Goal: Task Accomplishment & Management: Complete application form

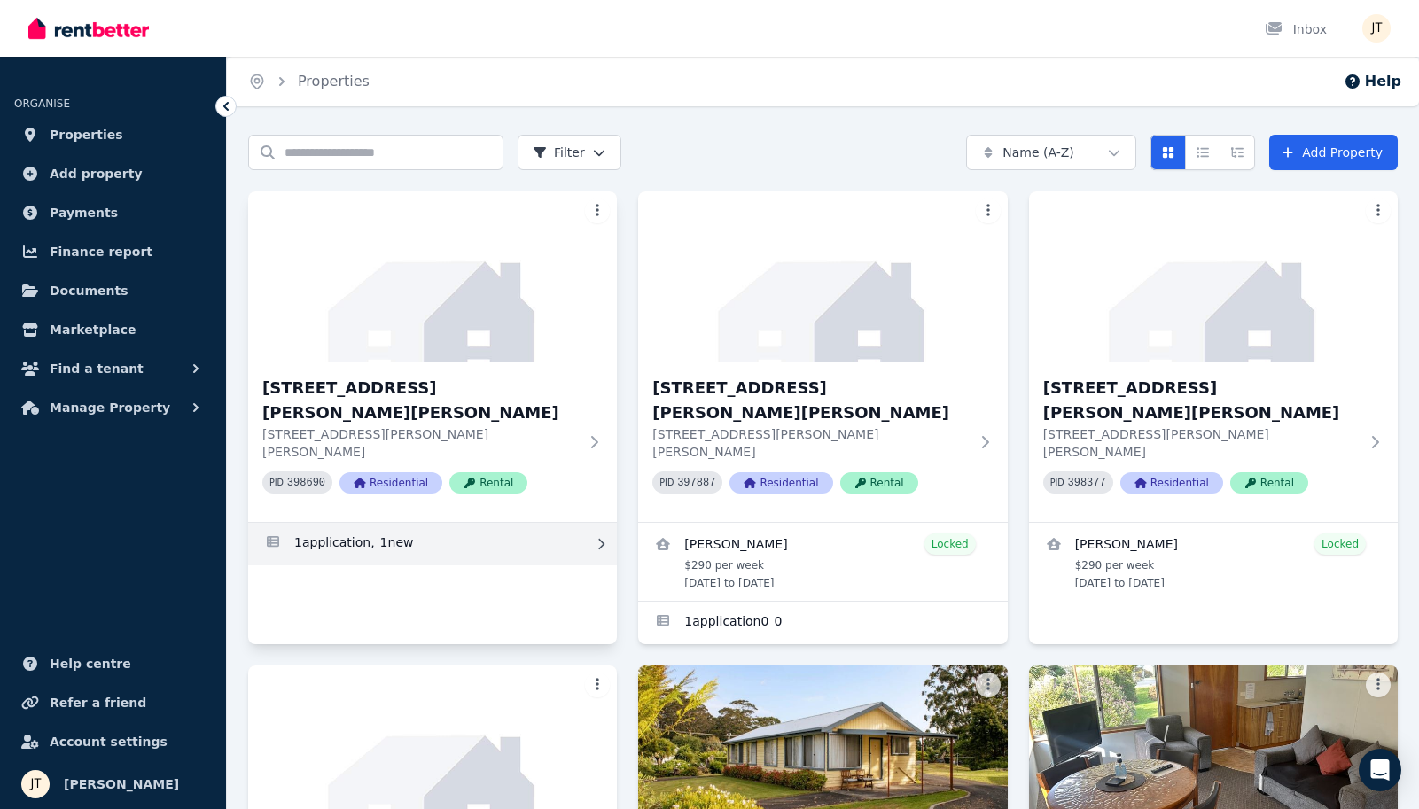
click at [372, 523] on link "Applications for 1/21 Andrew St, Strahan" at bounding box center [432, 544] width 369 height 43
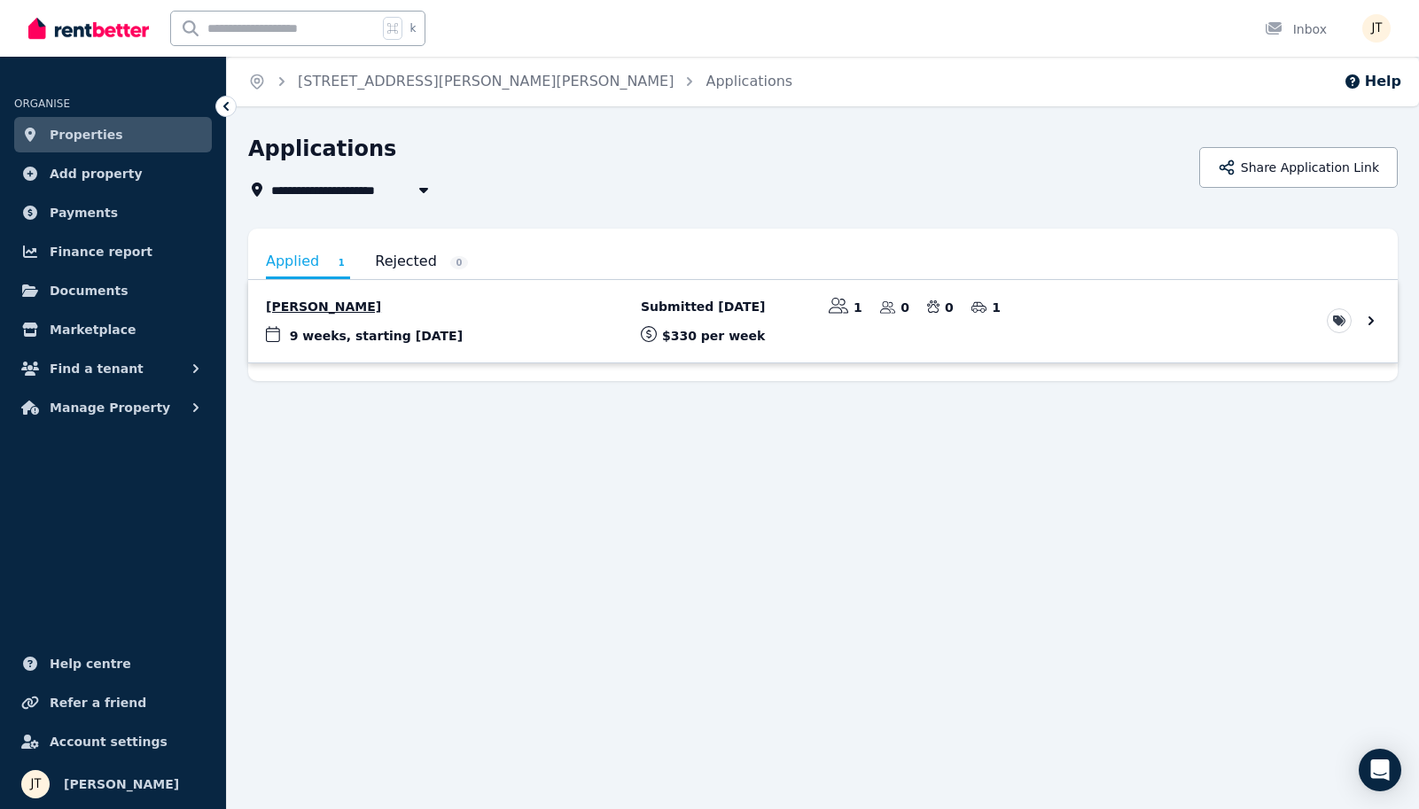
click at [578, 337] on link "View application: Mathieu Venezia" at bounding box center [823, 321] width 1150 height 82
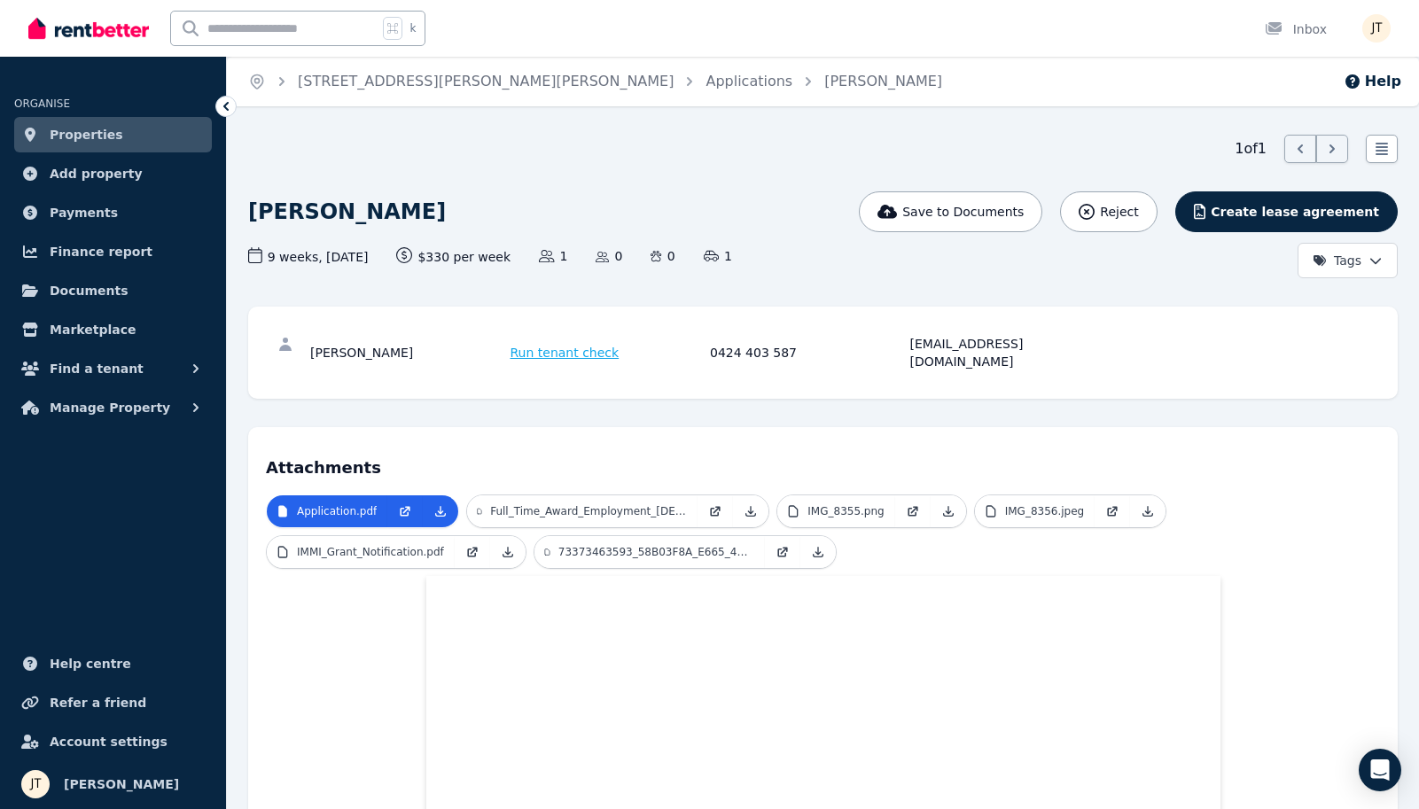
click at [859, 241] on div "[PERSON_NAME] Save to Documents Reject Create lease agreement Tags 9 weeks , [D…" at bounding box center [823, 234] width 1150 height 87
click at [1290, 246] on div "Save to Documents Reject Create lease agreement Tags" at bounding box center [1211, 234] width 374 height 87
click at [1273, 215] on span "Create lease agreement" at bounding box center [1295, 212] width 168 height 18
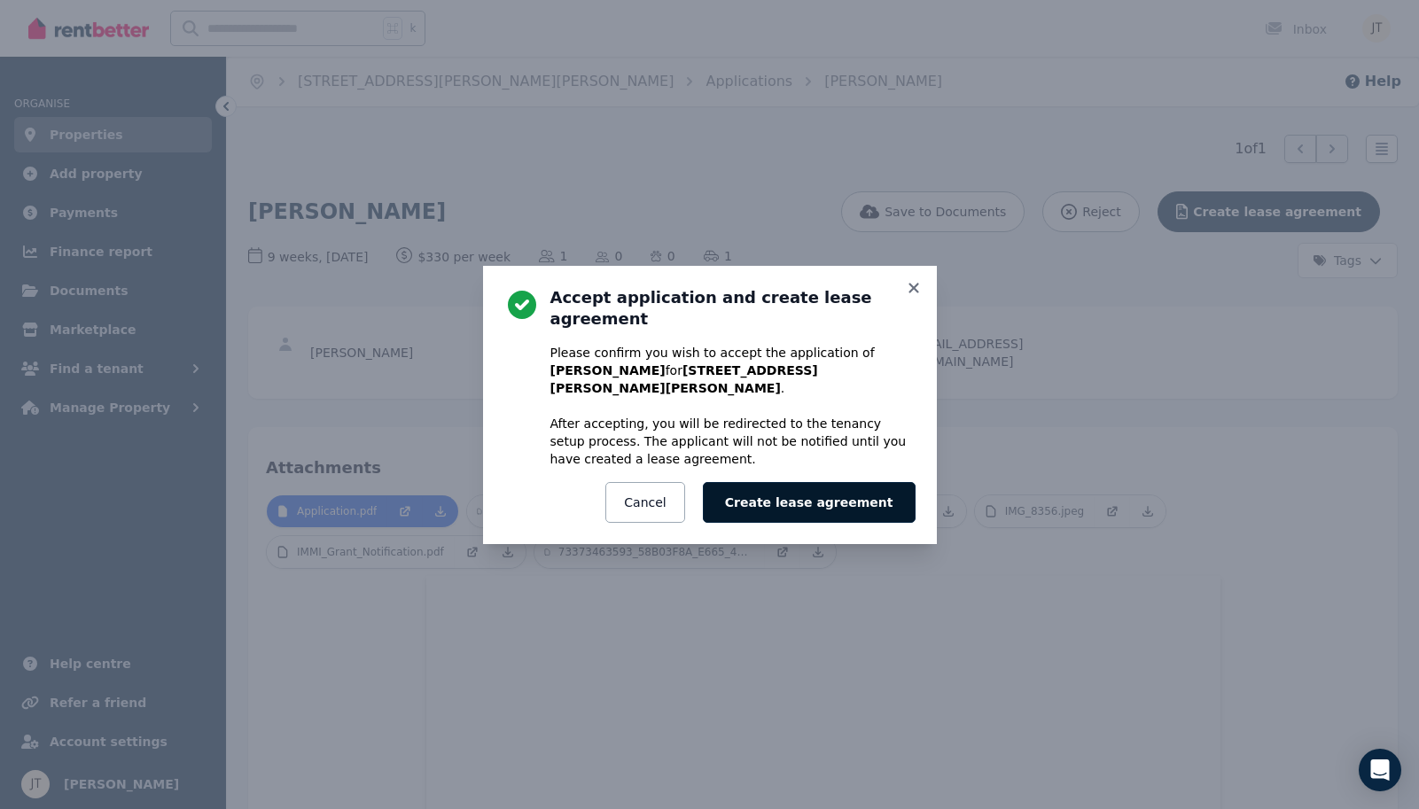
click at [855, 485] on button "Create lease agreement" at bounding box center [809, 502] width 213 height 41
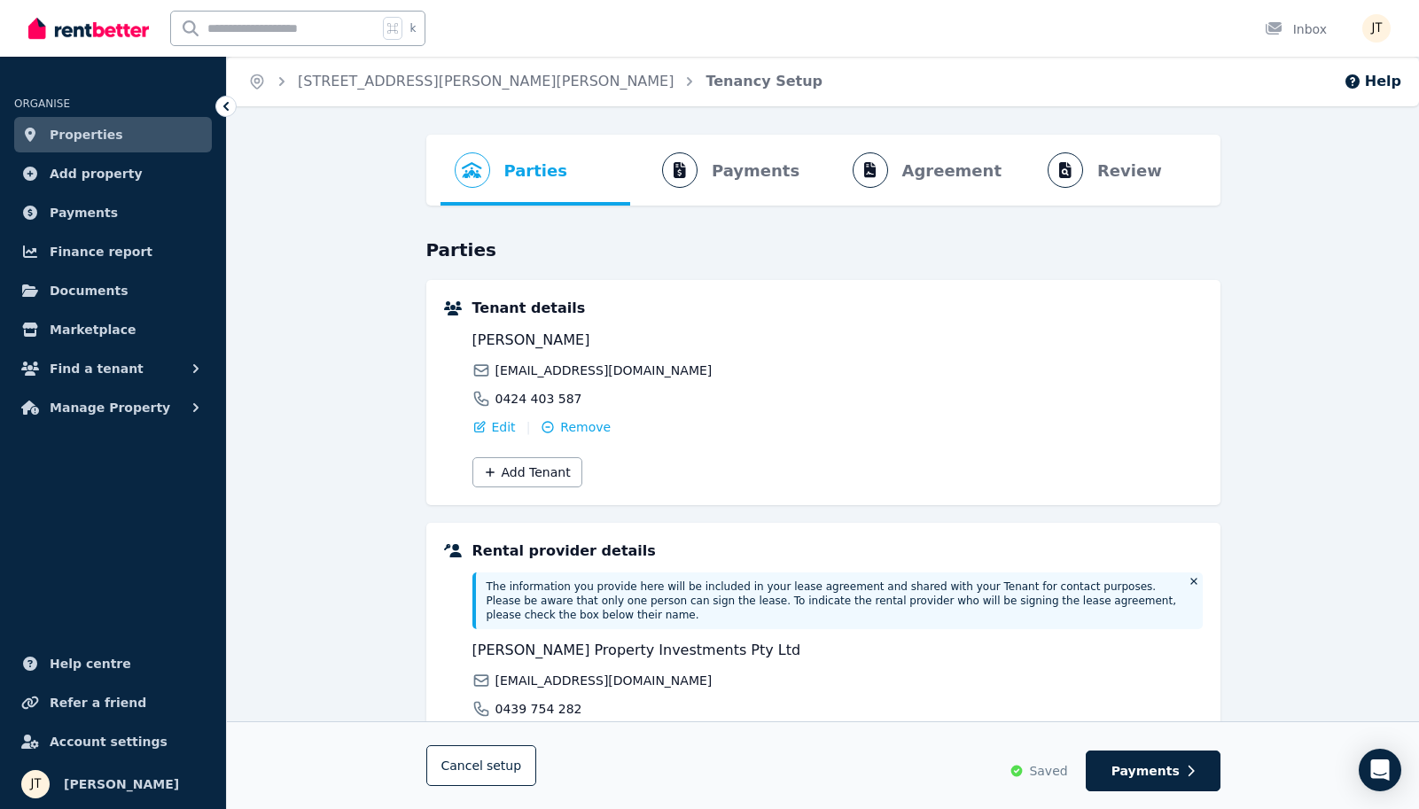
click at [1233, 290] on div "Parties Rental provider and tenant details Payments Bond and rental payments Ag…" at bounding box center [823, 590] width 1192 height 910
click at [293, 278] on div "Parties Rental provider and tenant details Payments Bond and rental payments Ag…" at bounding box center [823, 590] width 1192 height 910
click at [1171, 763] on span "Payments" at bounding box center [1146, 771] width 68 height 18
select select "**********"
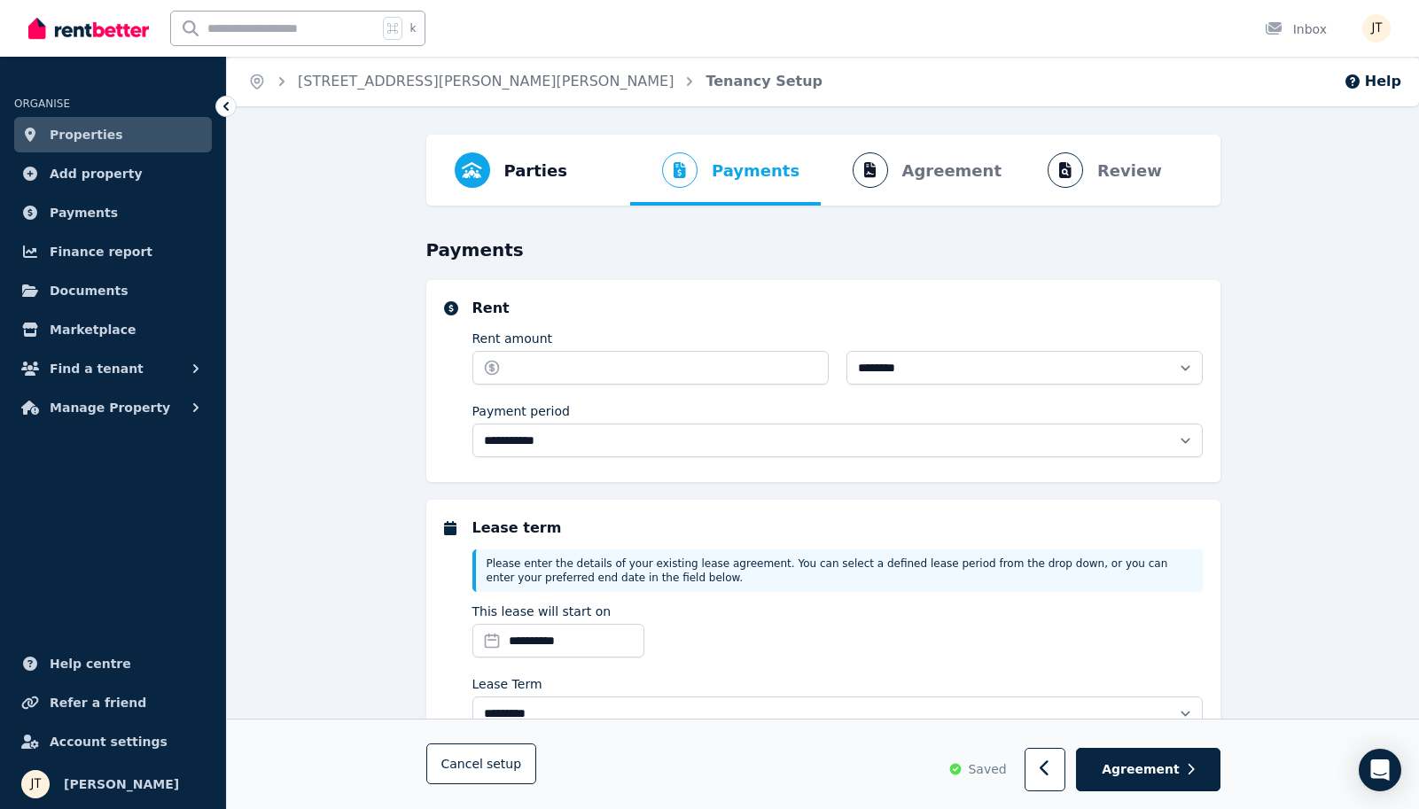
select select "**********"
click at [652, 375] on input "Rent amount" at bounding box center [650, 368] width 356 height 34
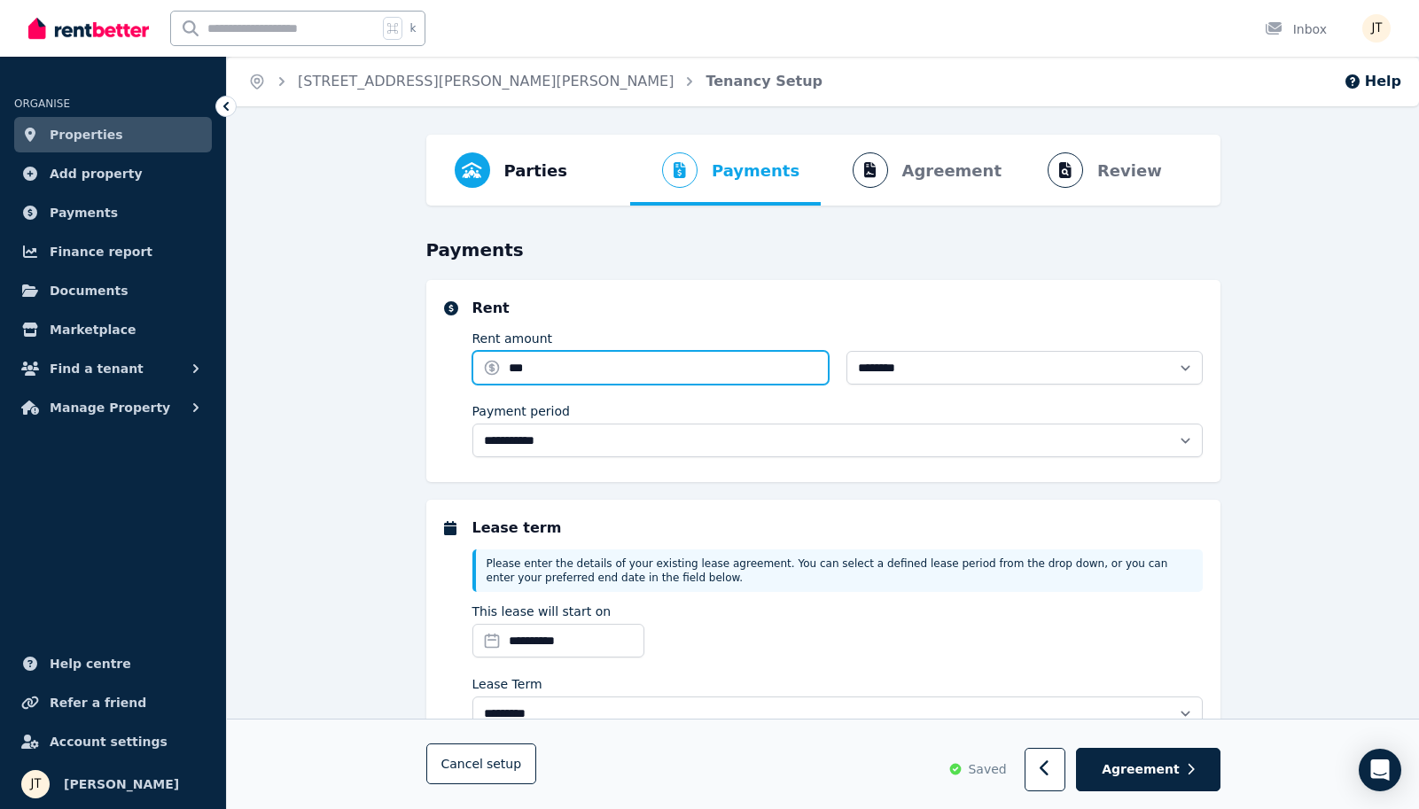
type input "***"
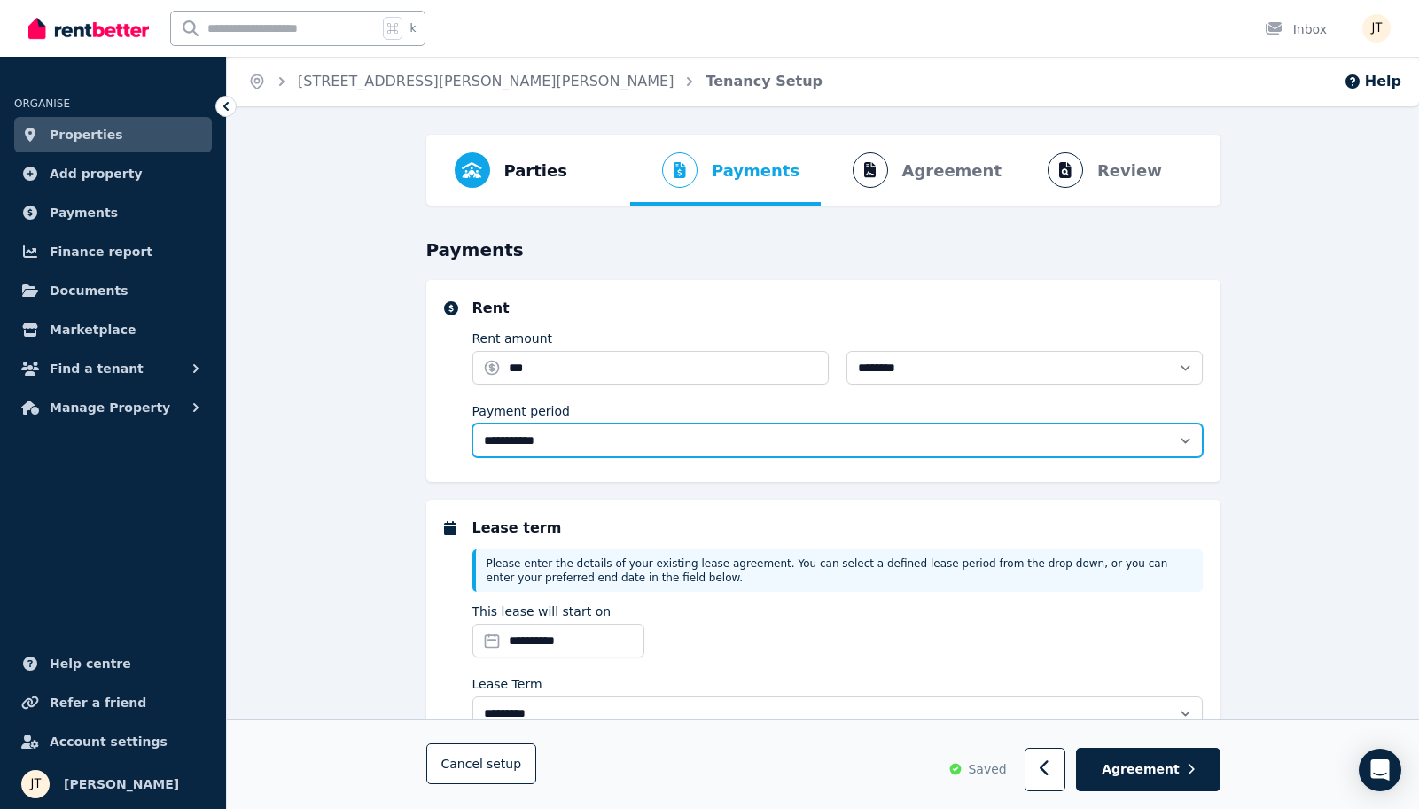
select select "******"
type input "******"
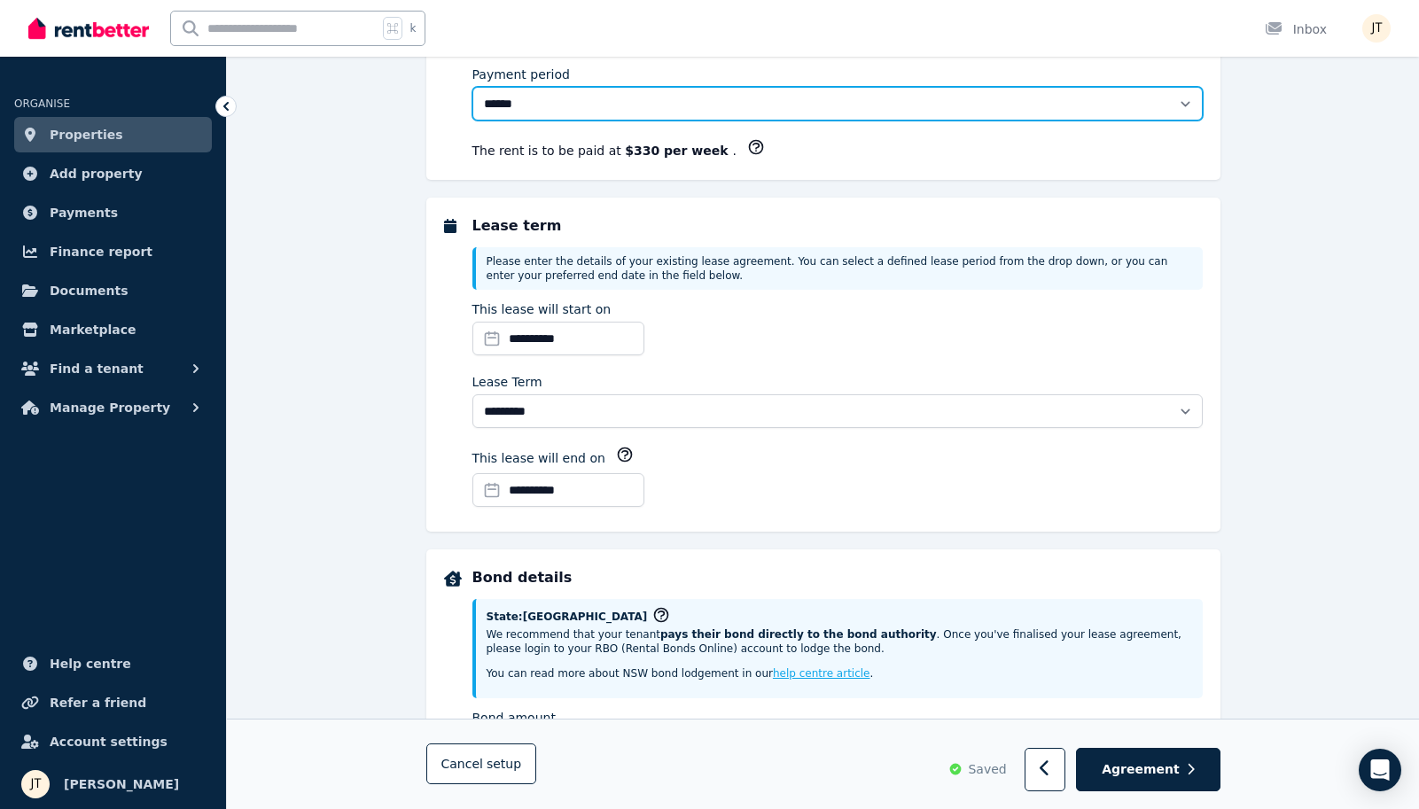
scroll to position [364, 0]
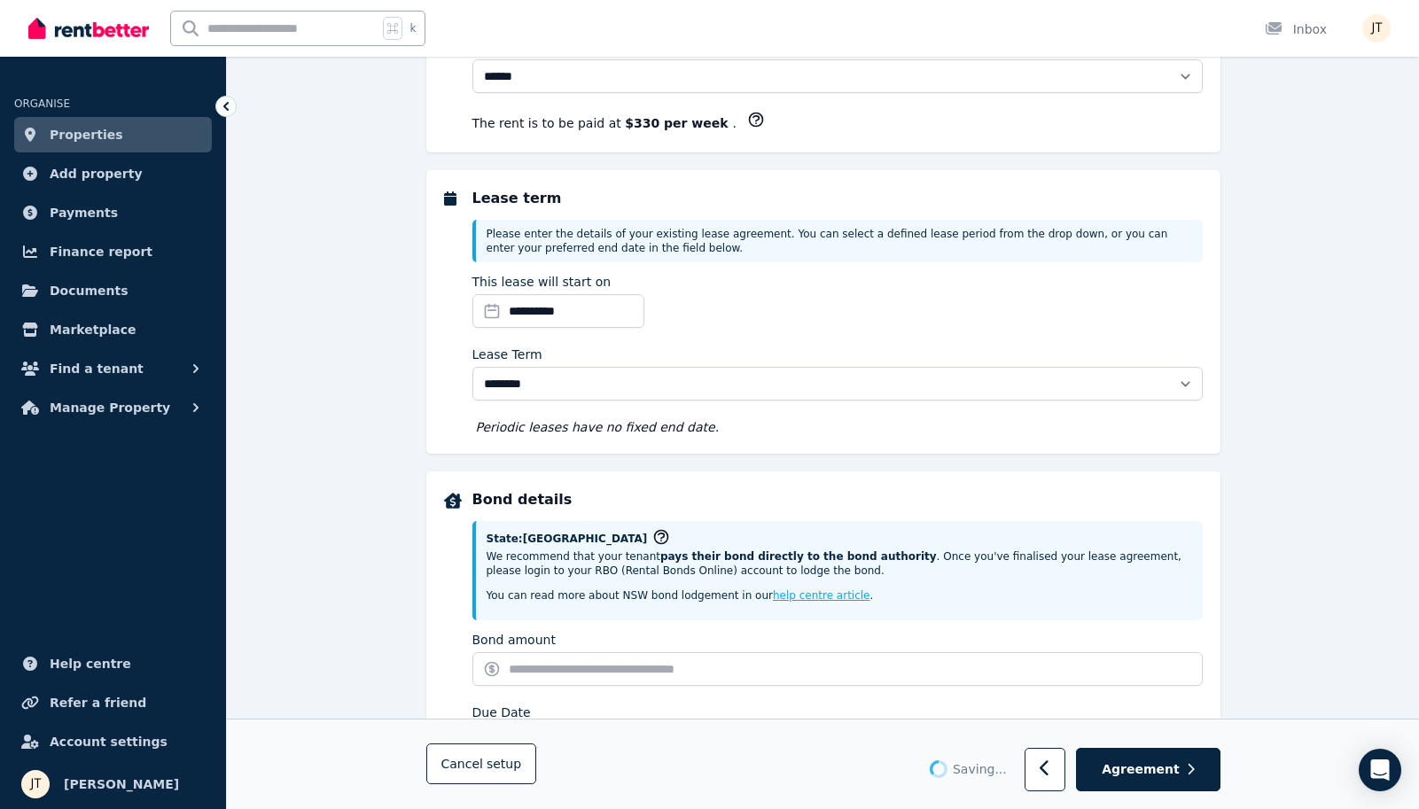
click at [559, 456] on fieldset "**********" at bounding box center [823, 758] width 794 height 1684
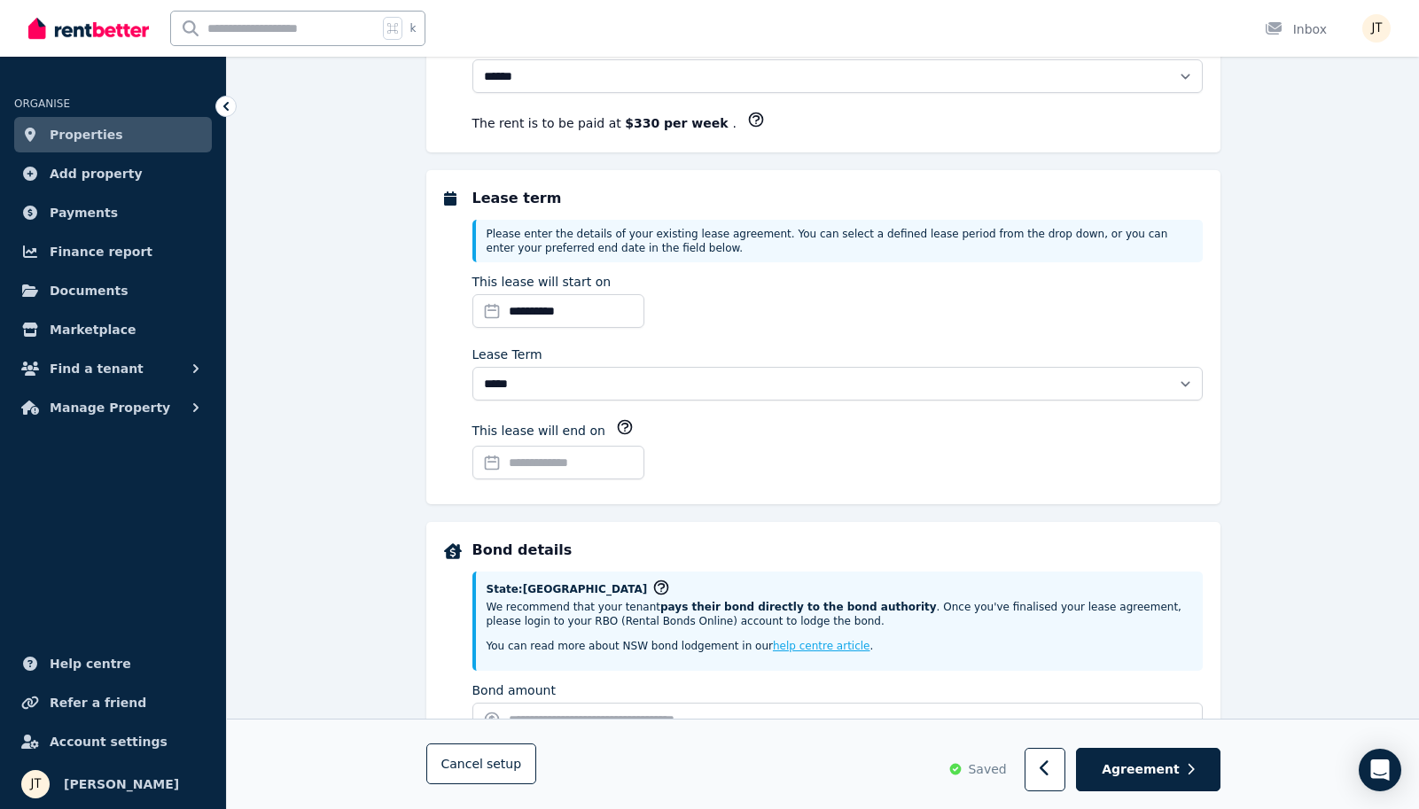
click at [550, 458] on input "This lease will end on" at bounding box center [558, 463] width 172 height 34
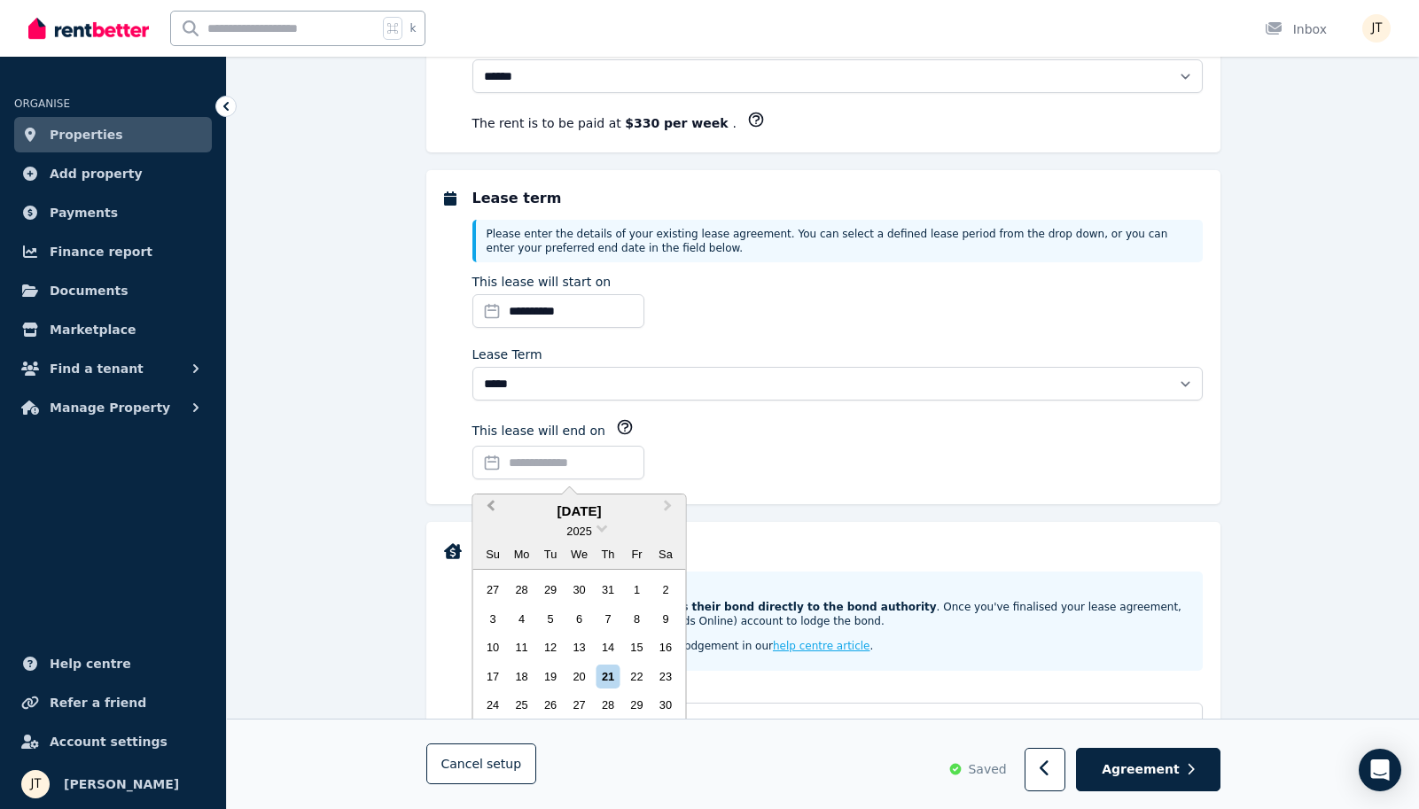
click at [491, 508] on span "Previous Month" at bounding box center [491, 509] width 0 height 27
click at [668, 505] on span "Next Month" at bounding box center [668, 509] width 0 height 27
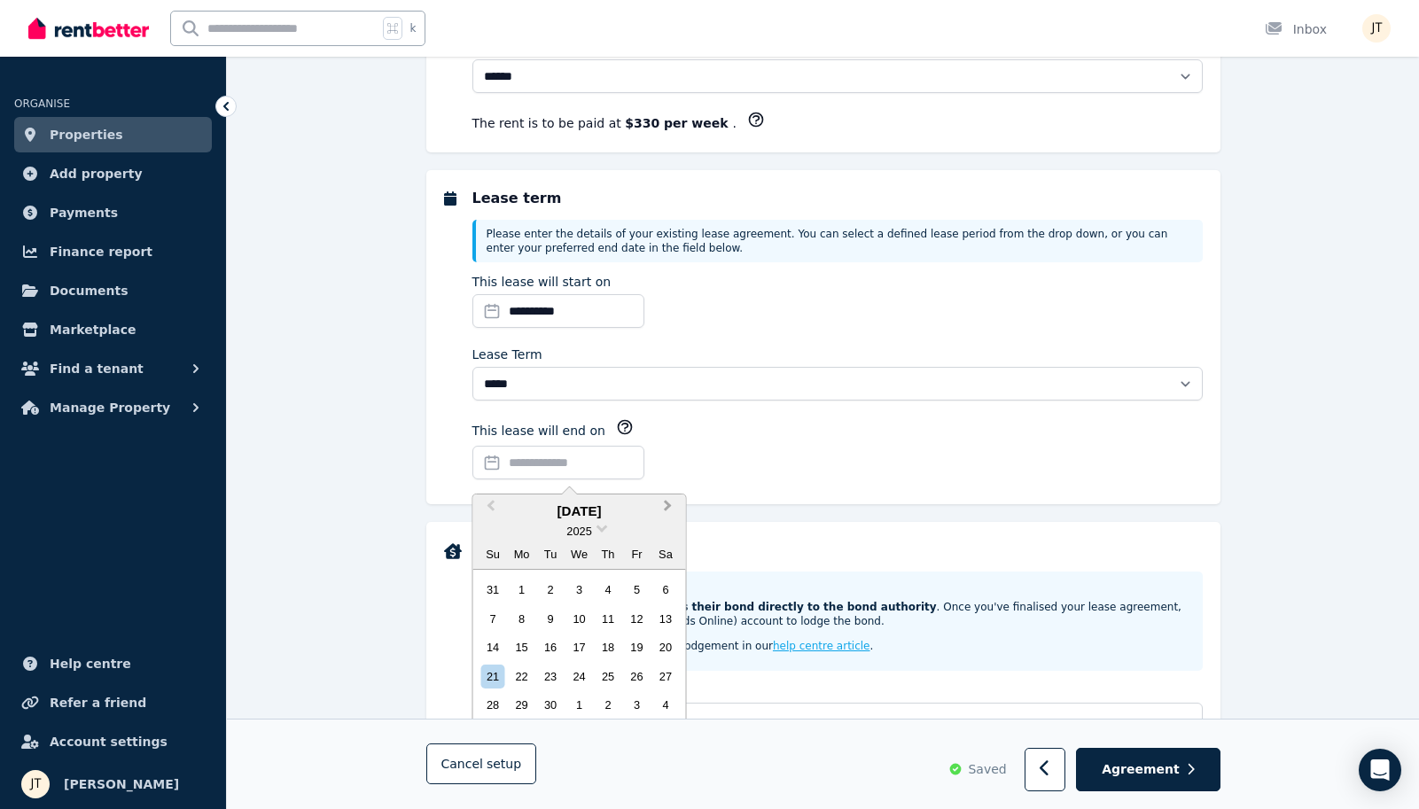
click at [668, 505] on span "Next Month" at bounding box center [668, 509] width 0 height 27
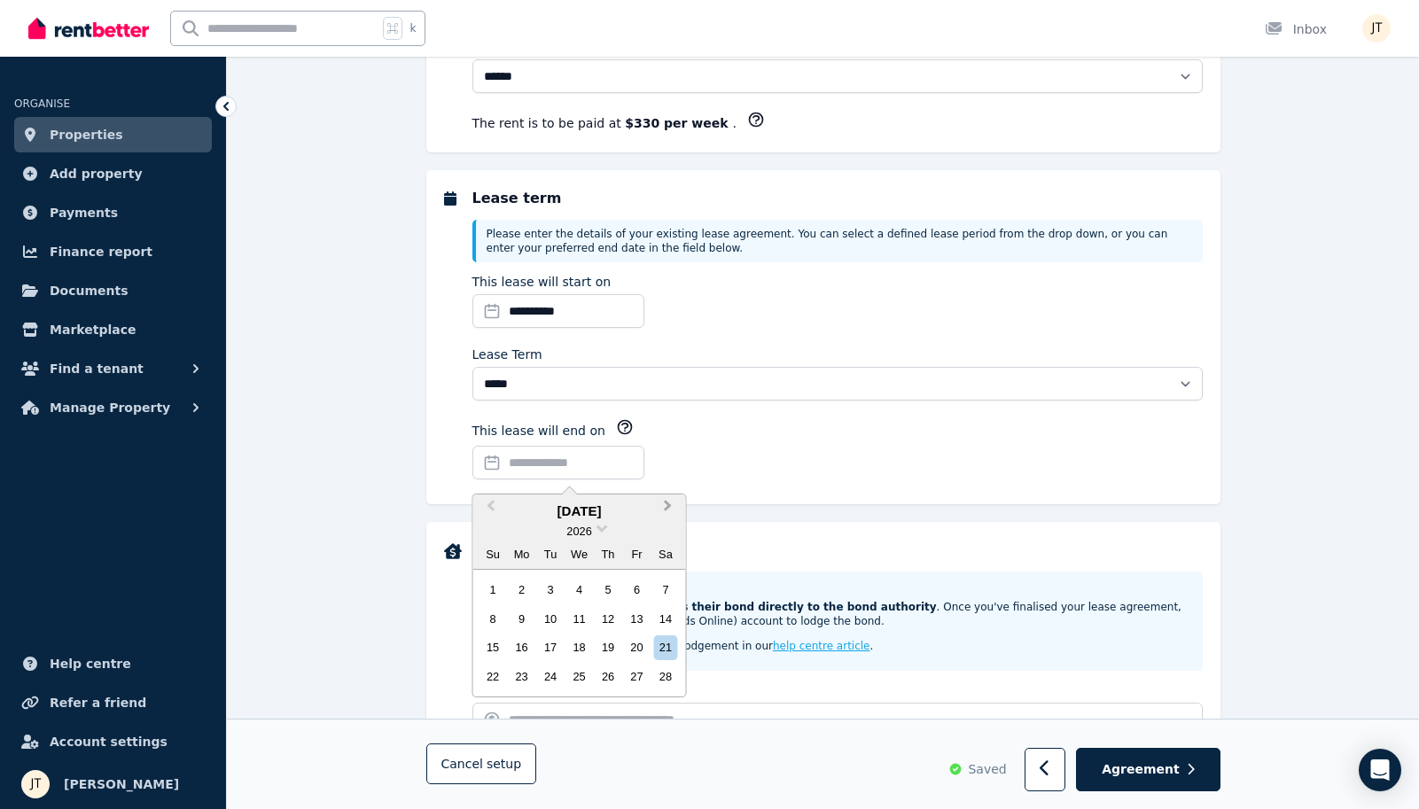
click at [668, 505] on span "Next Month" at bounding box center [668, 509] width 0 height 27
click at [493, 649] on div "14" at bounding box center [493, 648] width 24 height 24
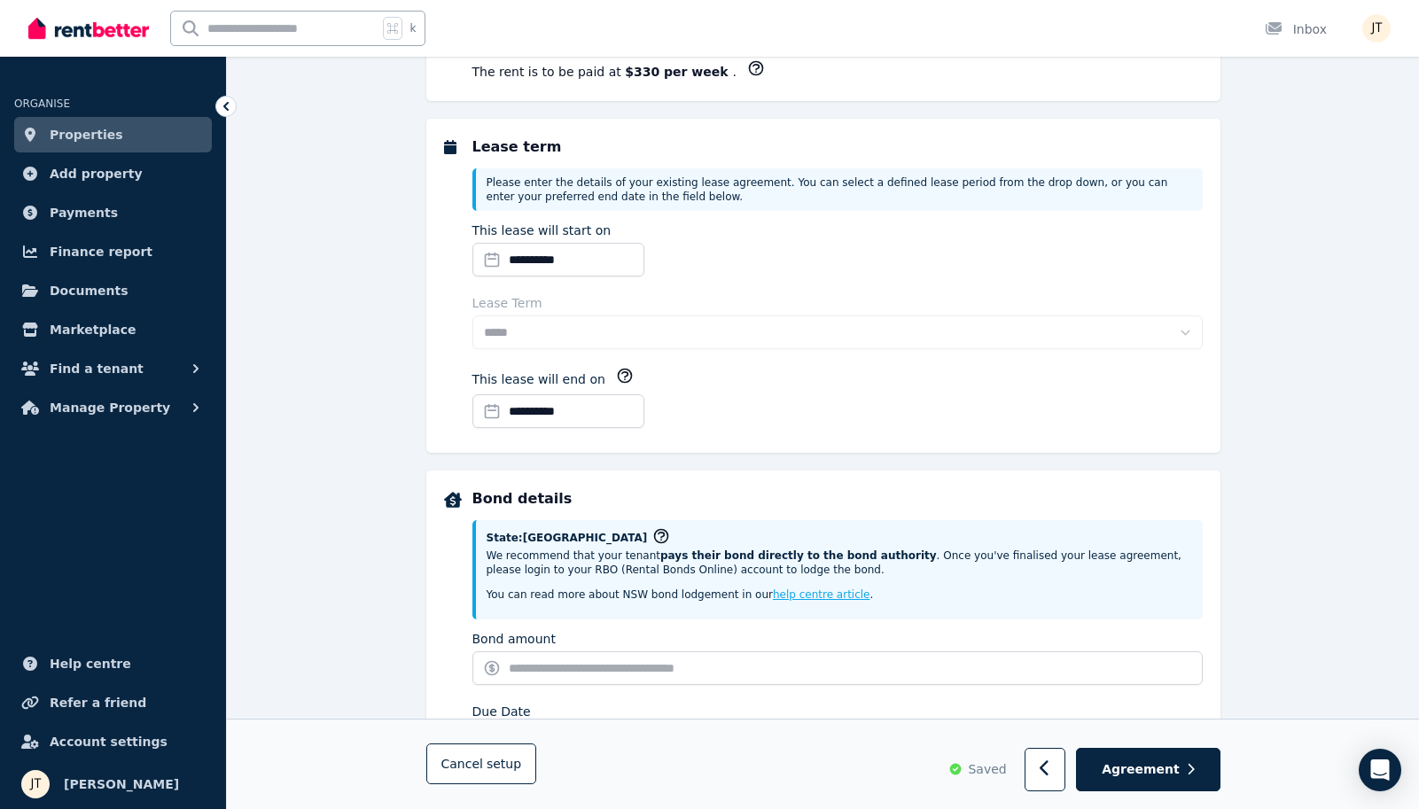
scroll to position [417, 0]
select select "**********"
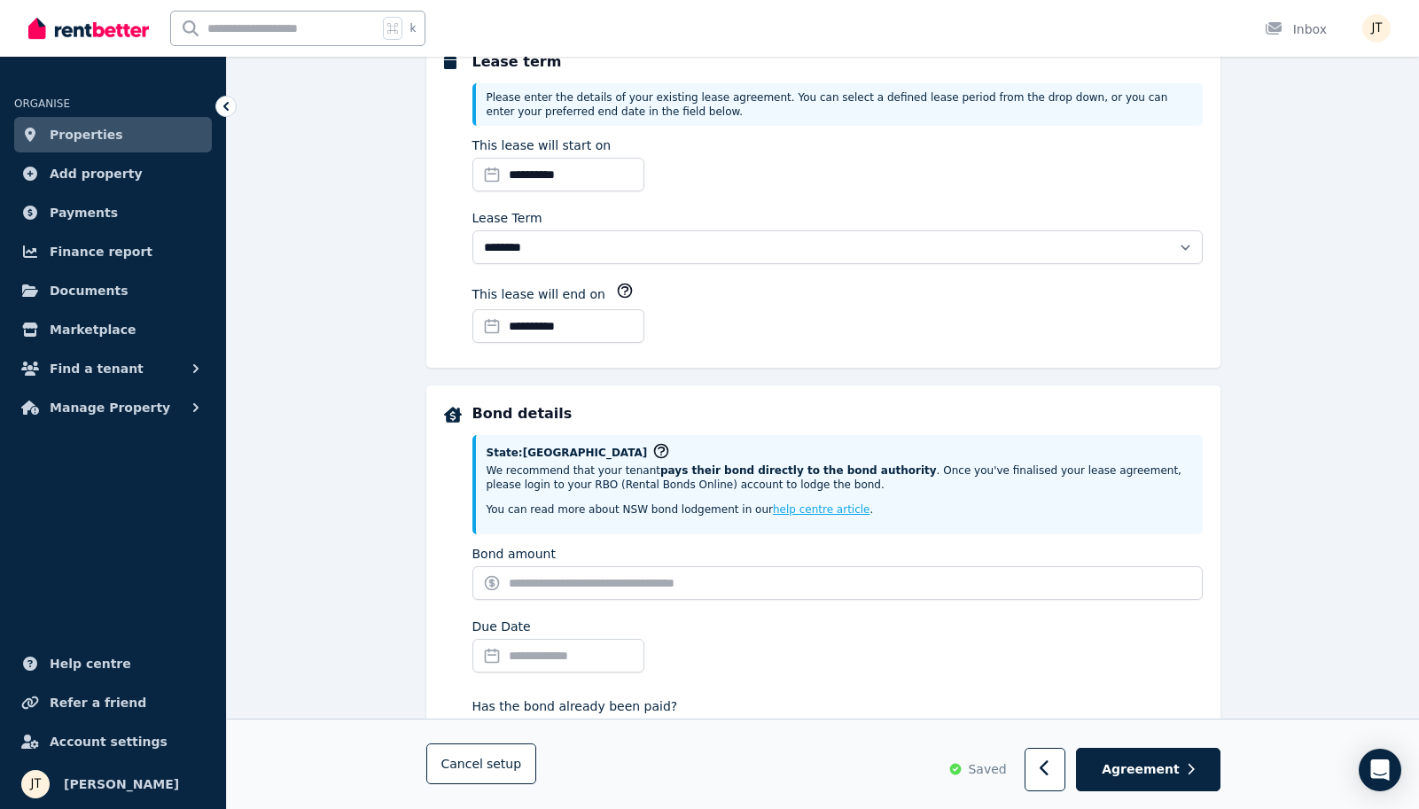
scroll to position [502, 0]
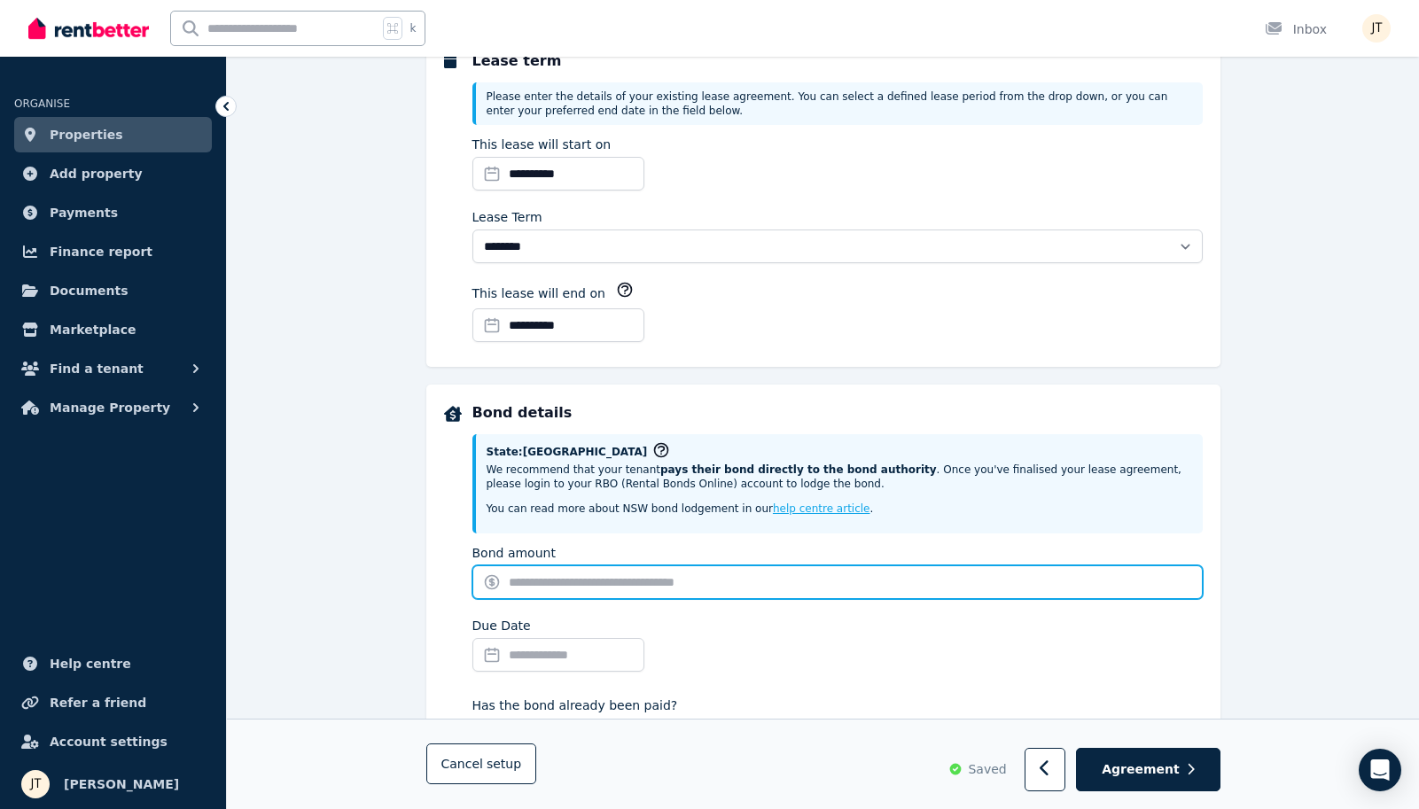
click at [705, 581] on input "Bond amount" at bounding box center [837, 583] width 730 height 34
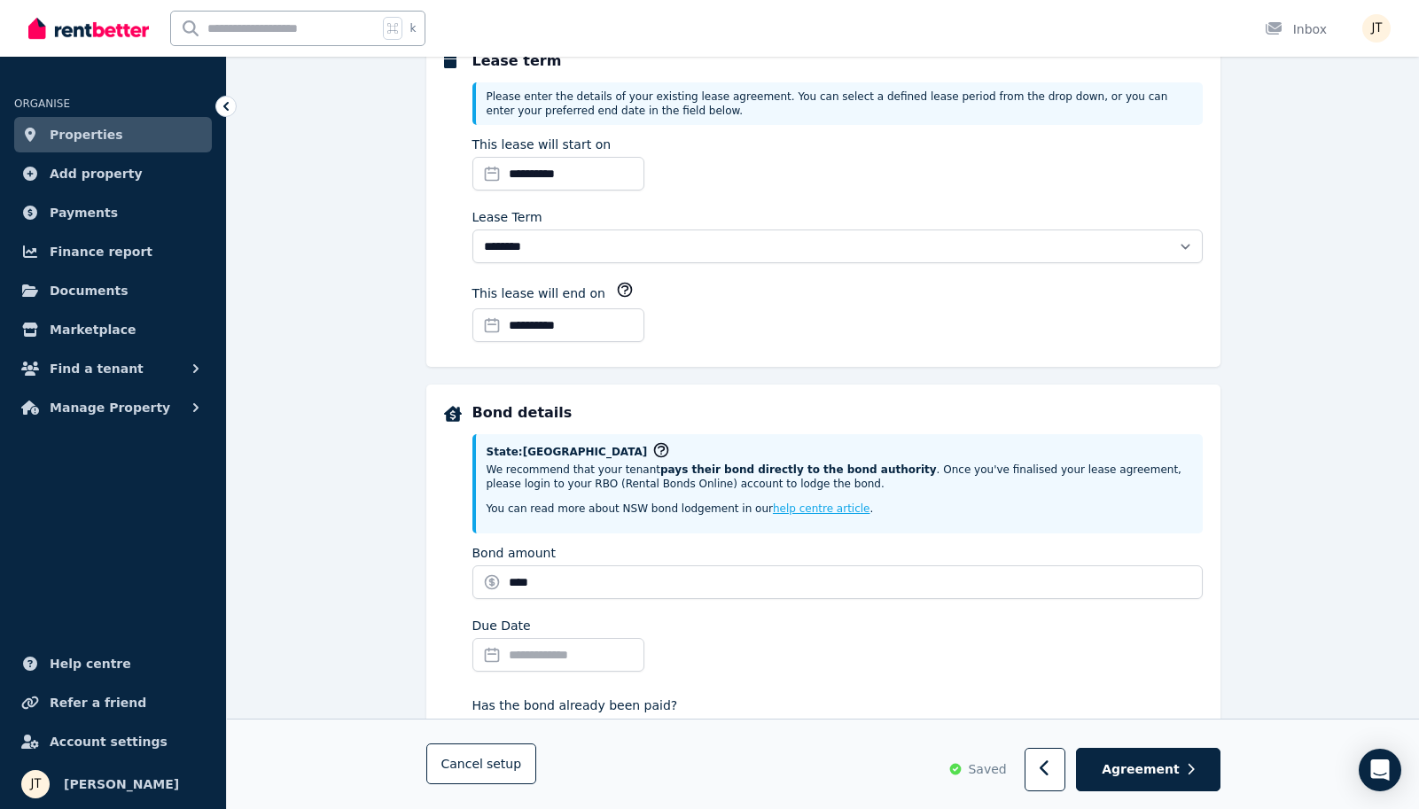
click at [598, 652] on input "Due Date" at bounding box center [558, 655] width 172 height 34
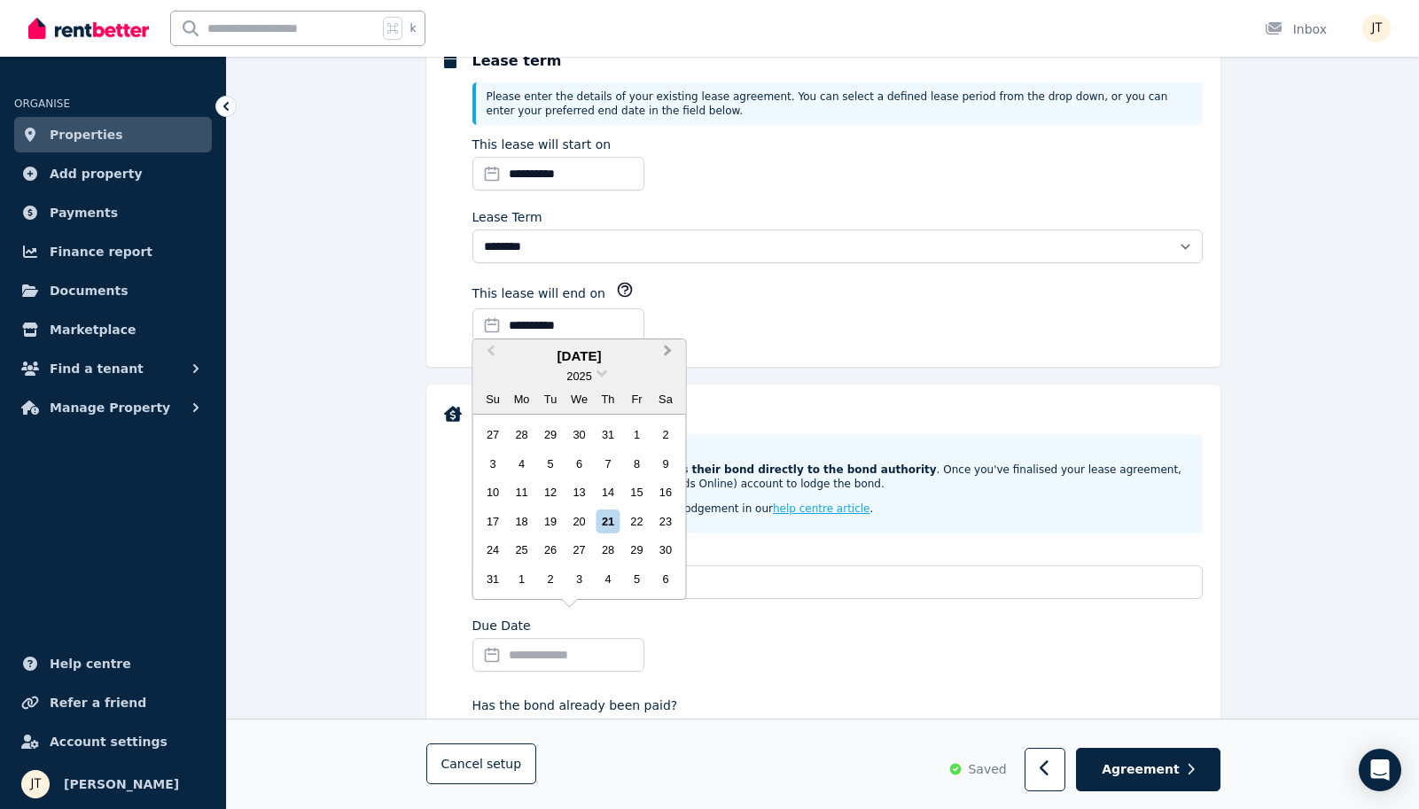
click at [676, 351] on button "Next Month" at bounding box center [670, 355] width 28 height 28
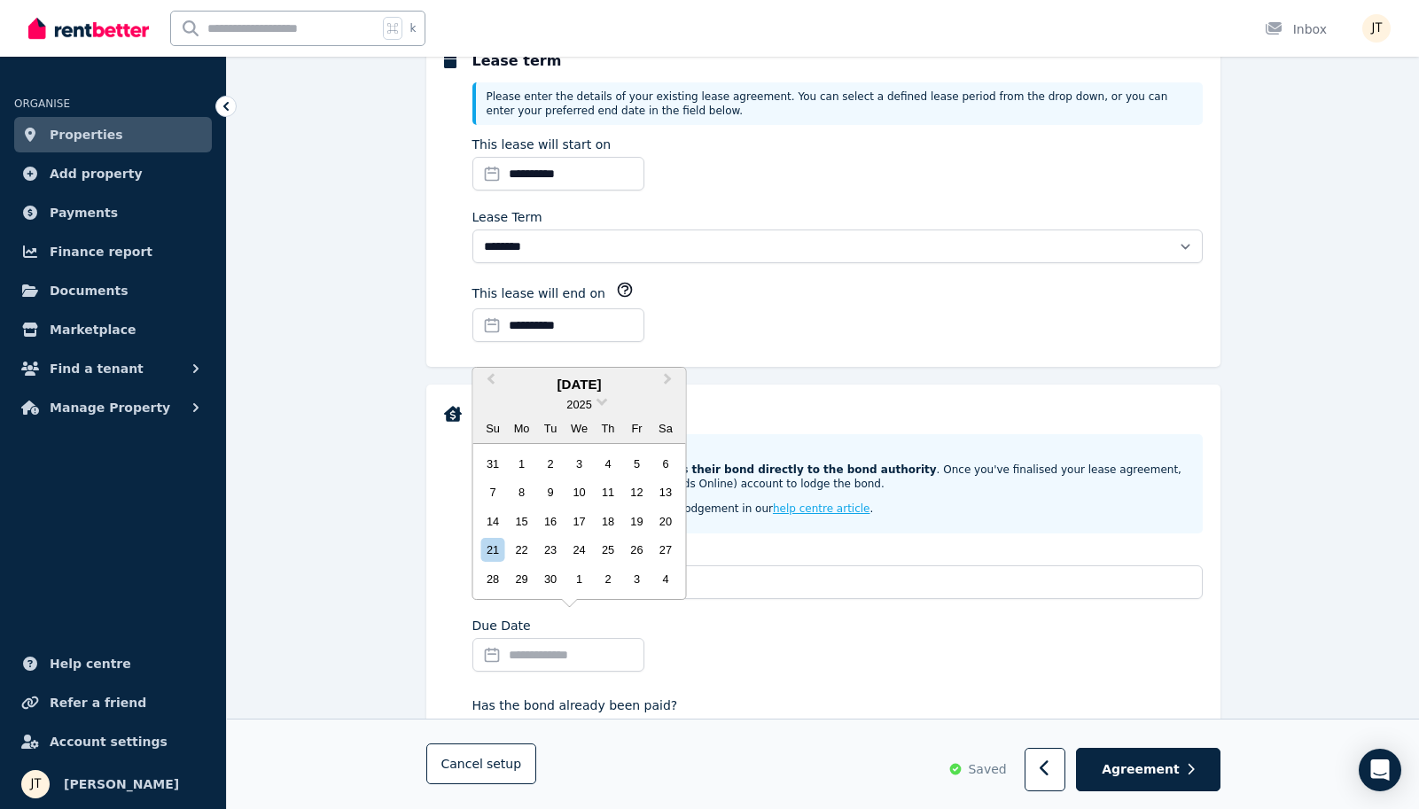
click at [716, 330] on div "**********" at bounding box center [837, 315] width 730 height 68
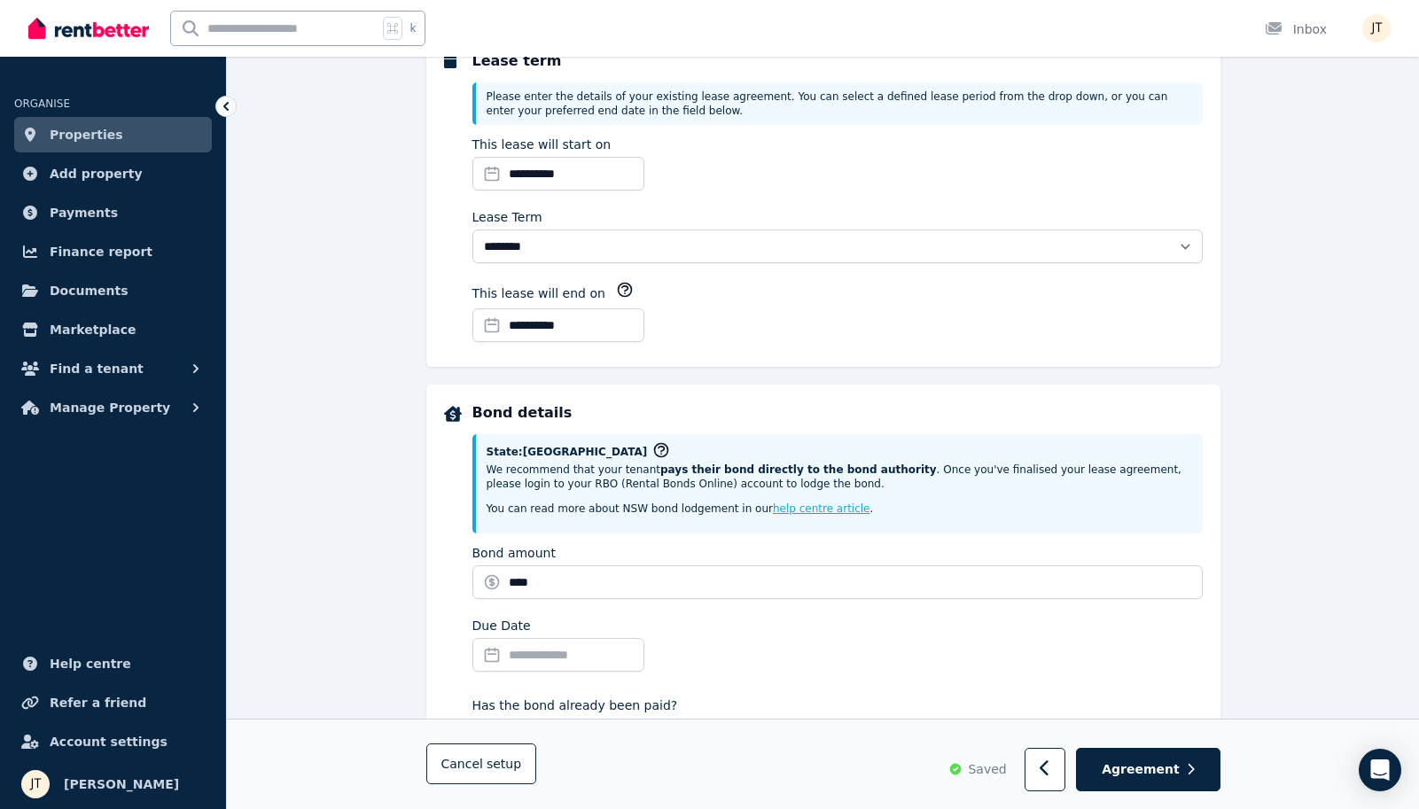
click at [535, 659] on input "Due Date" at bounding box center [558, 655] width 172 height 34
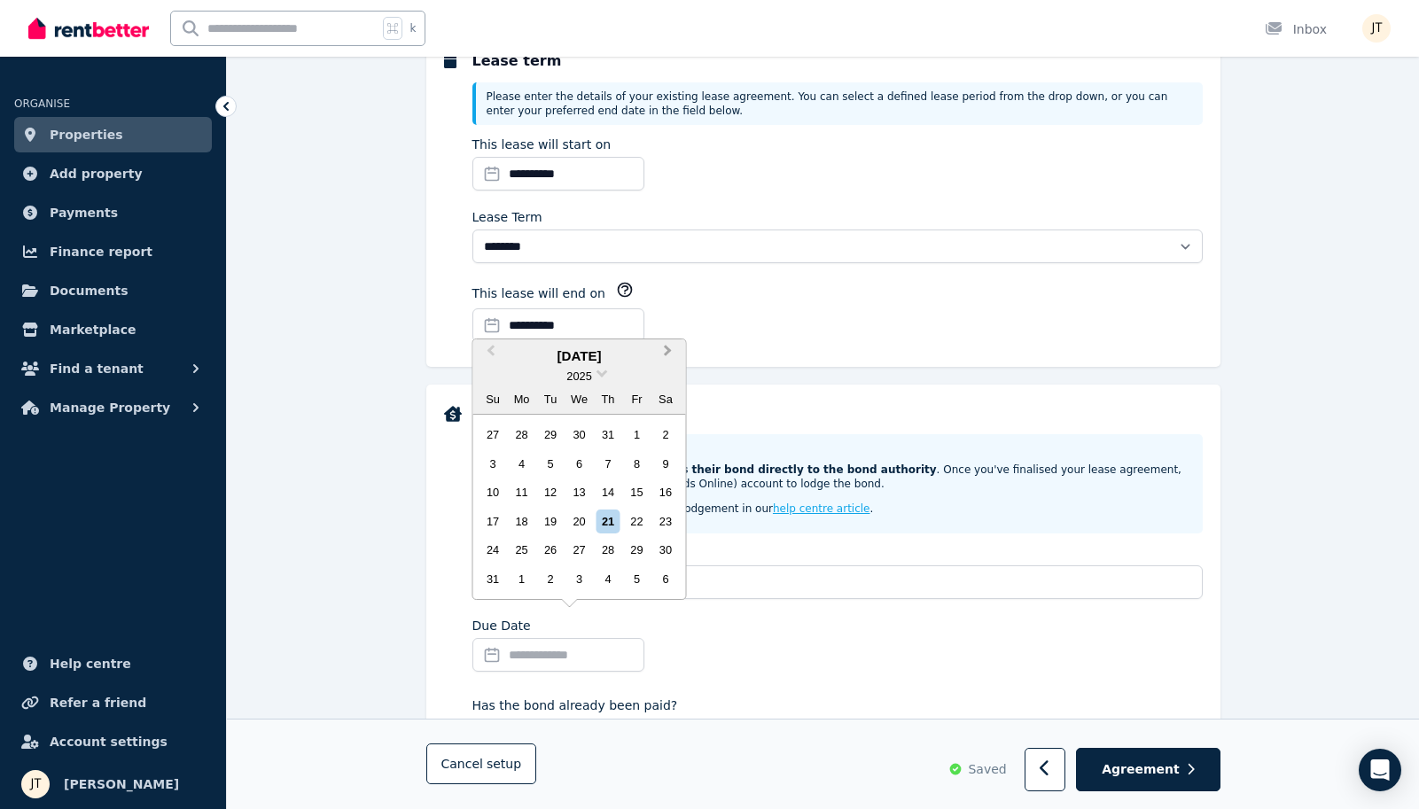
click at [668, 355] on span "Next Month" at bounding box center [668, 354] width 0 height 27
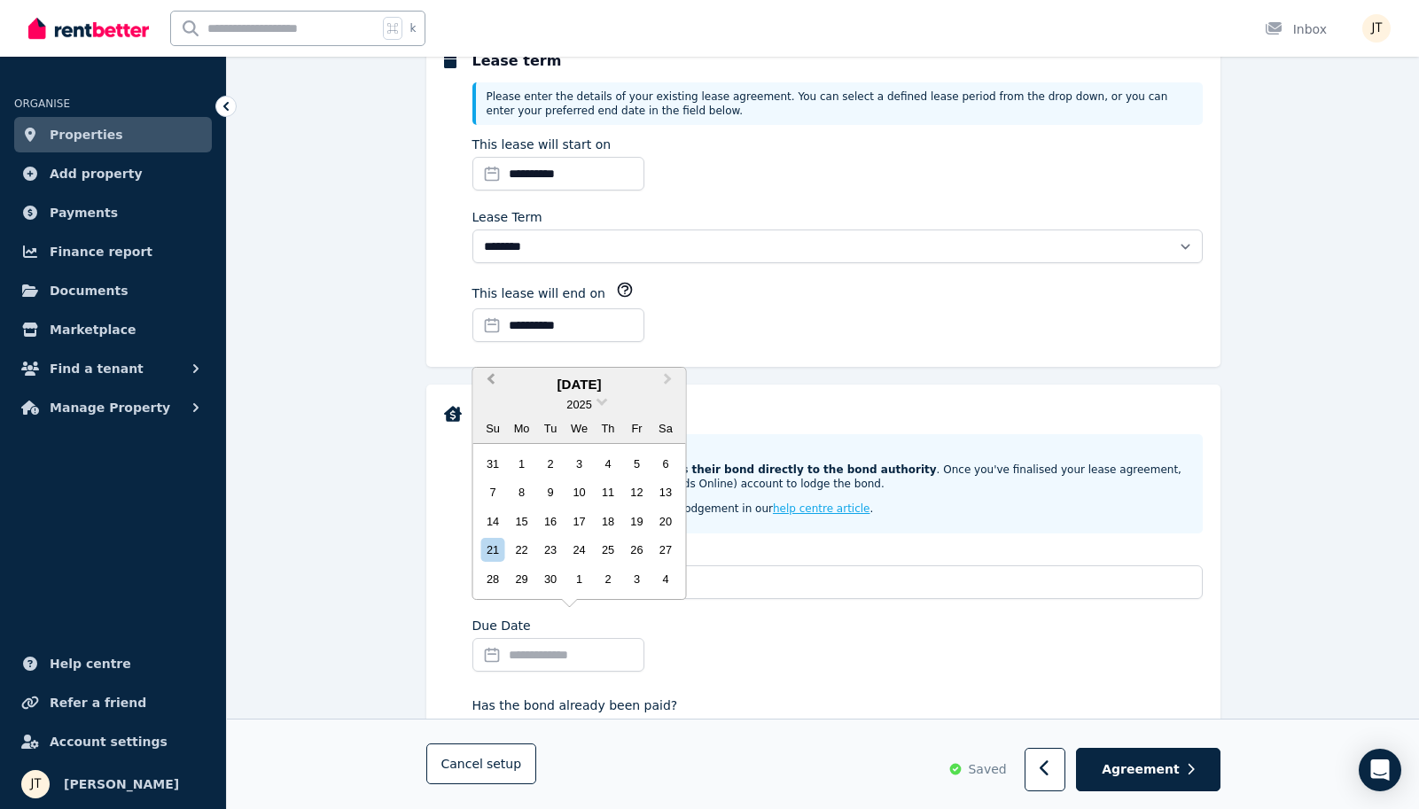
click at [491, 385] on span "Previous Month" at bounding box center [491, 383] width 0 height 27
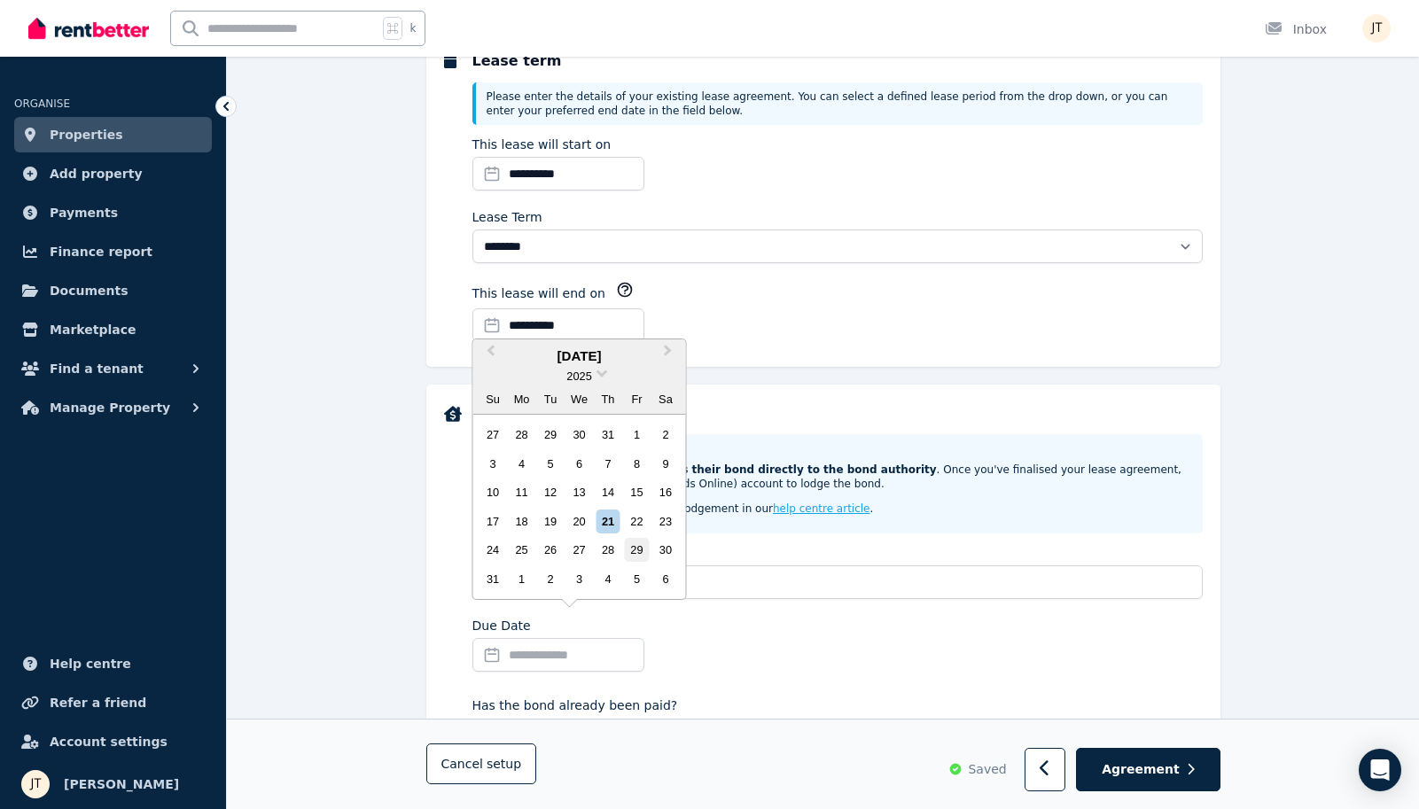
click at [631, 552] on div "29" at bounding box center [637, 550] width 24 height 24
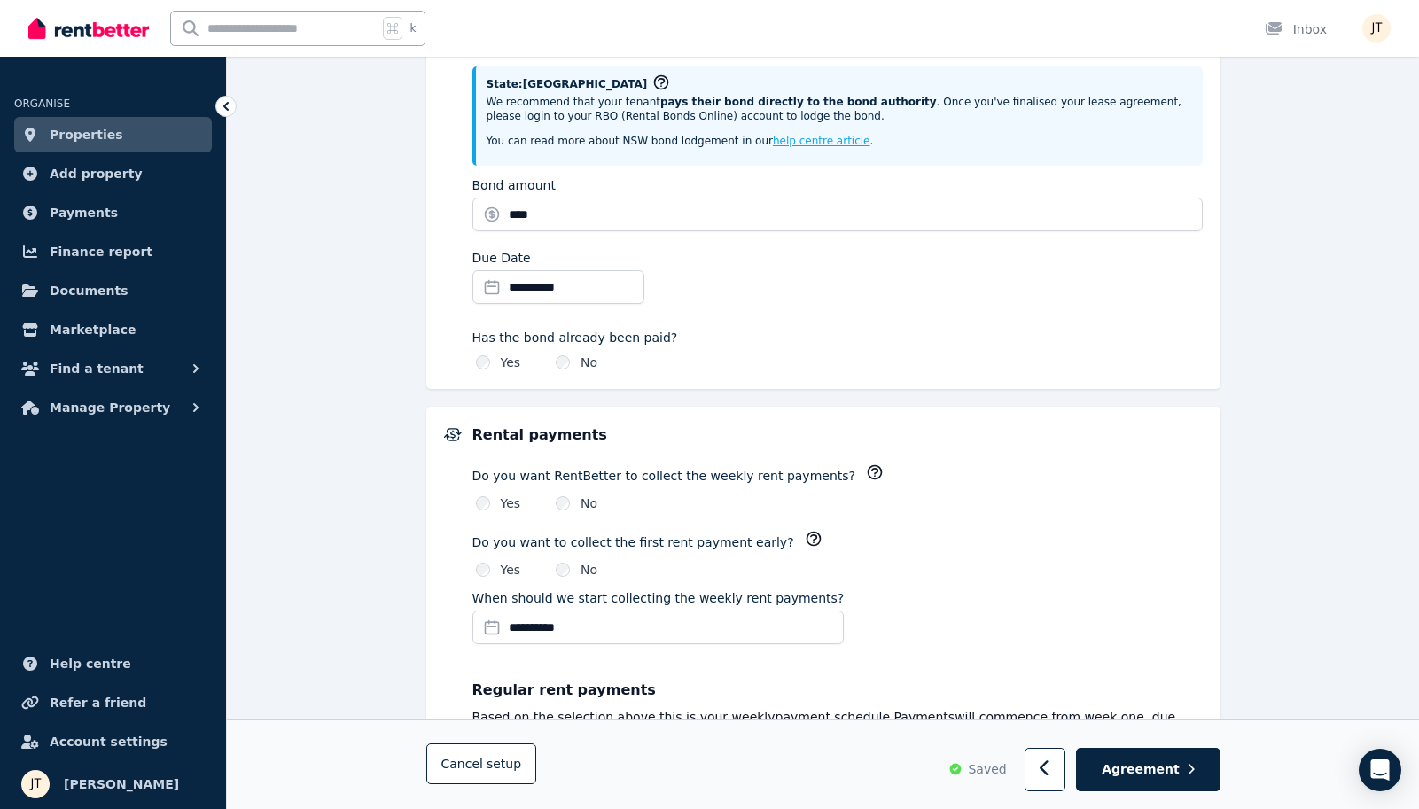
scroll to position [1084, 0]
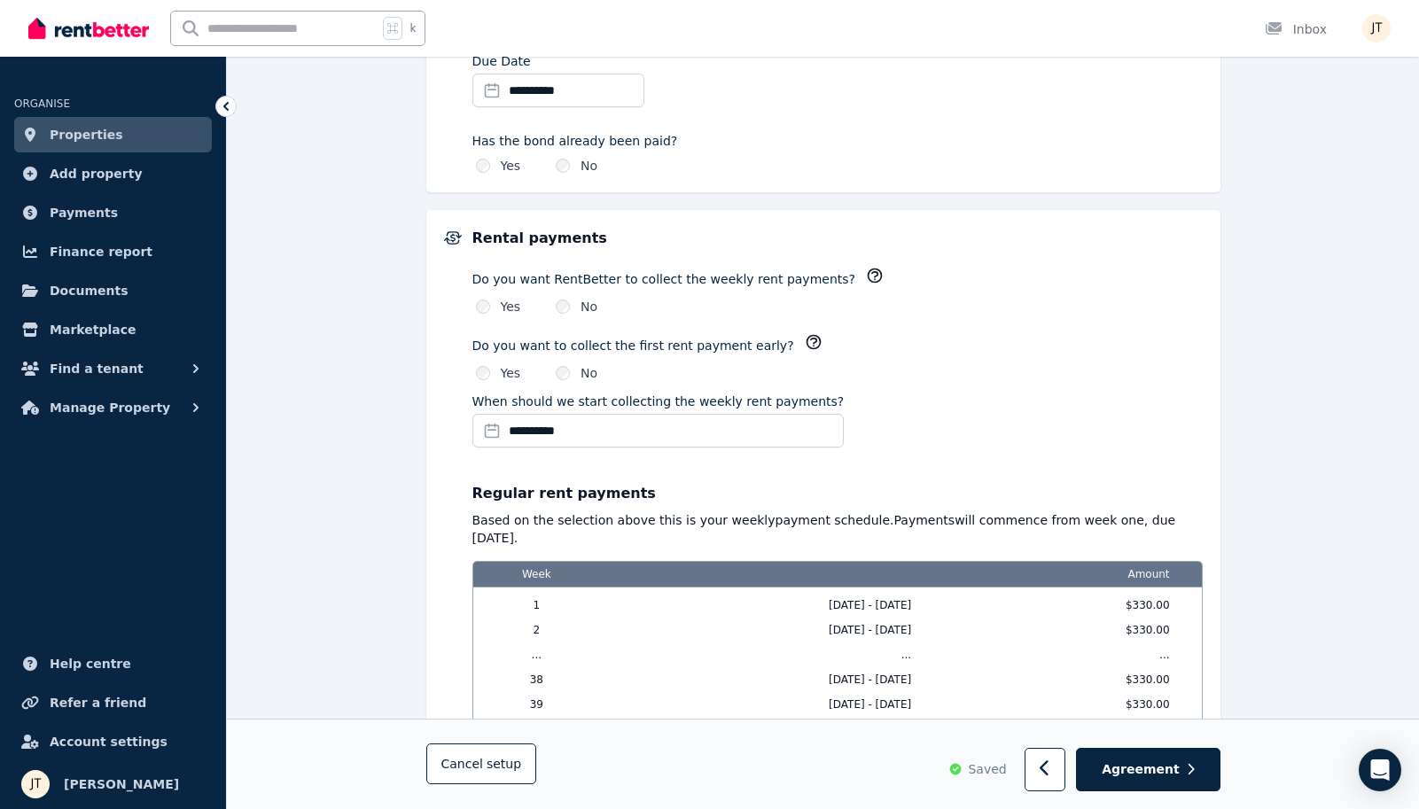
type input "*******"
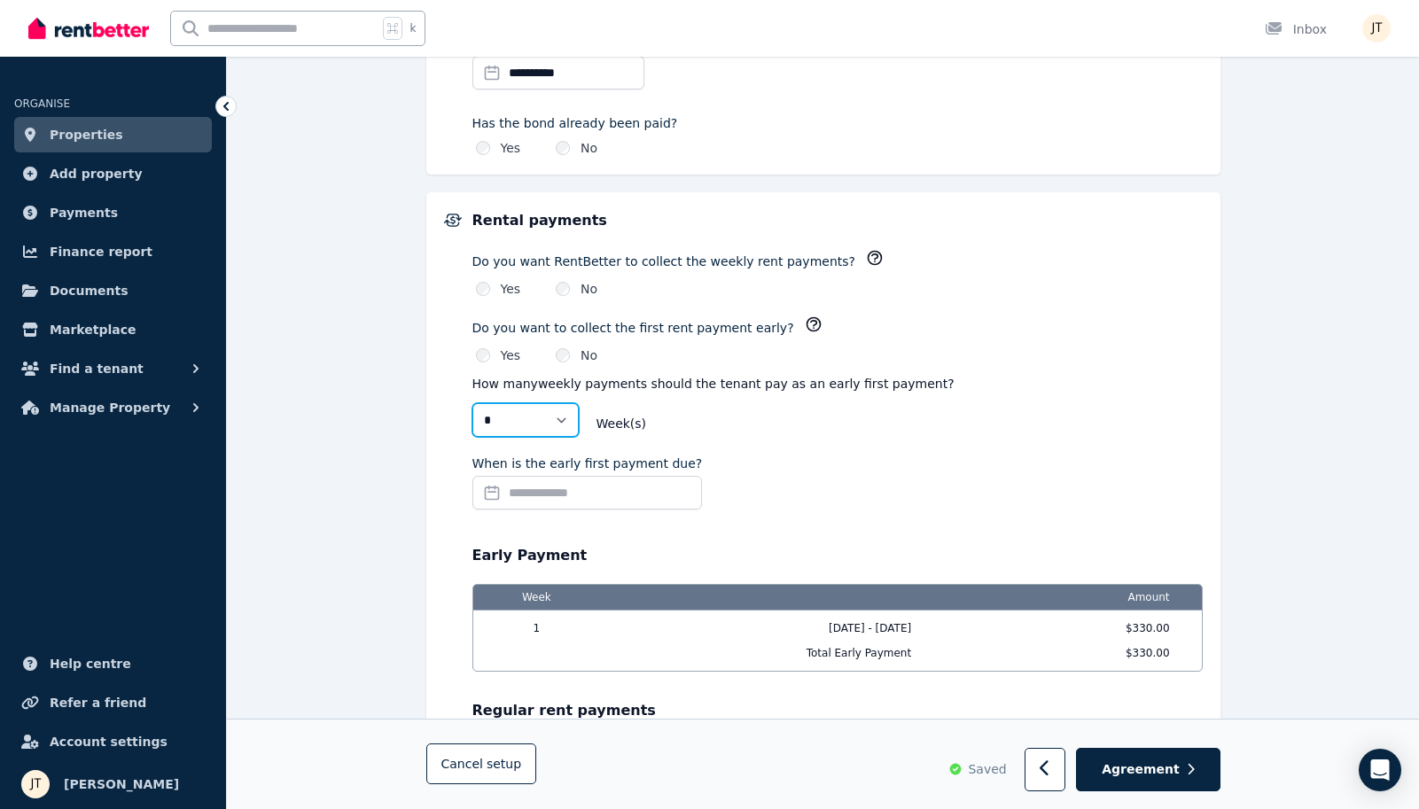
select select "*"
click at [741, 456] on div "When is the early first payment due?" at bounding box center [837, 486] width 730 height 62
click at [784, 441] on div "Rental payments Do you want RentBetter to collect the weekly rent payments? Yes…" at bounding box center [837, 575] width 730 height 730
click at [633, 480] on input "When is the early first payment due?" at bounding box center [587, 493] width 230 height 34
click at [745, 199] on div "Rental payments Do you want RentBetter to collect the weekly rent payments? Yes…" at bounding box center [823, 587] width 794 height 791
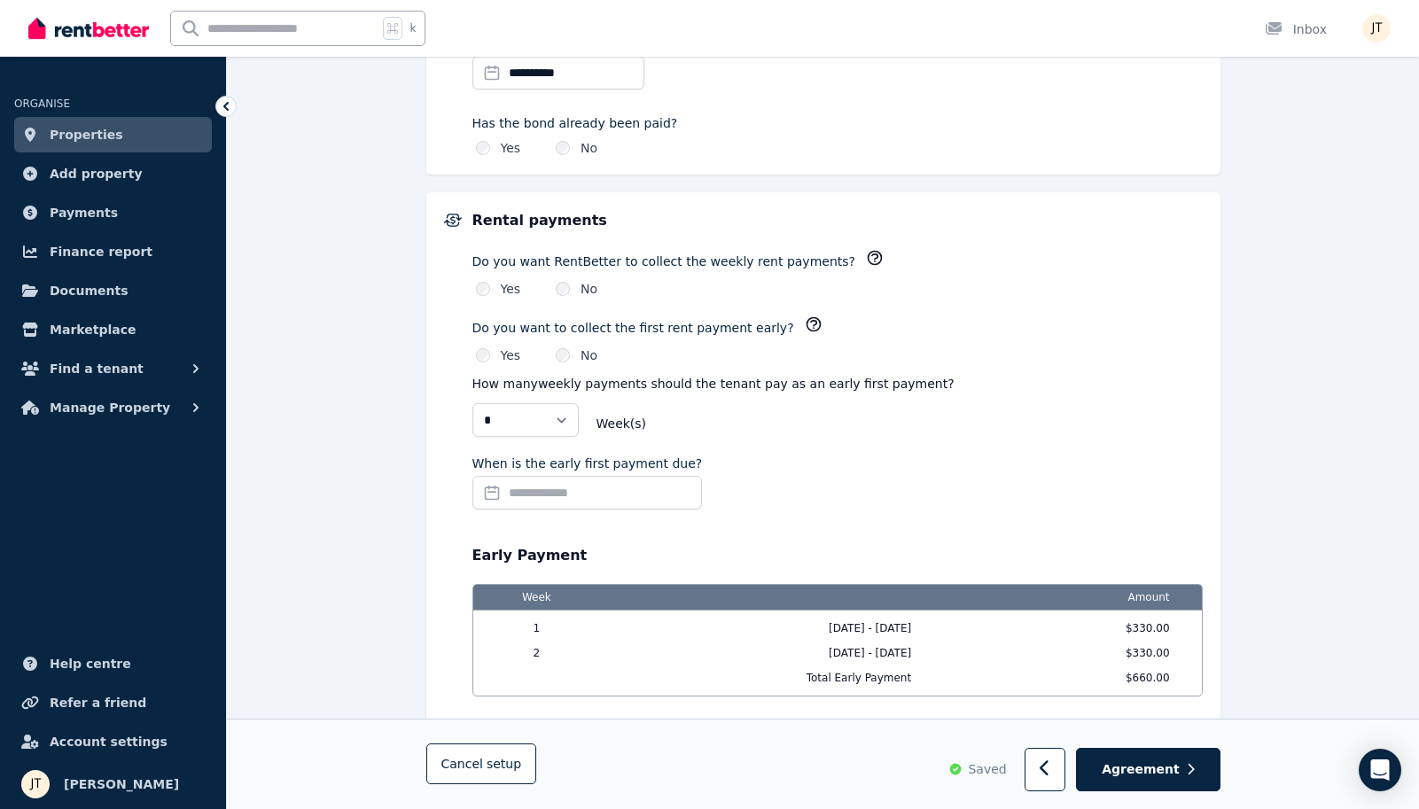
click at [597, 66] on input "**********" at bounding box center [558, 73] width 172 height 34
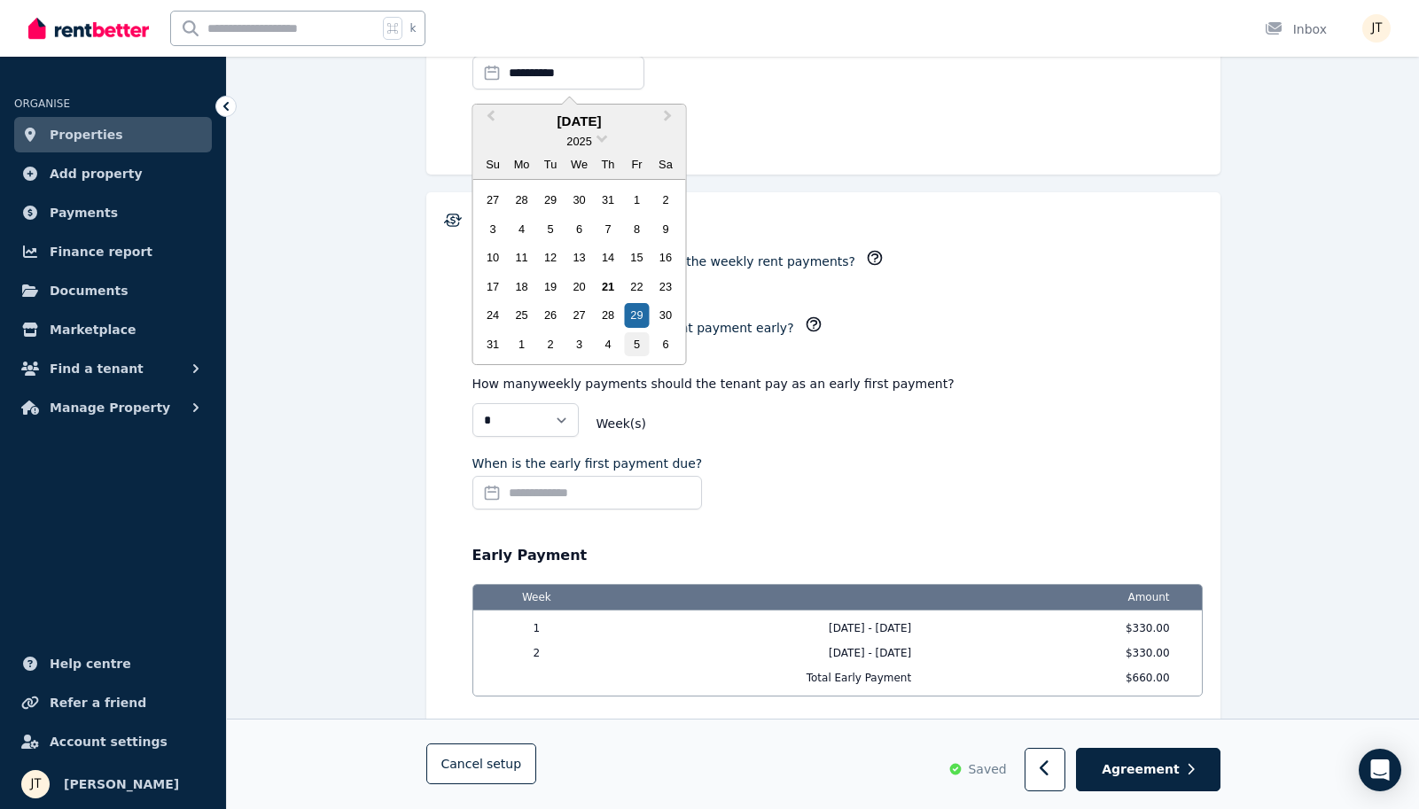
click at [638, 338] on div "5" at bounding box center [637, 344] width 24 height 24
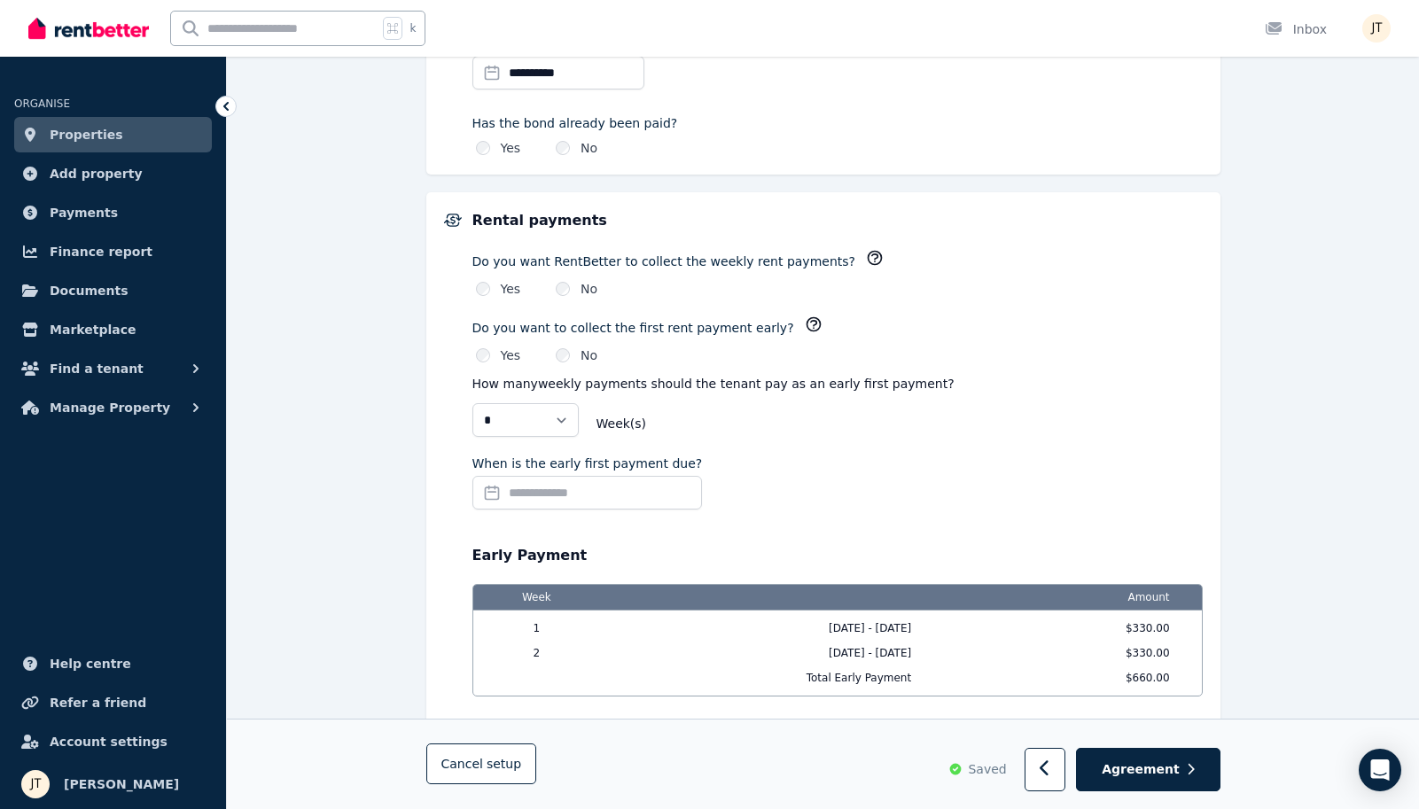
click at [782, 449] on div "Rental payments Do you want RentBetter to collect the weekly rent payments? Yes…" at bounding box center [837, 587] width 730 height 755
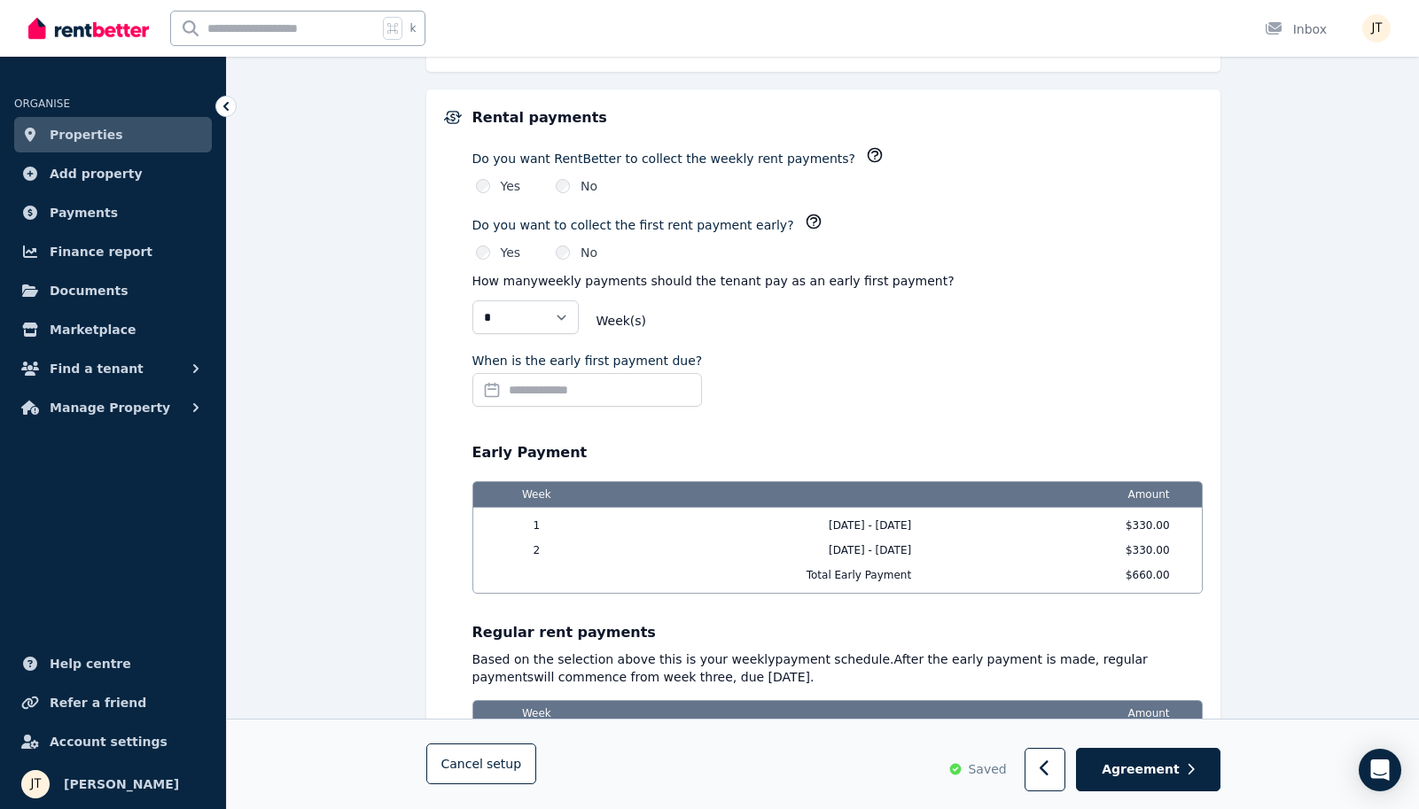
click at [783, 356] on div "When is the early first payment due?" at bounding box center [837, 383] width 730 height 62
click at [625, 377] on input "When is the early first payment due?" at bounding box center [587, 390] width 230 height 34
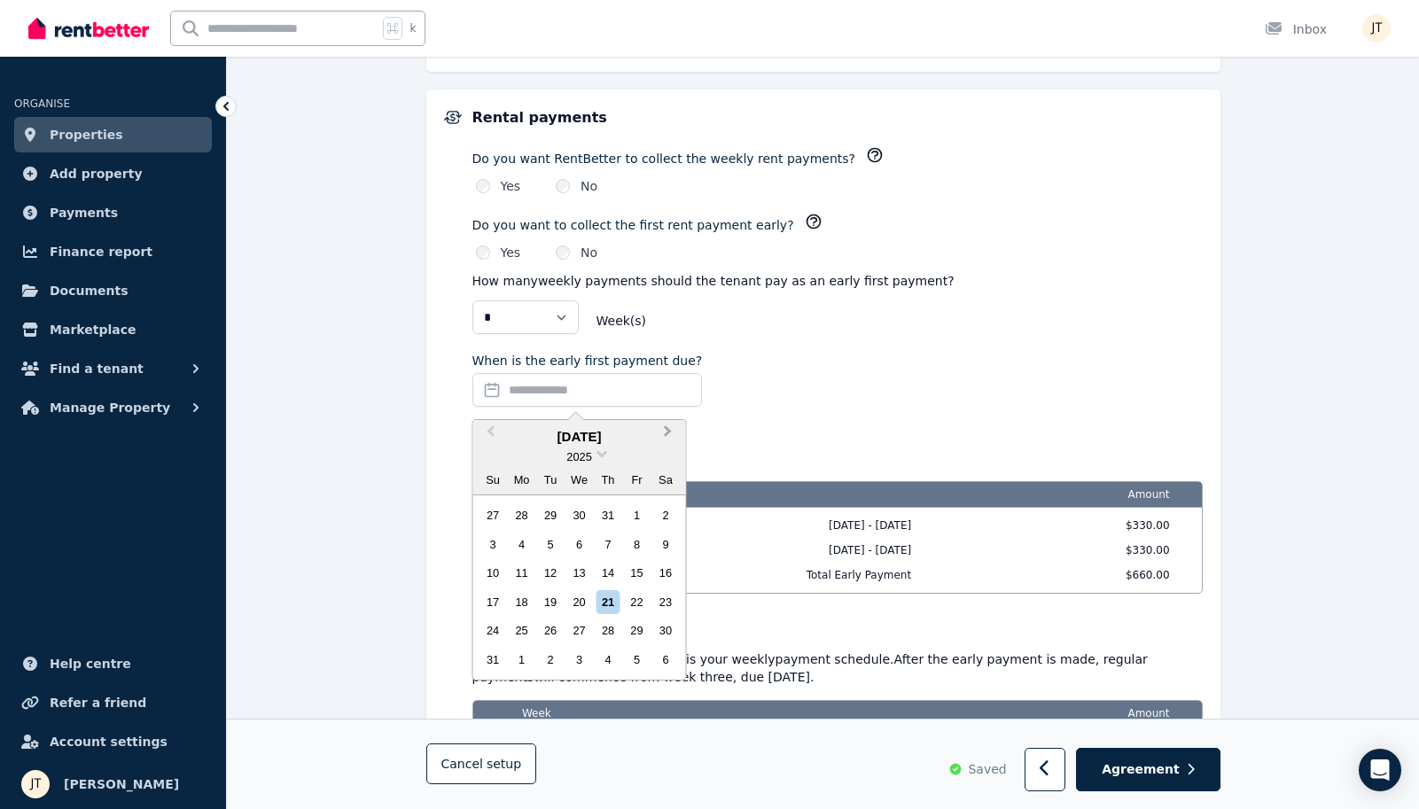
click at [661, 433] on button "Next Month" at bounding box center [670, 436] width 28 height 28
click at [642, 542] on div "12" at bounding box center [637, 545] width 24 height 24
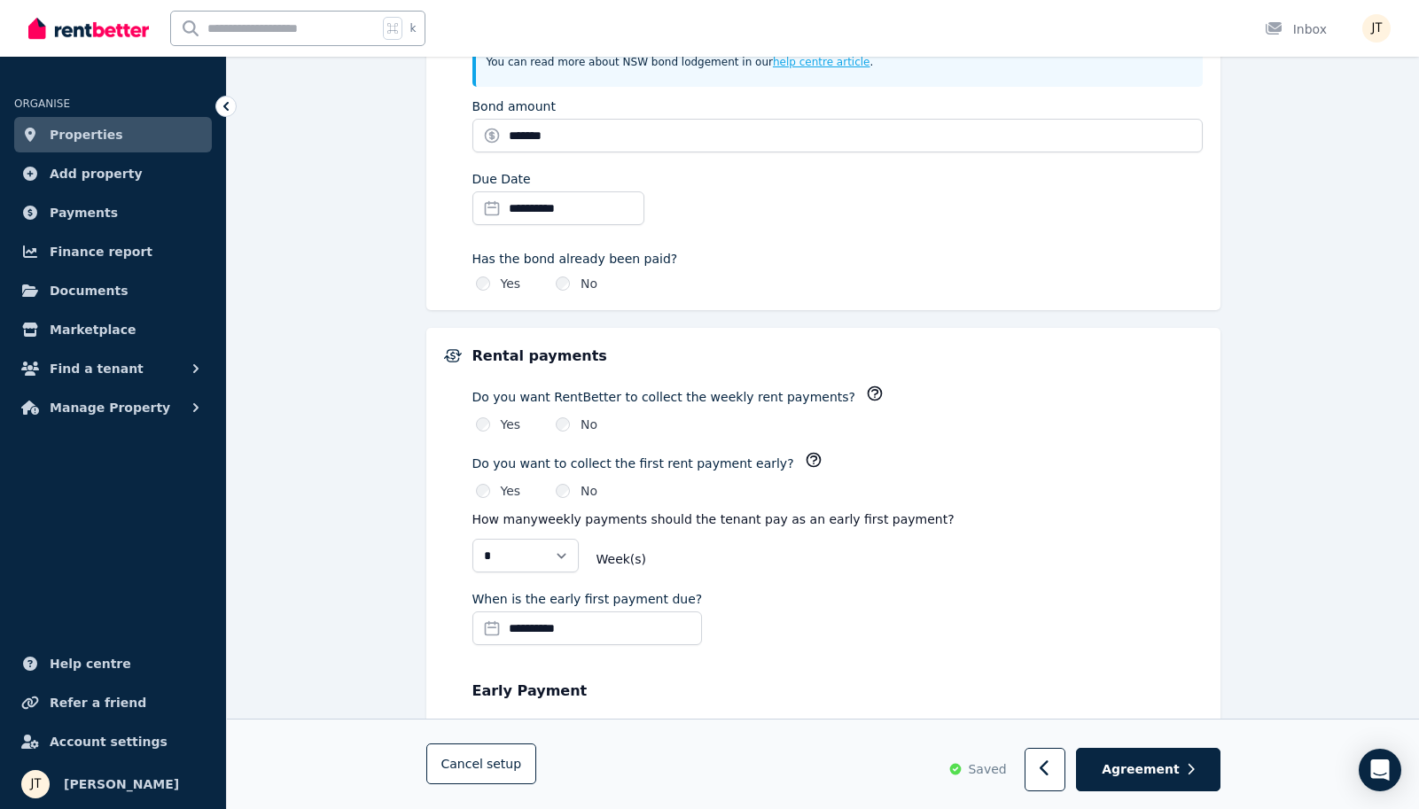
scroll to position [988, 0]
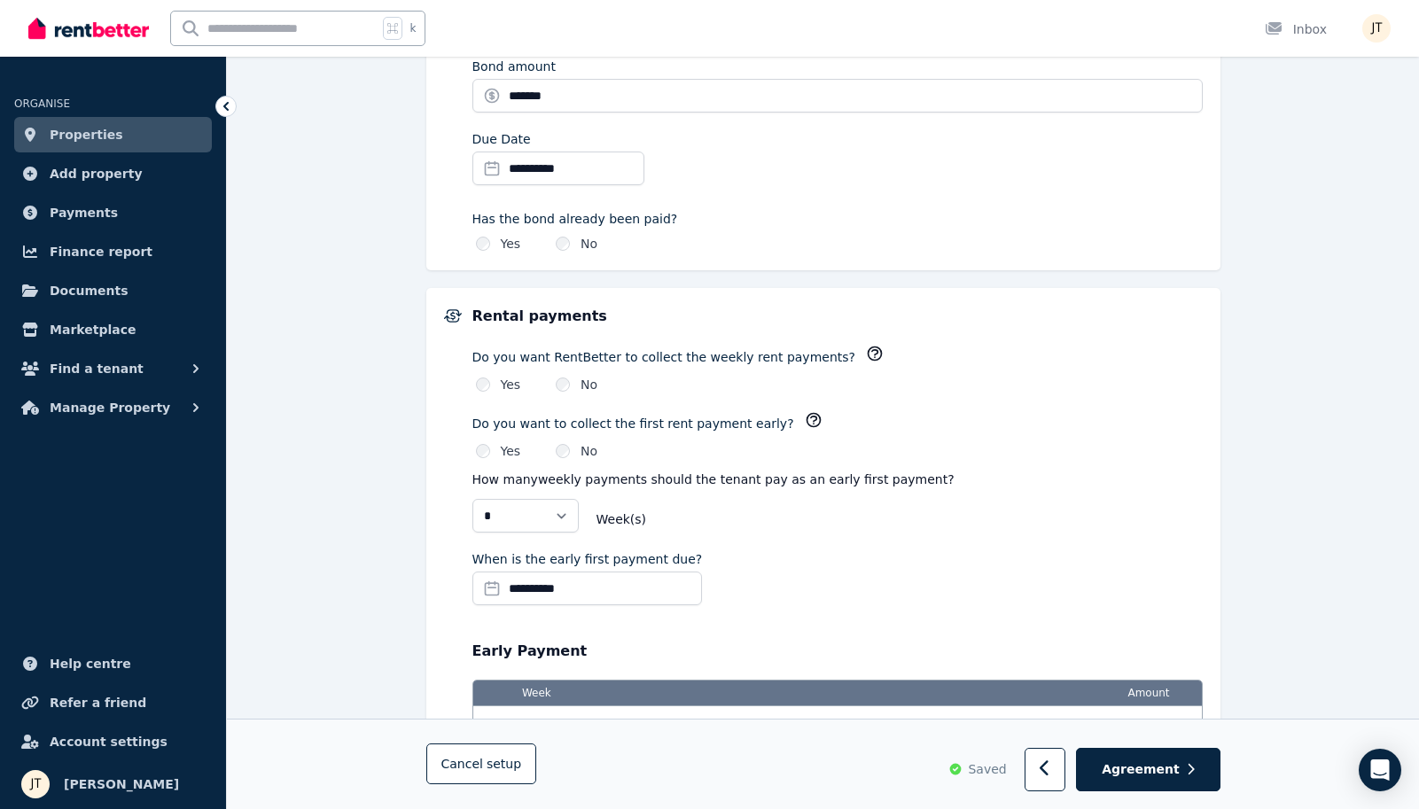
click at [626, 581] on input "**********" at bounding box center [587, 589] width 230 height 34
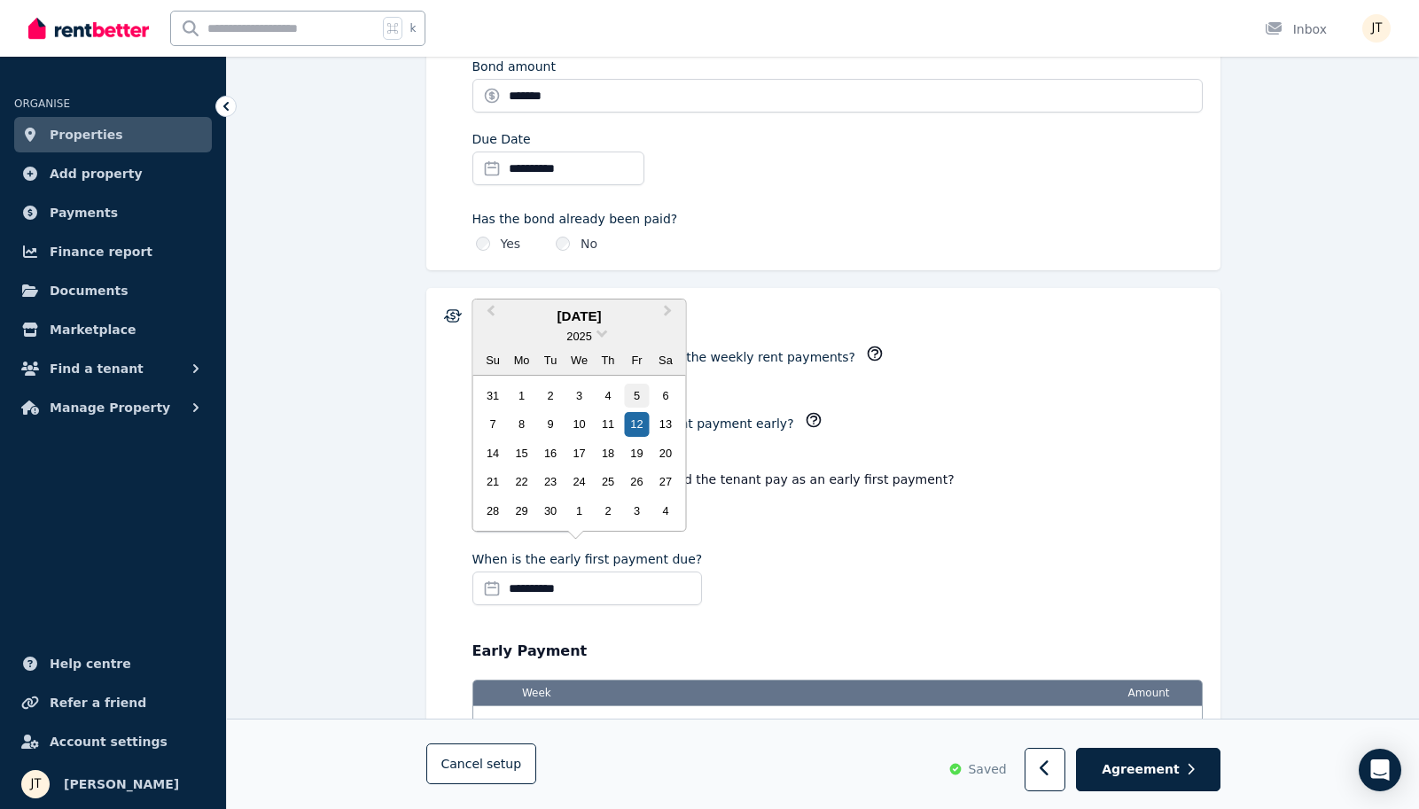
click at [638, 405] on div "5" at bounding box center [637, 396] width 24 height 24
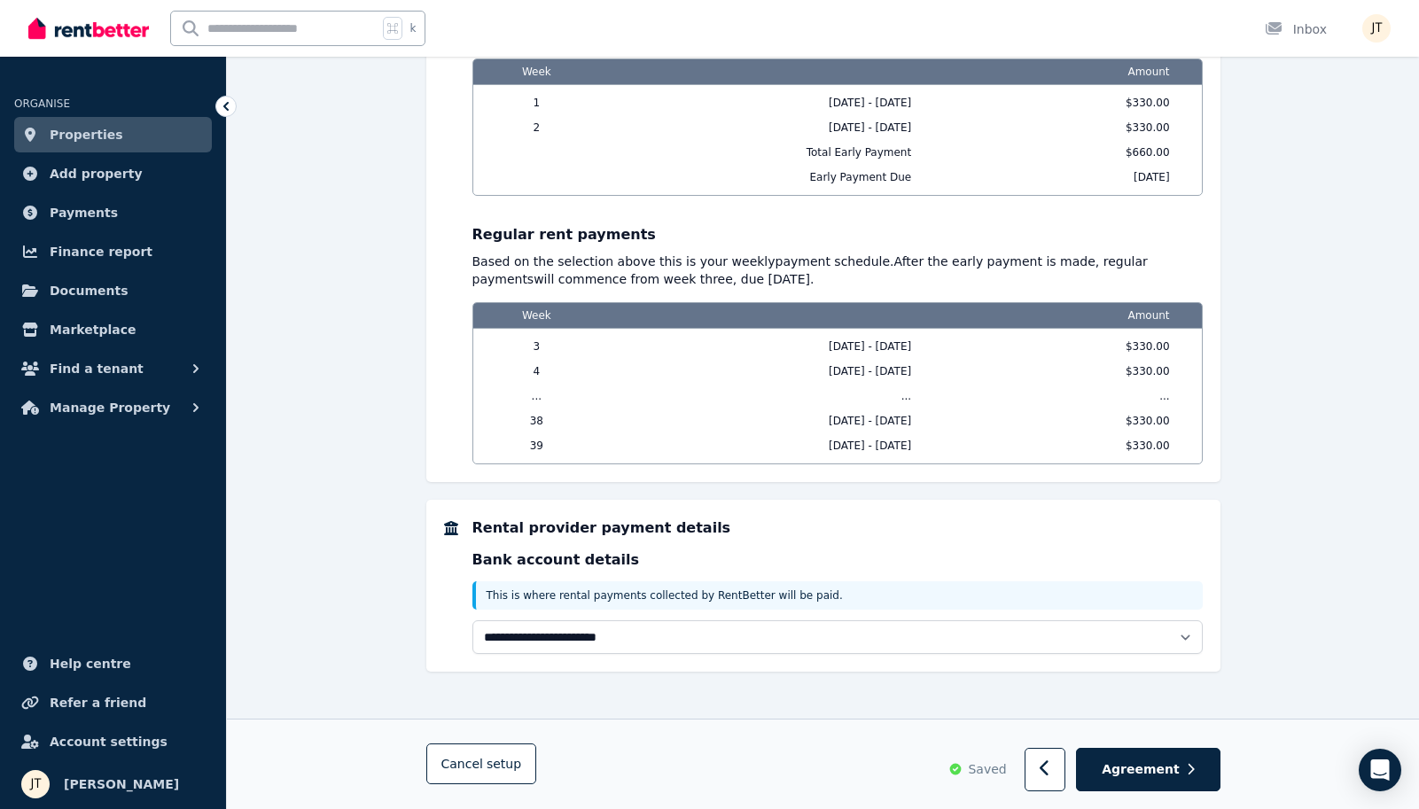
scroll to position [1609, 0]
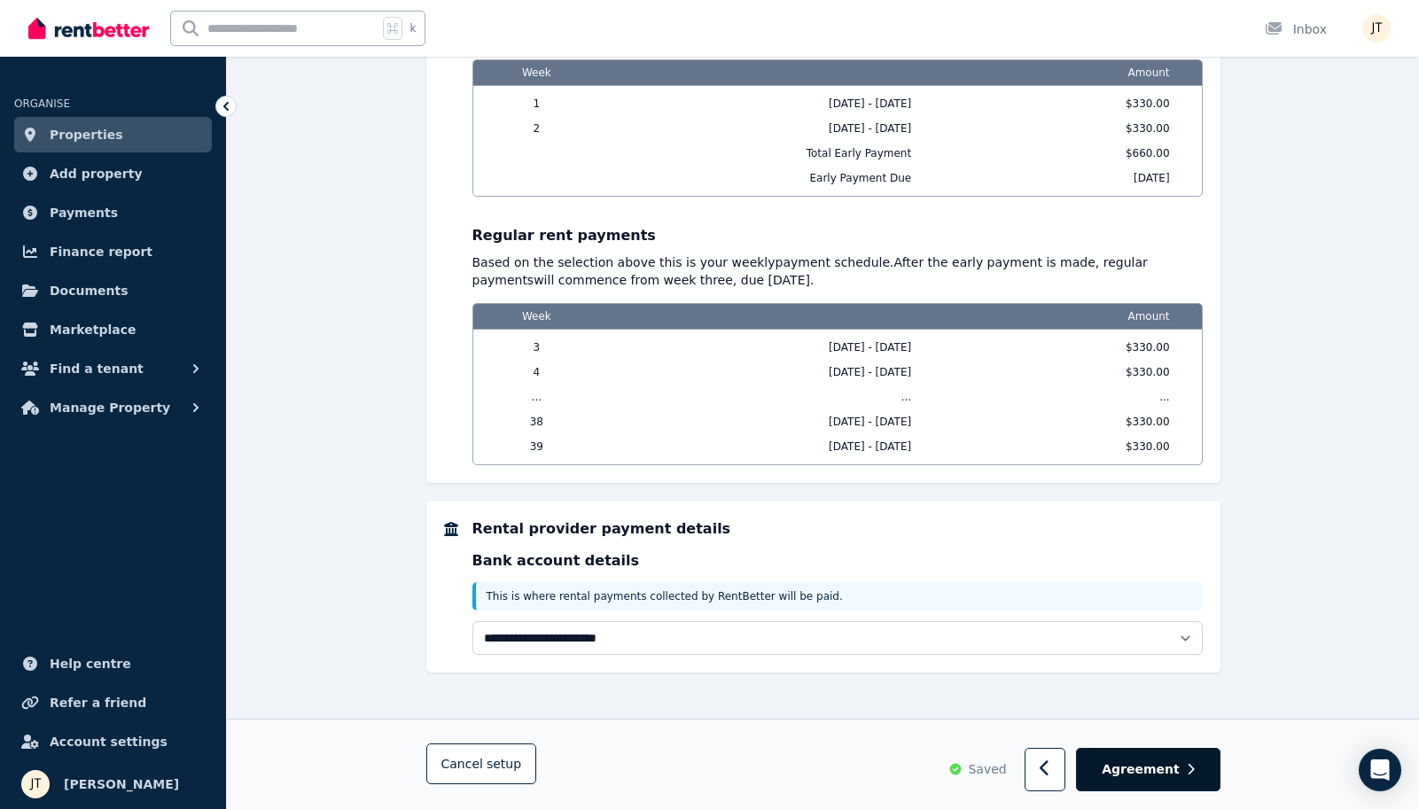
click at [1186, 776] on button "Agreement" at bounding box center [1148, 770] width 144 height 43
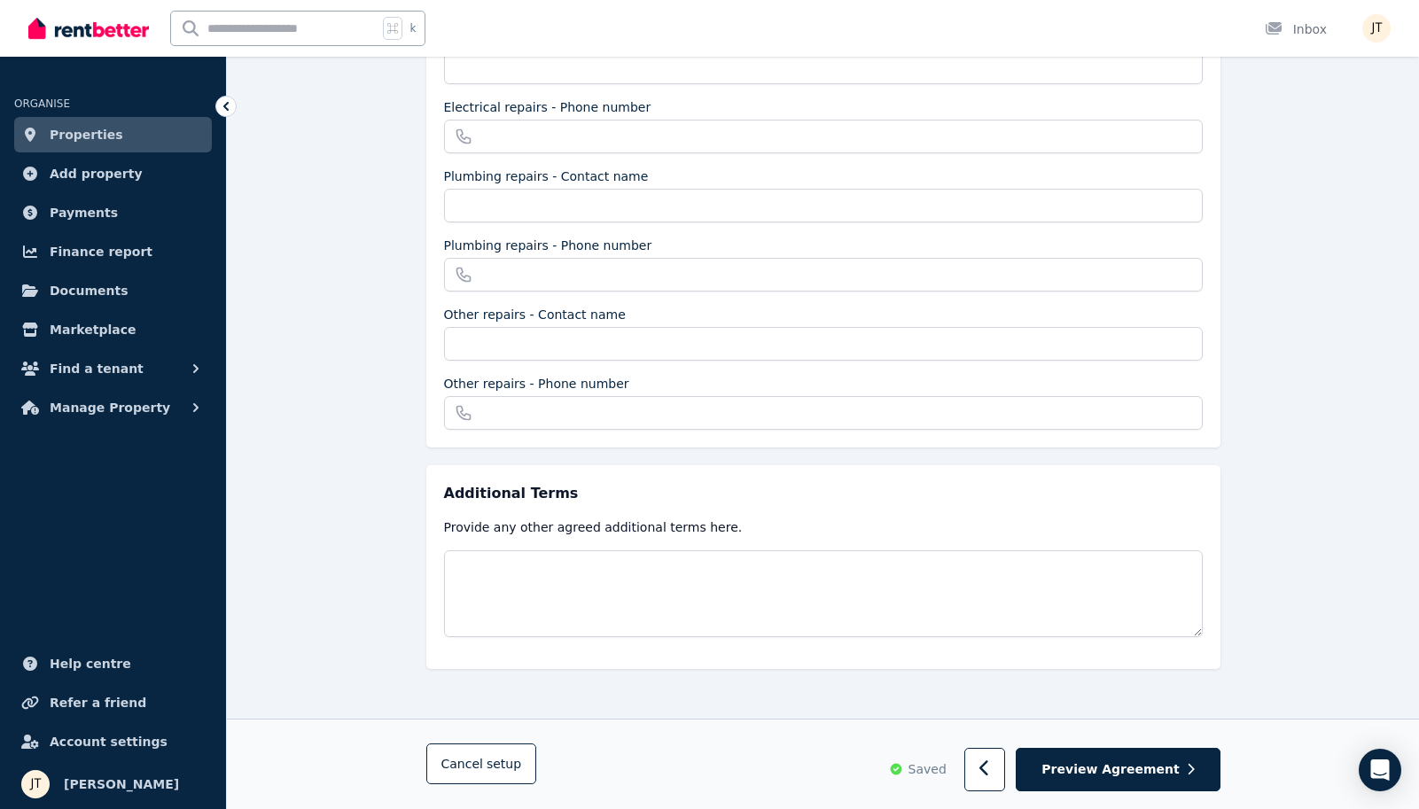
scroll to position [481, 0]
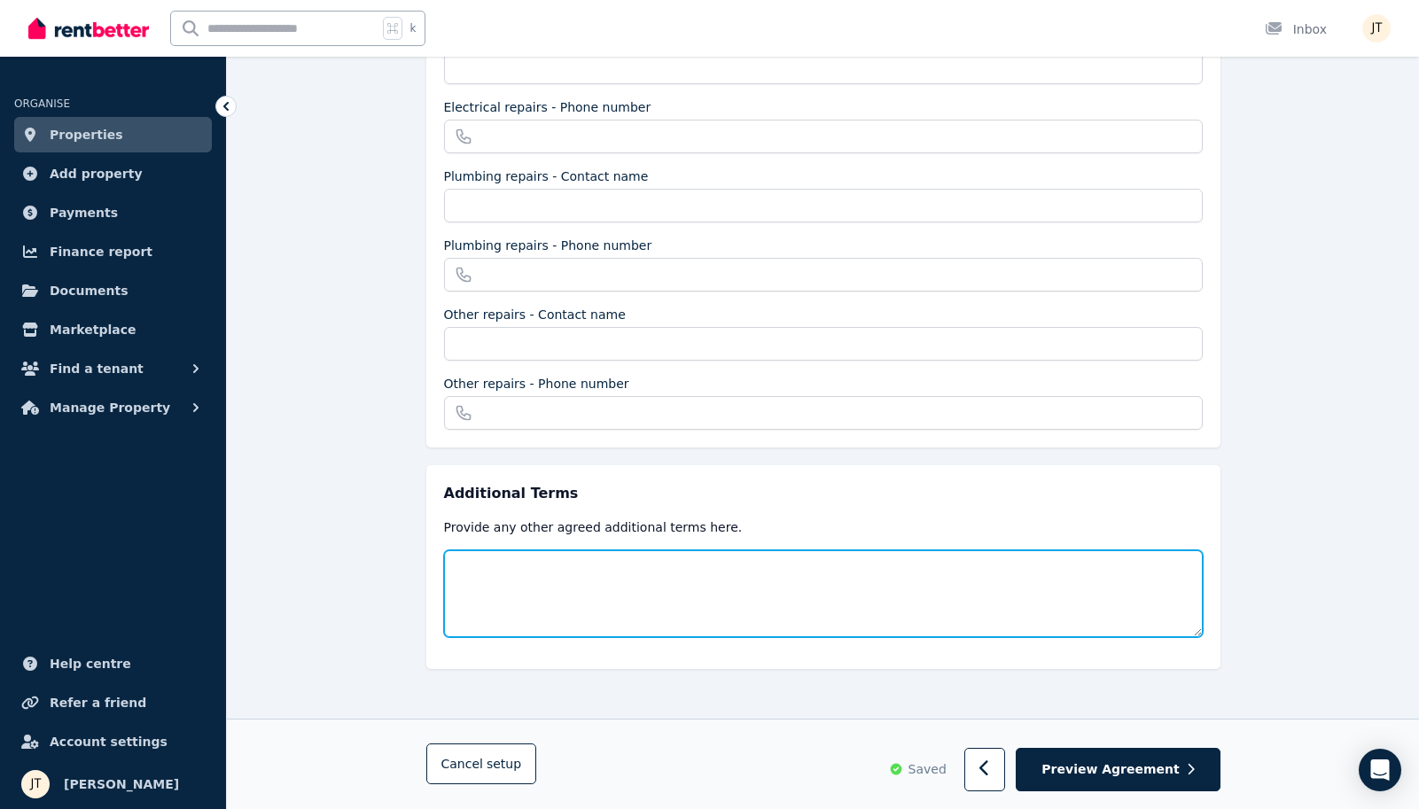
click at [582, 581] on textarea at bounding box center [823, 593] width 759 height 87
paste textarea "**********"
type textarea "**********"
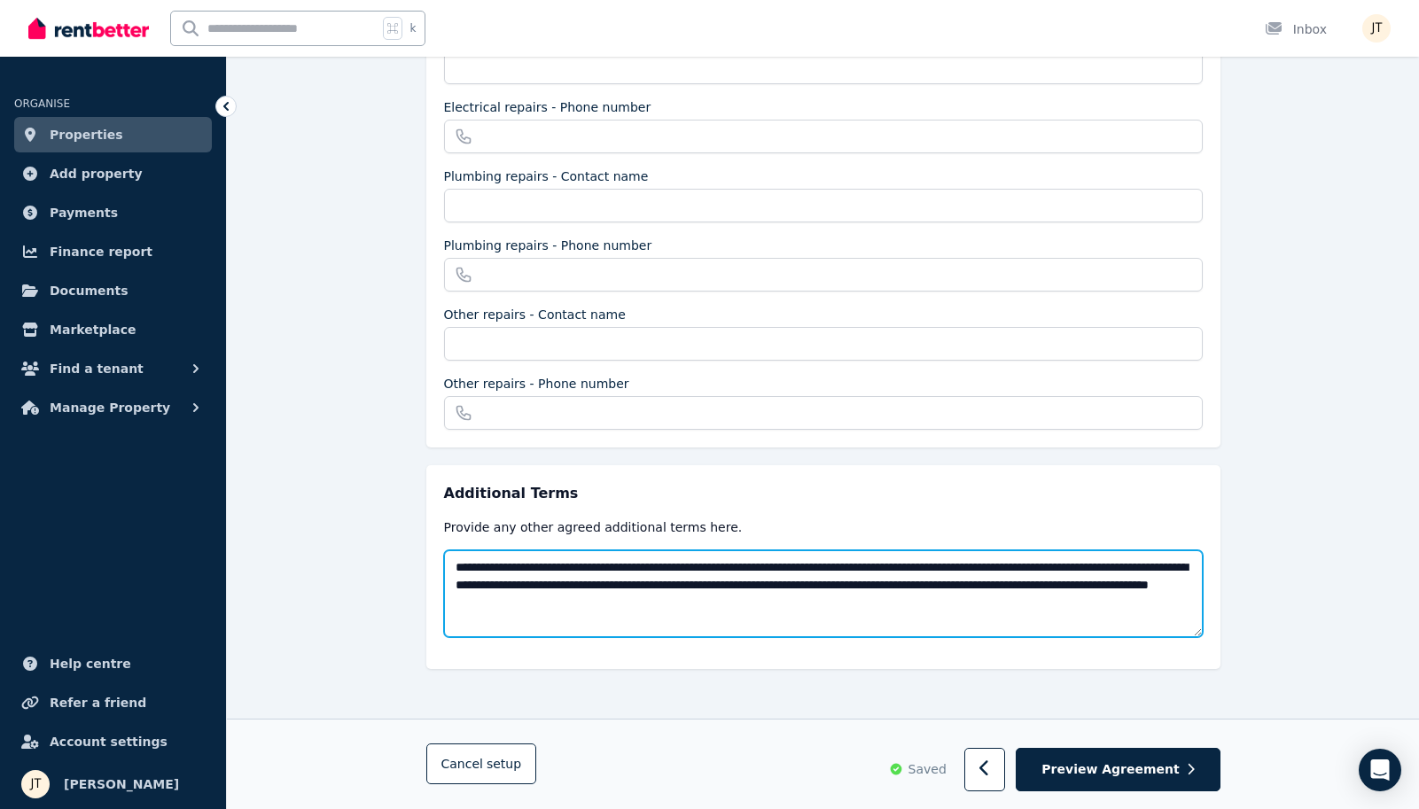
drag, startPoint x: 727, startPoint y: 567, endPoint x: 650, endPoint y: 582, distance: 78.6
click at [650, 582] on textarea "**********" at bounding box center [823, 593] width 759 height 87
drag, startPoint x: 651, startPoint y: 584, endPoint x: 728, endPoint y: 567, distance: 78.9
click at [728, 567] on textarea "**********" at bounding box center [823, 593] width 759 height 87
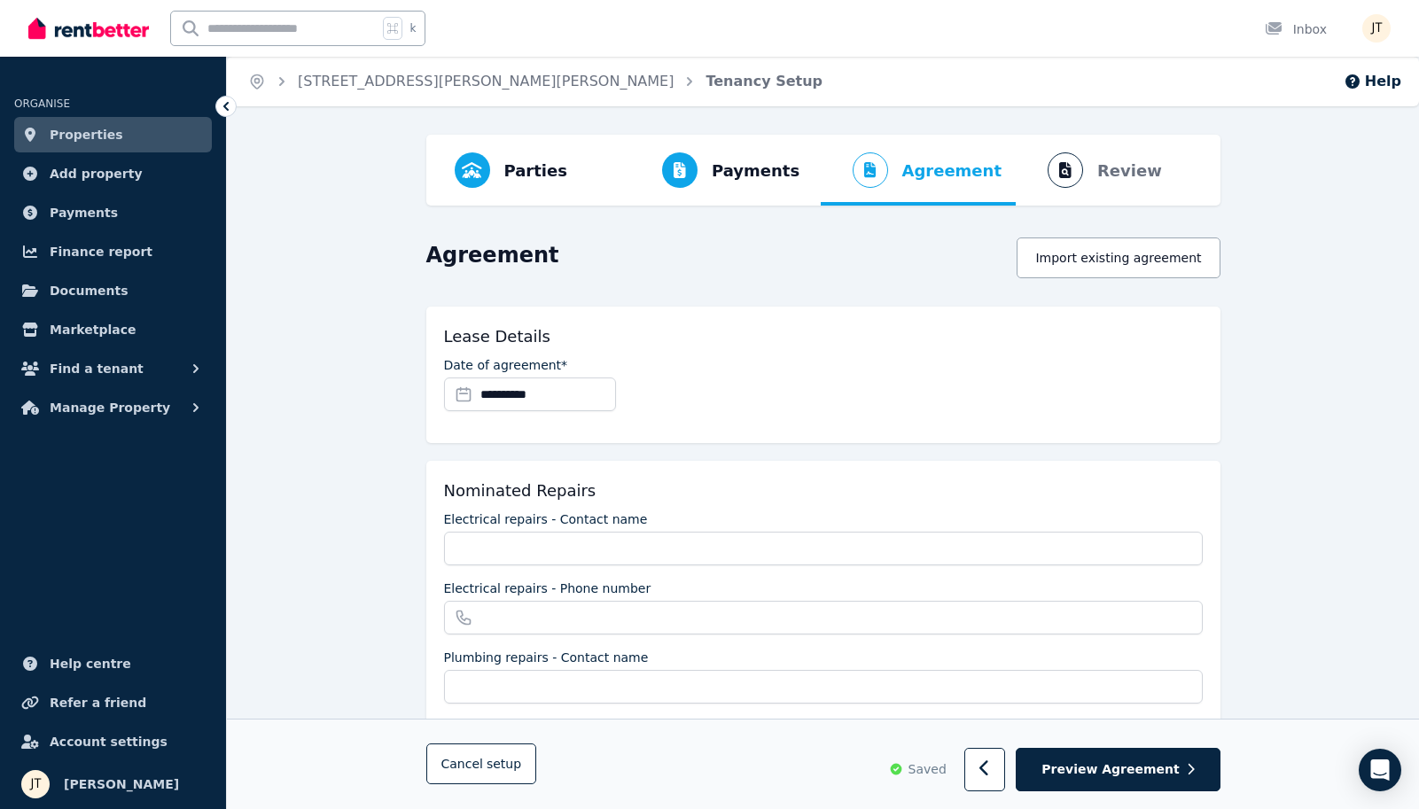
scroll to position [0, 0]
type textarea "**********"
click at [1157, 769] on span "Preview Agreement" at bounding box center [1109, 770] width 137 height 18
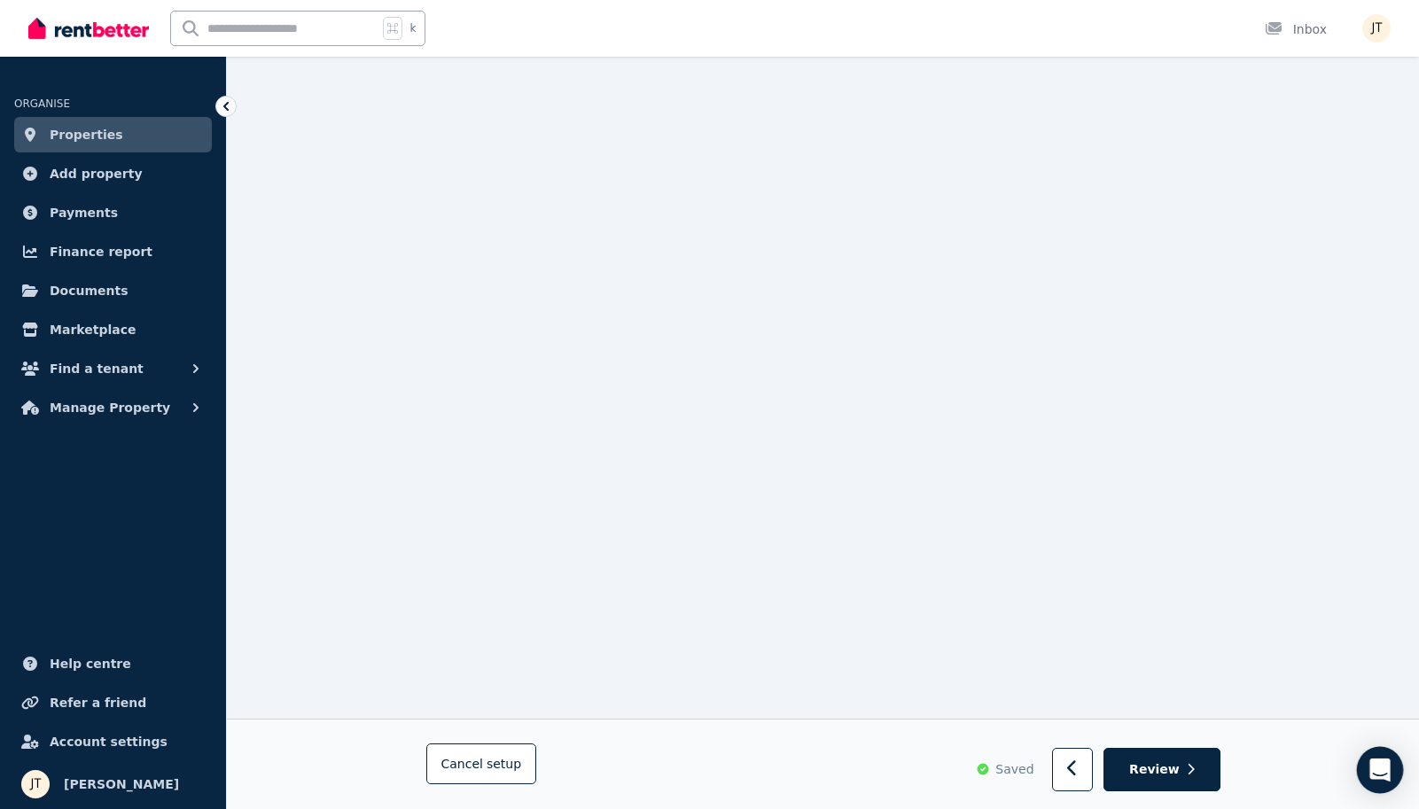
scroll to position [18406, 0]
click at [1164, 766] on span "Review" at bounding box center [1154, 770] width 51 height 18
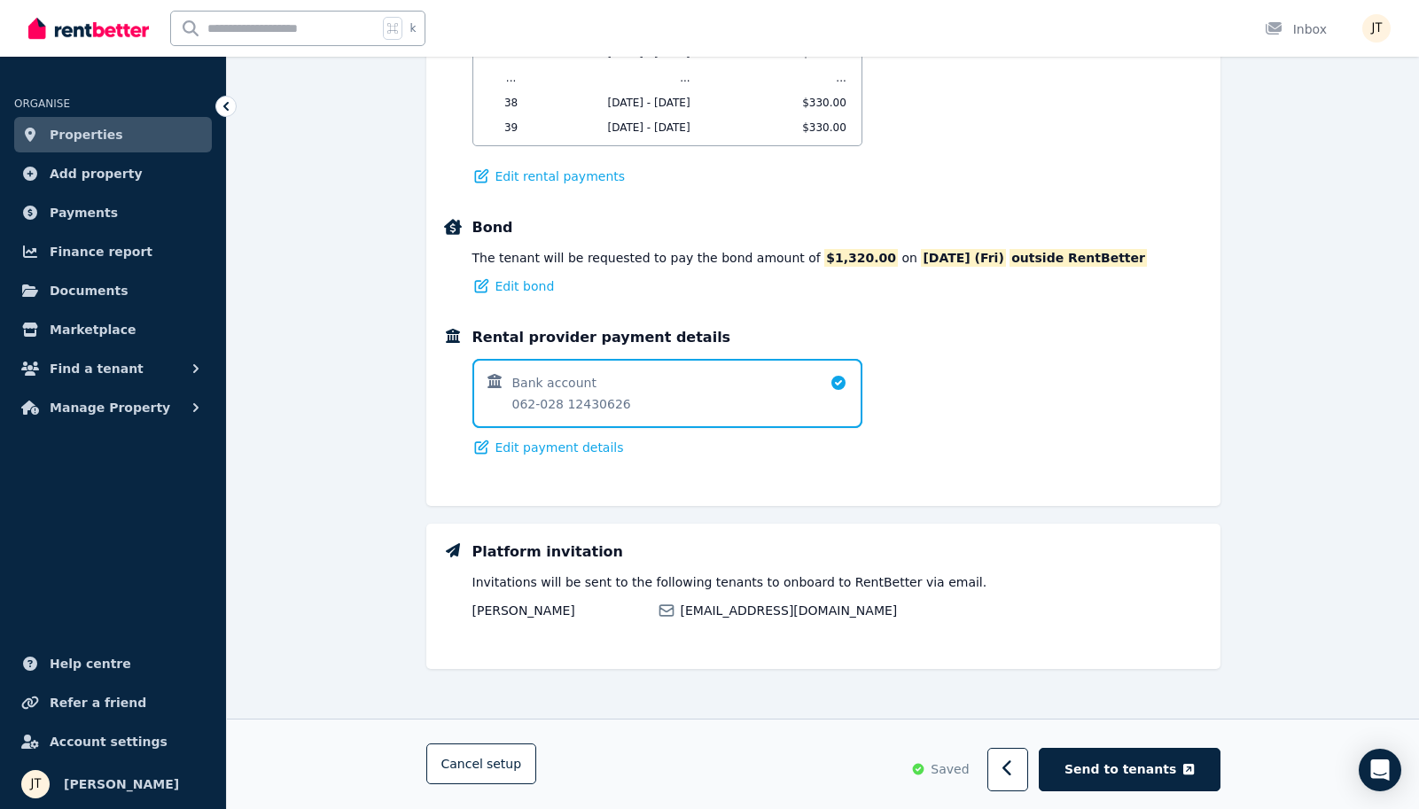
scroll to position [1281, 0]
click at [1152, 765] on span "Send to tenants" at bounding box center [1121, 770] width 112 height 18
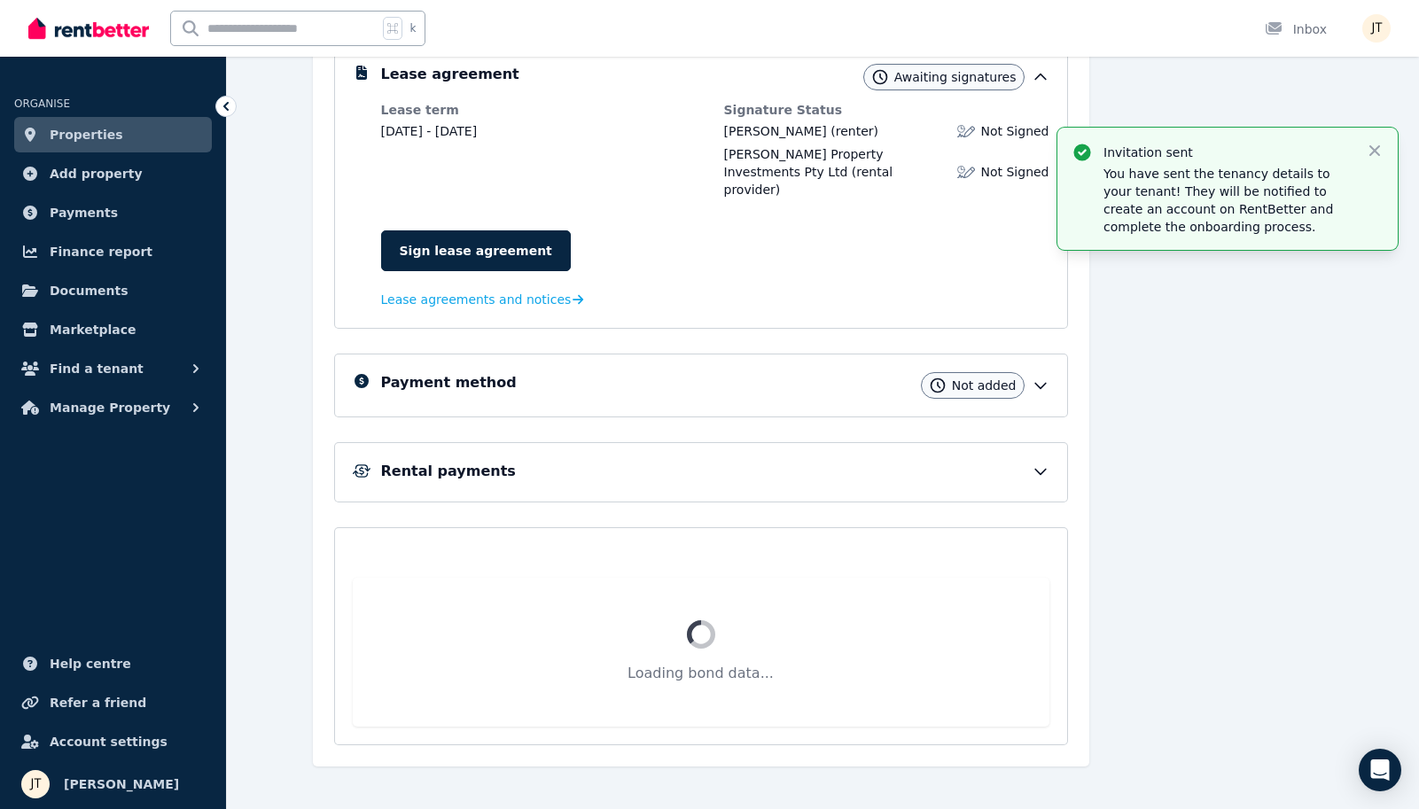
scroll to position [214, 0]
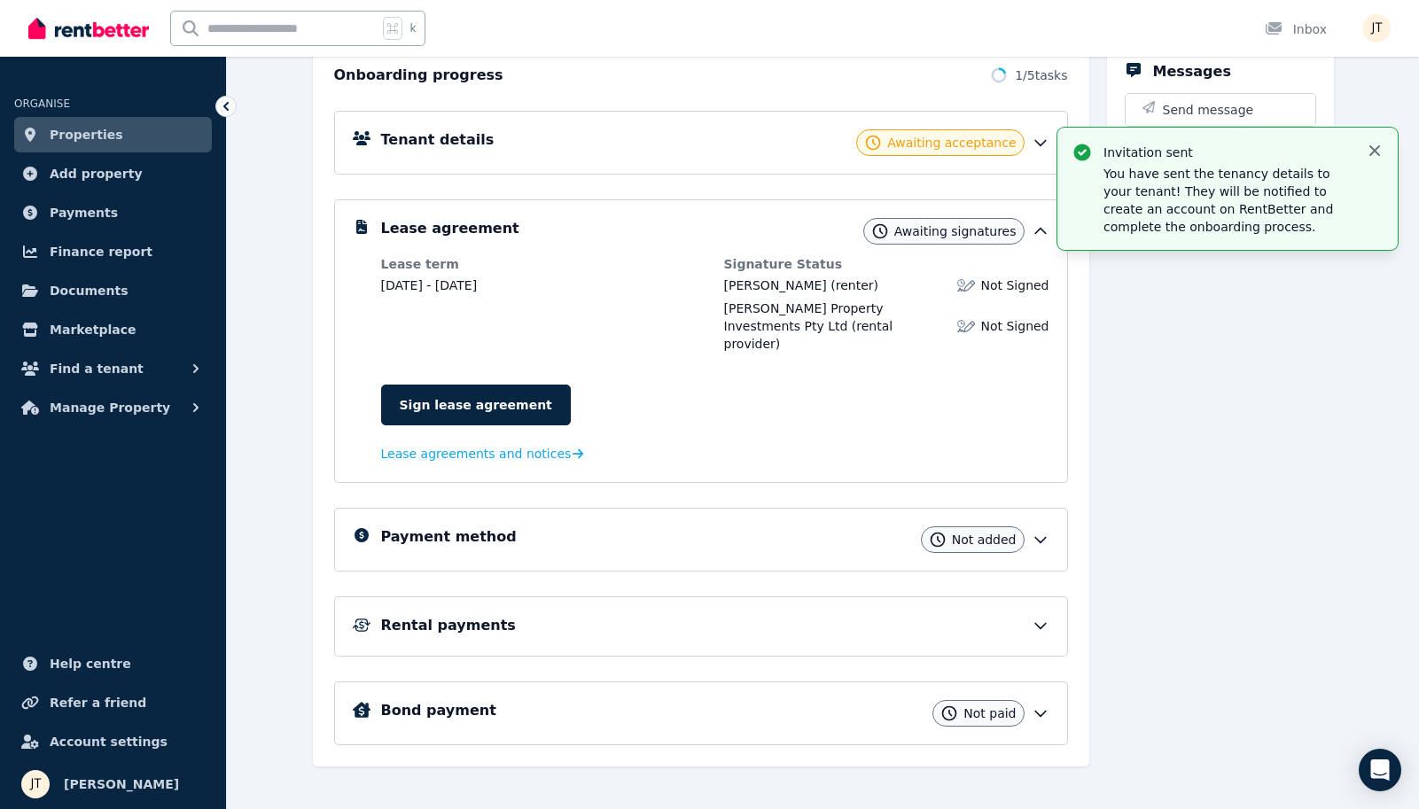
click at [1376, 147] on icon "button" at bounding box center [1375, 151] width 18 height 18
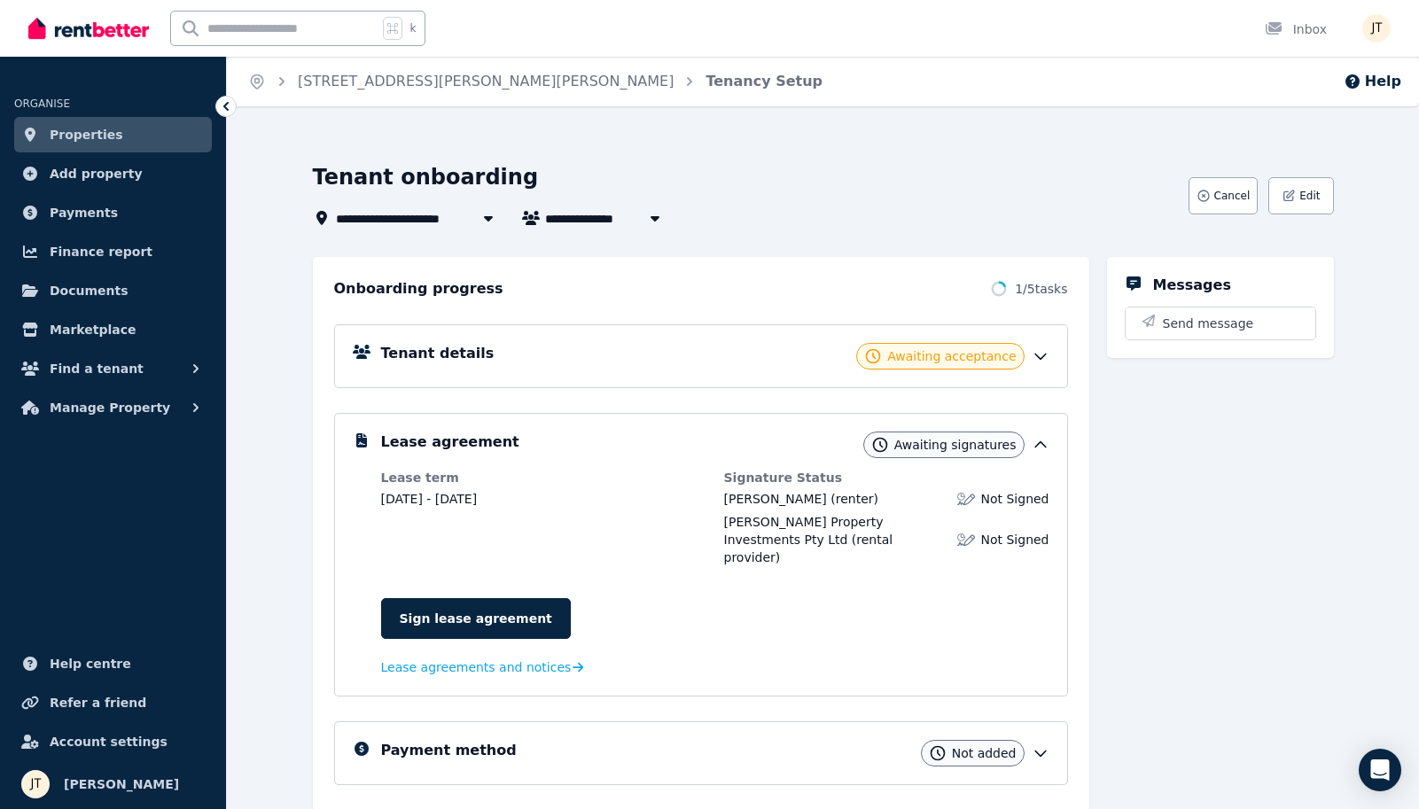
scroll to position [0, 0]
click at [104, 135] on span "Properties" at bounding box center [87, 134] width 74 height 21
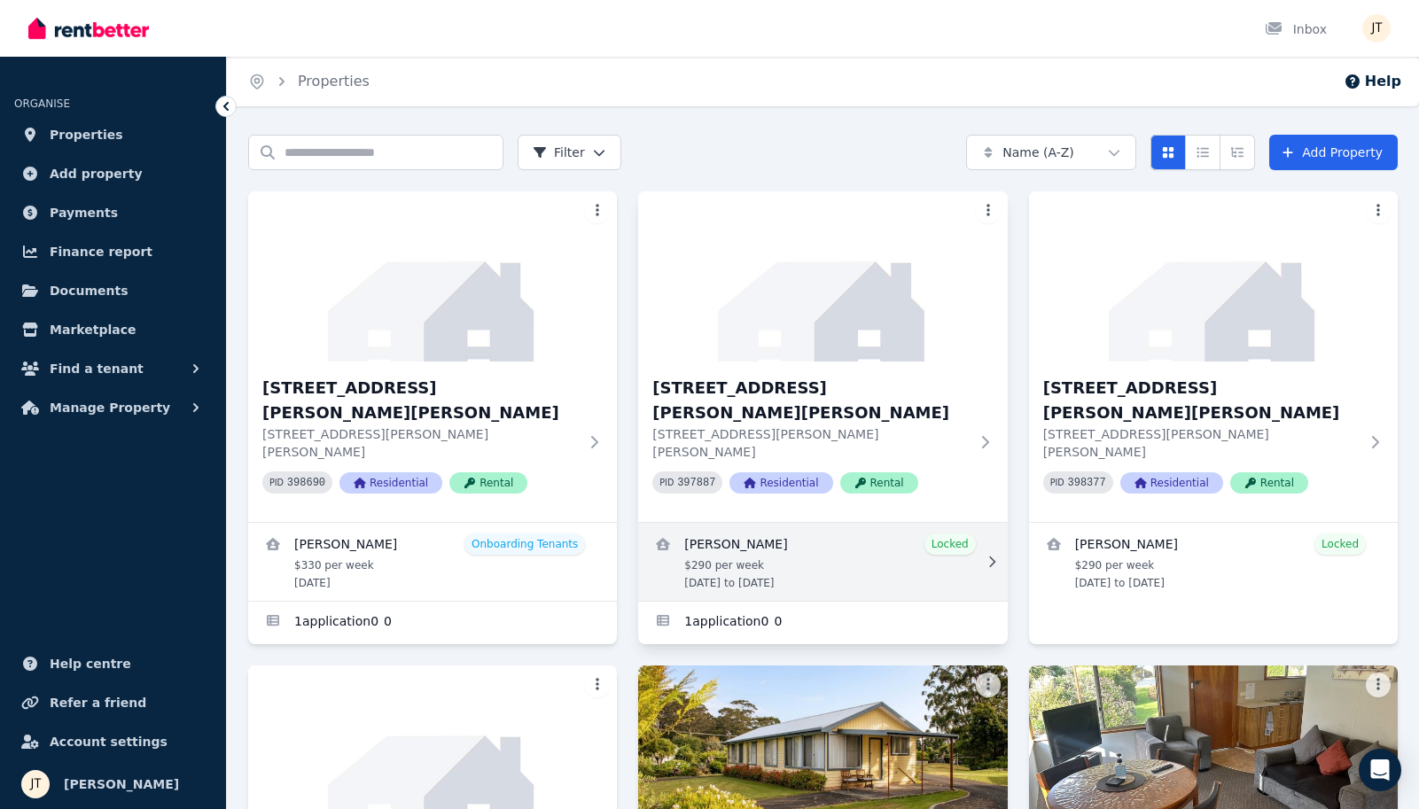
click at [742, 523] on link "View details for Alexandre Flaschner" at bounding box center [822, 562] width 369 height 78
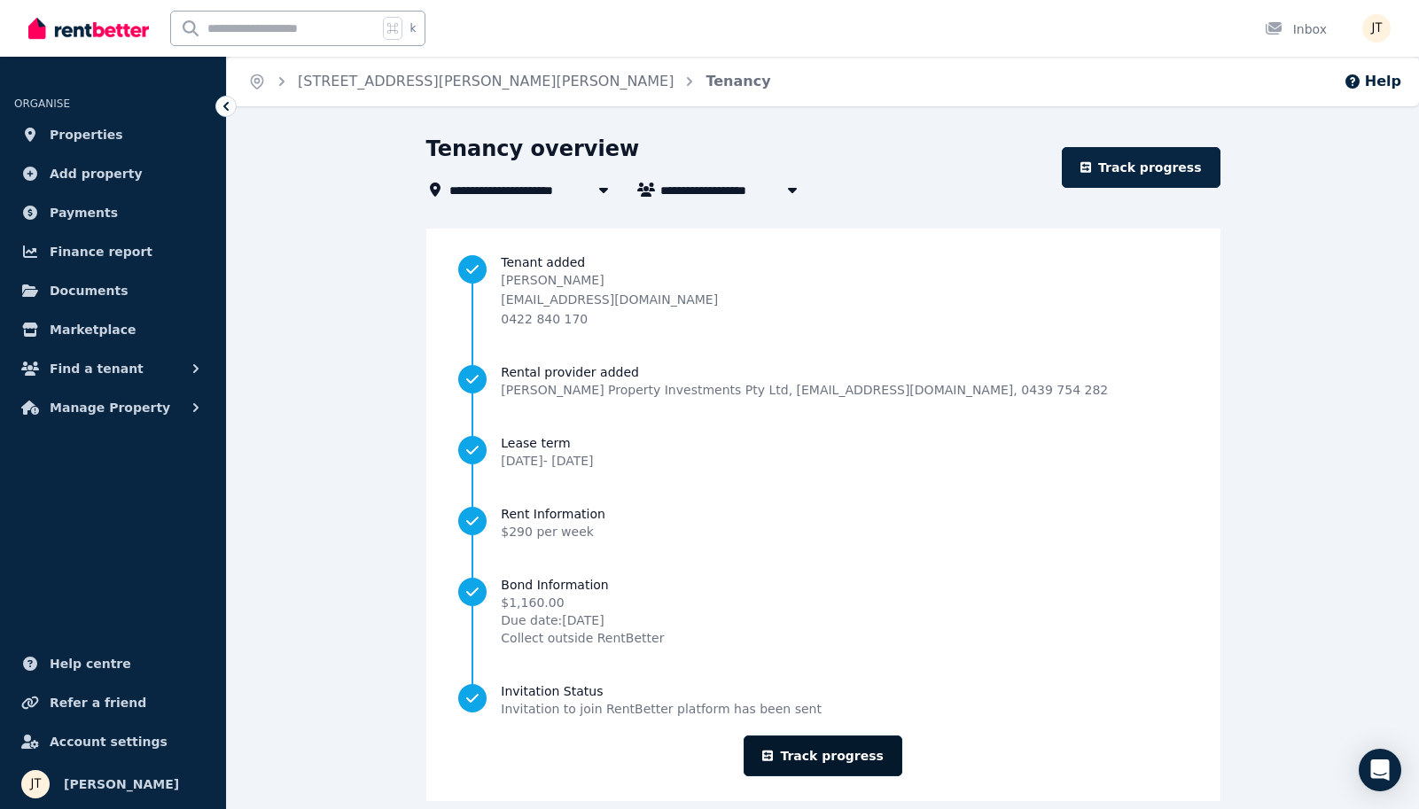
click at [822, 745] on link "Track progress" at bounding box center [823, 756] width 159 height 41
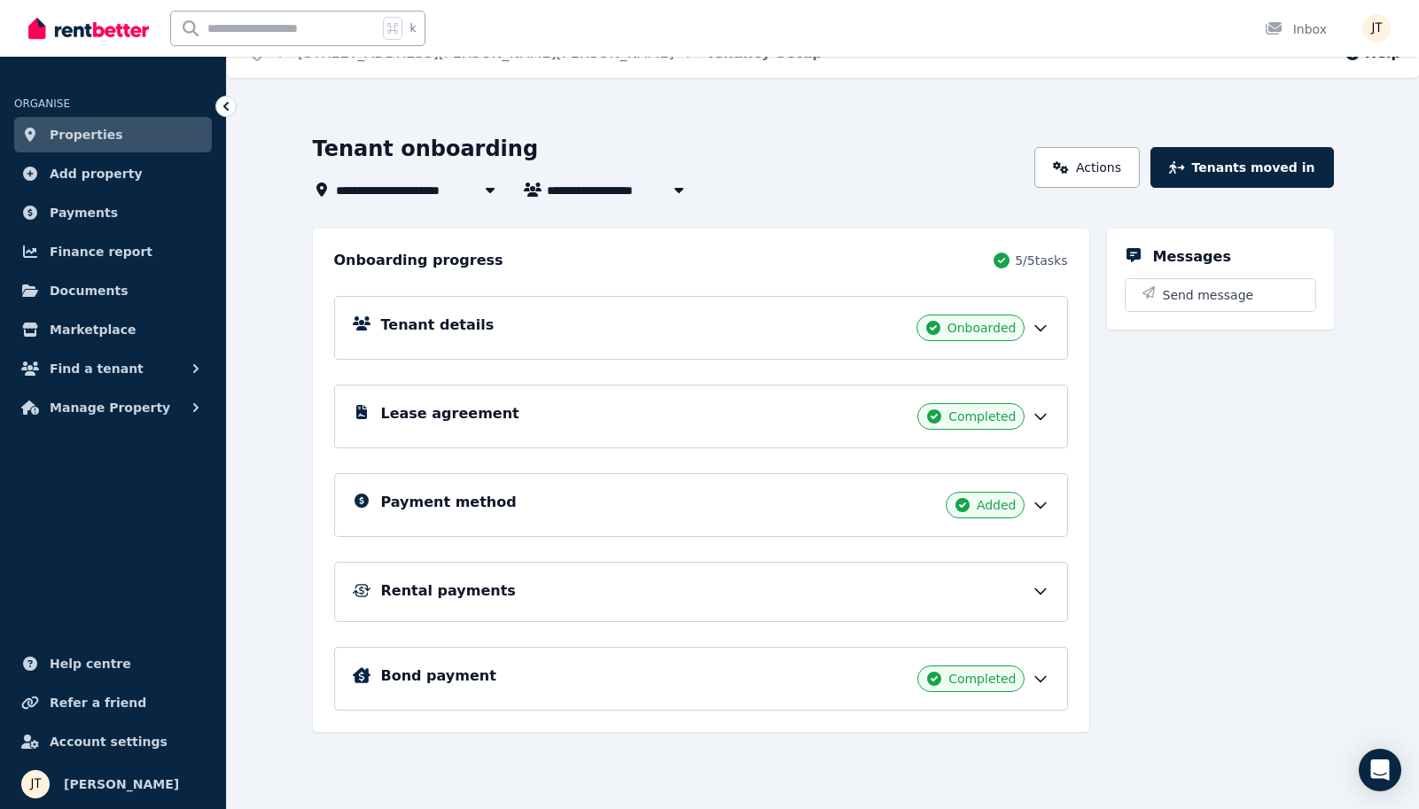
scroll to position [28, 0]
click at [99, 220] on span "Payments" at bounding box center [84, 212] width 68 height 21
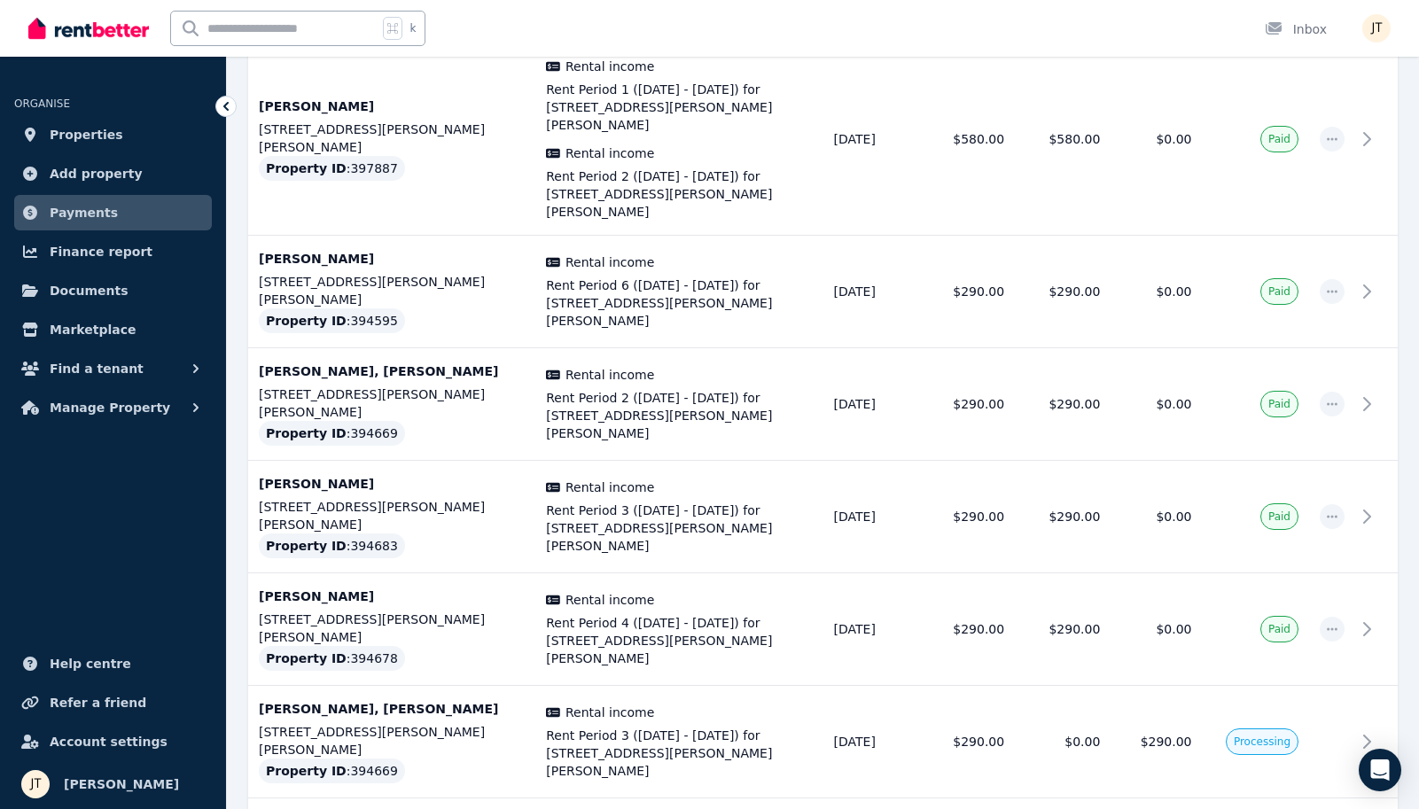
scroll to position [1740, 0]
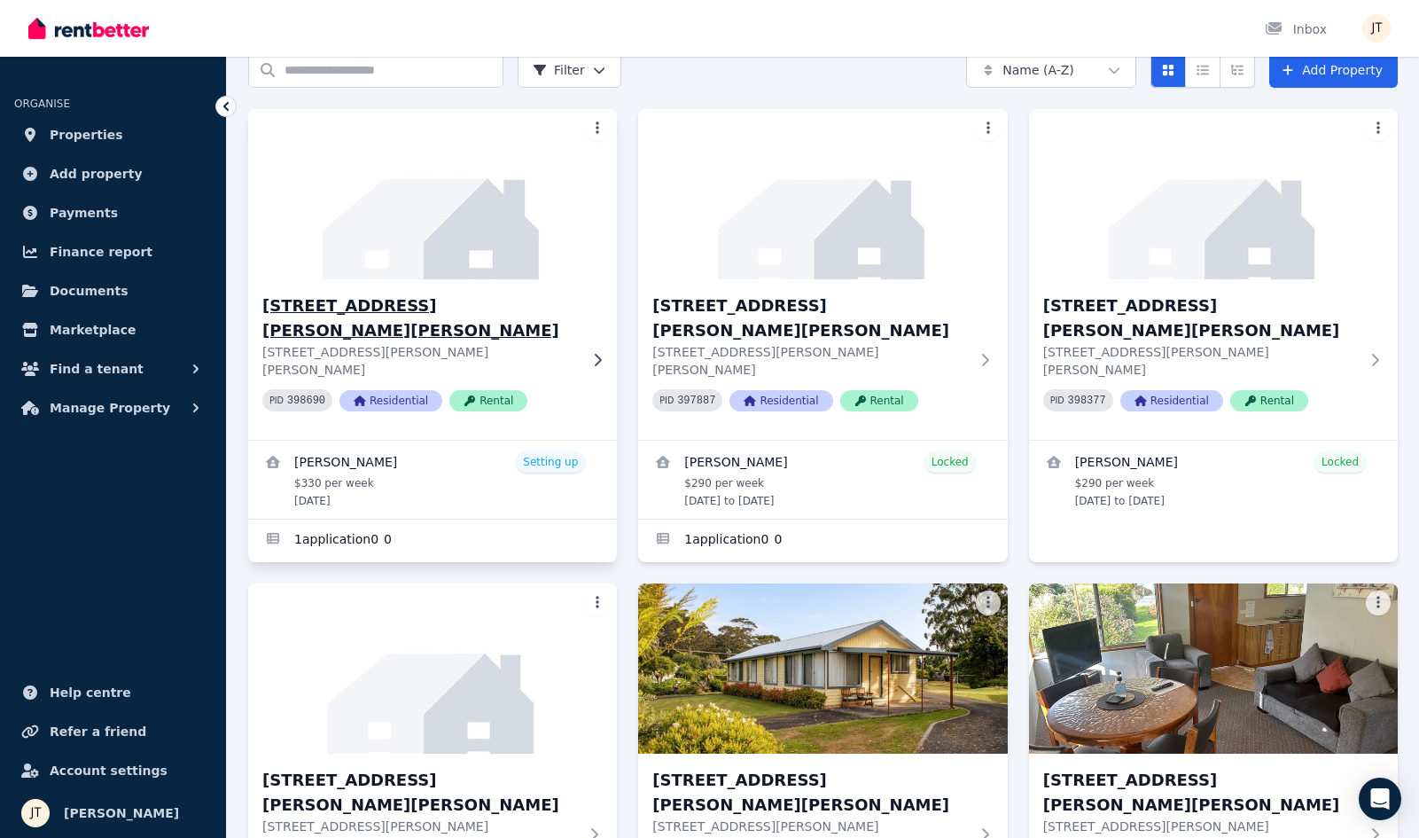
scroll to position [87, 0]
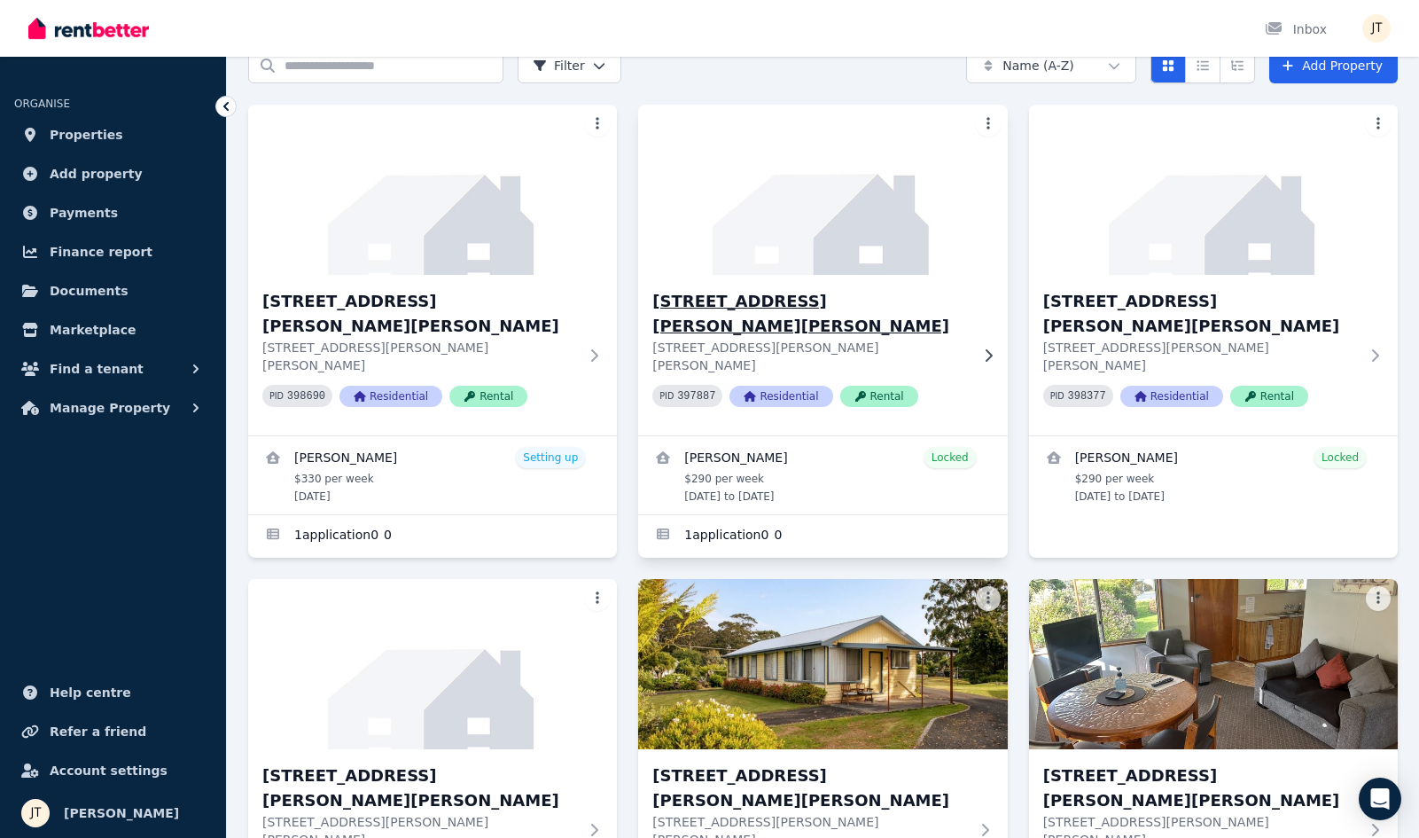
click at [813, 300] on h3 "[STREET_ADDRESS][PERSON_NAME][PERSON_NAME]" at bounding box center [810, 314] width 316 height 50
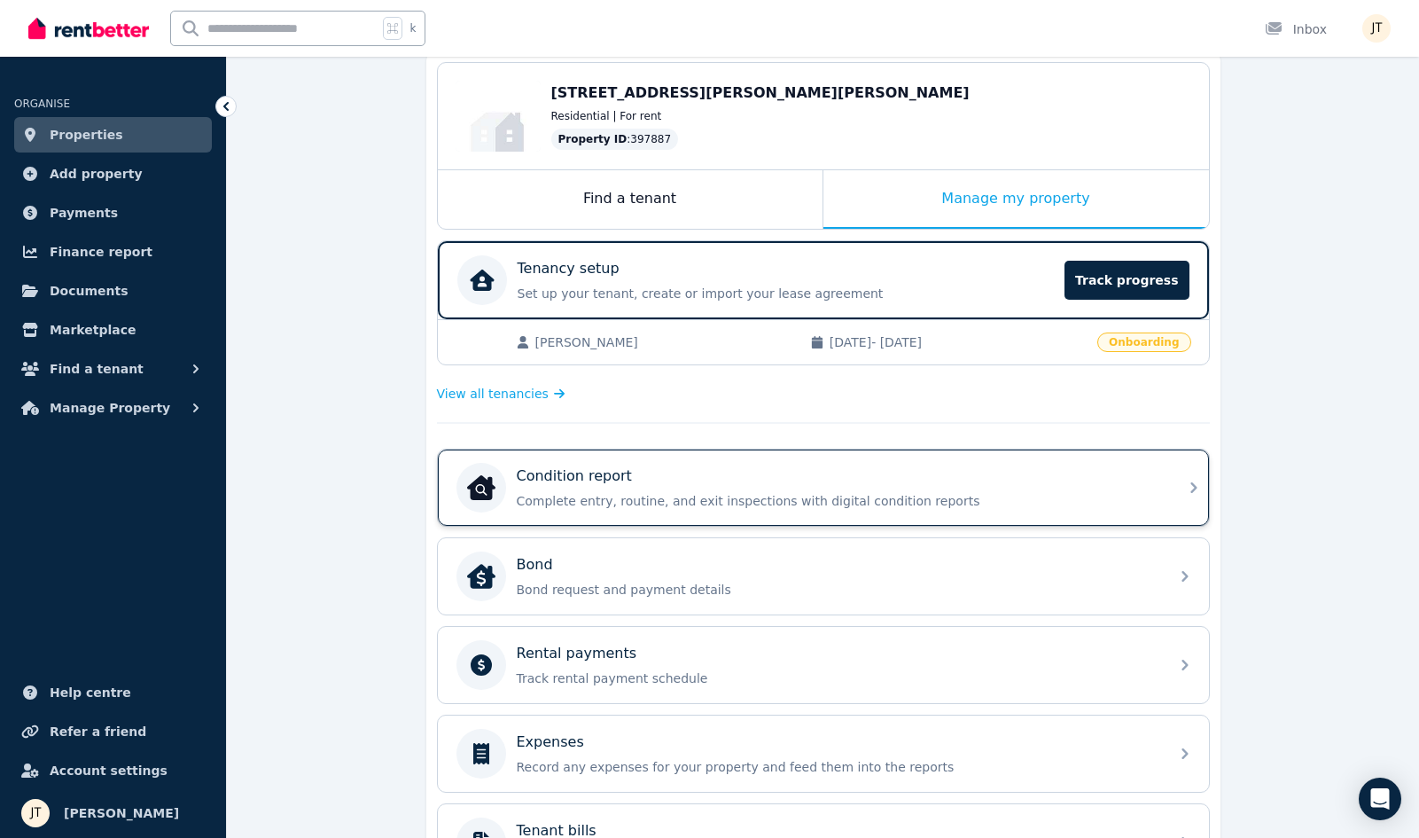
scroll to position [77, 0]
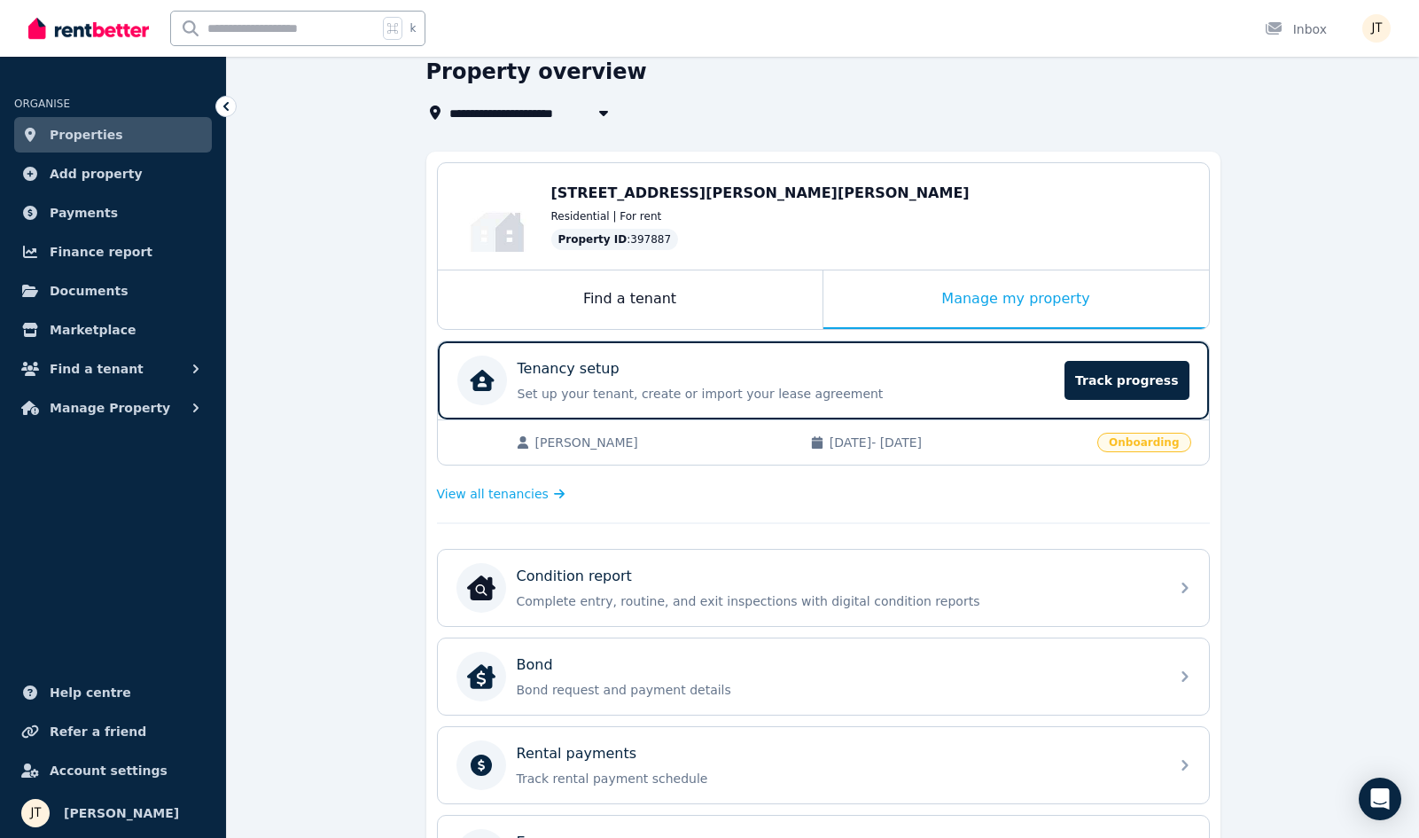
click at [755, 496] on div "View all tenancies" at bounding box center [823, 493] width 773 height 35
click at [597, 447] on span "[PERSON_NAME]" at bounding box center [663, 442] width 257 height 18
click at [514, 500] on span "View all tenancies" at bounding box center [493, 494] width 112 height 18
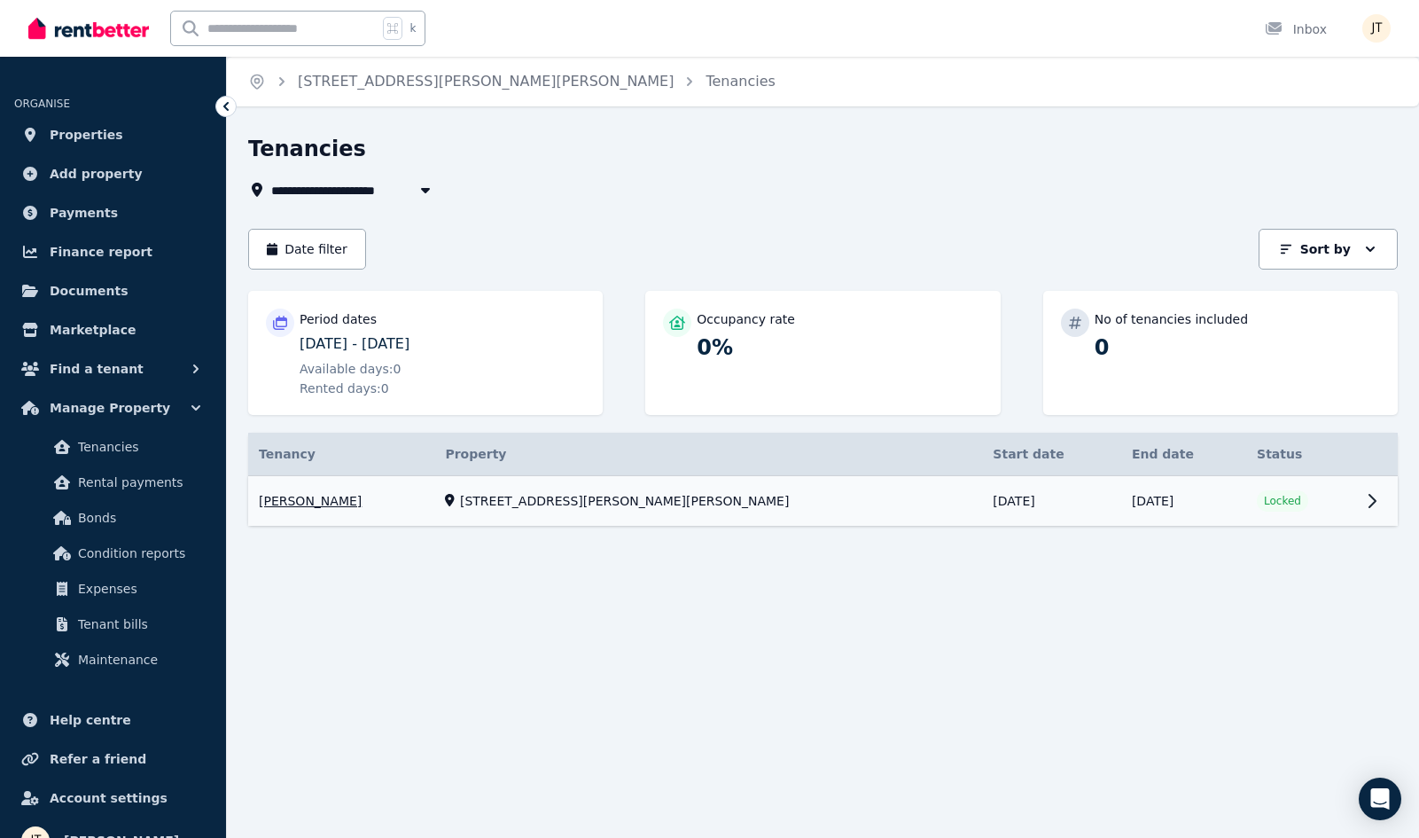
click at [410, 495] on link "View property details" at bounding box center [823, 501] width 1150 height 51
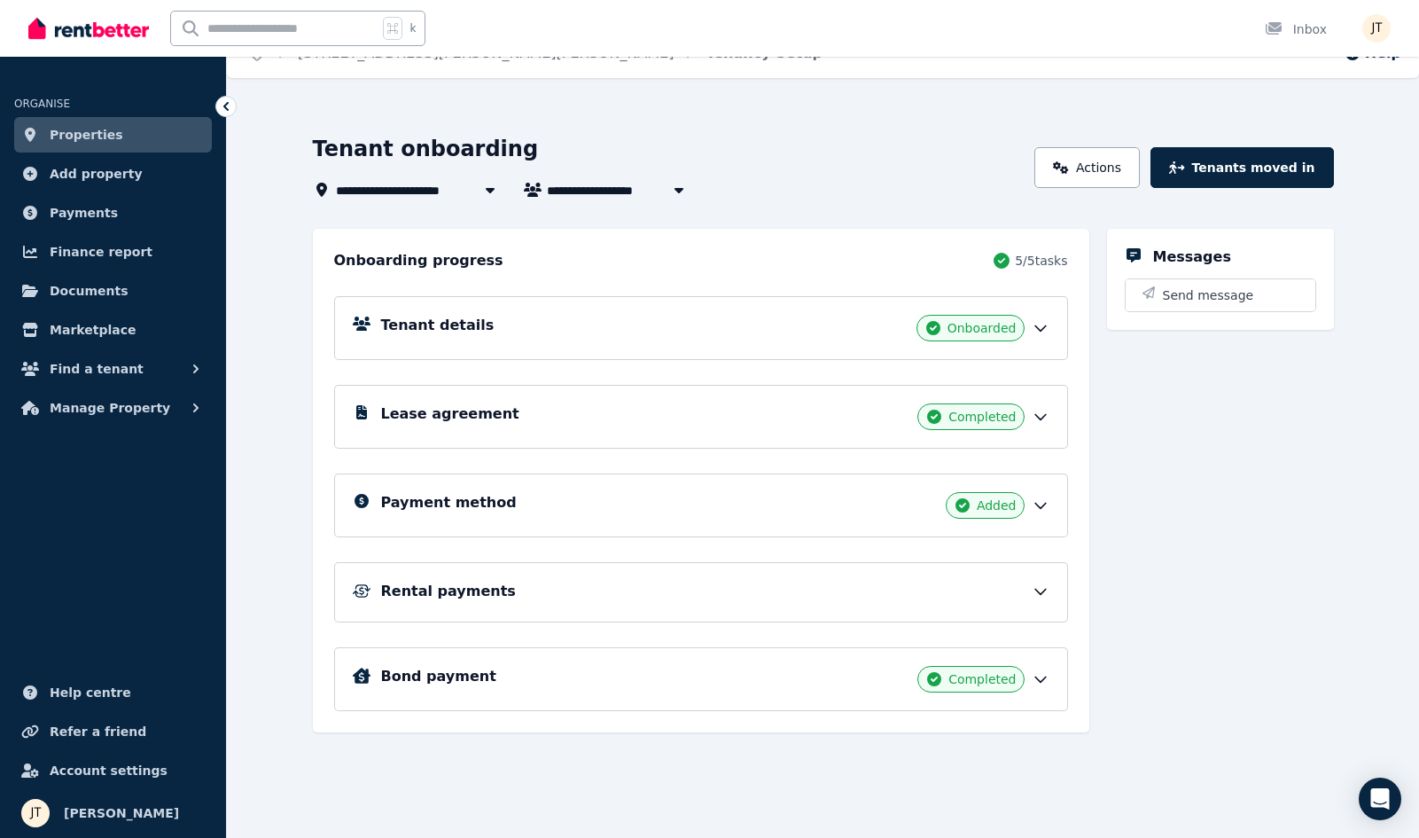
scroll to position [28, 0]
click at [745, 494] on div "Payment method Added" at bounding box center [715, 505] width 668 height 27
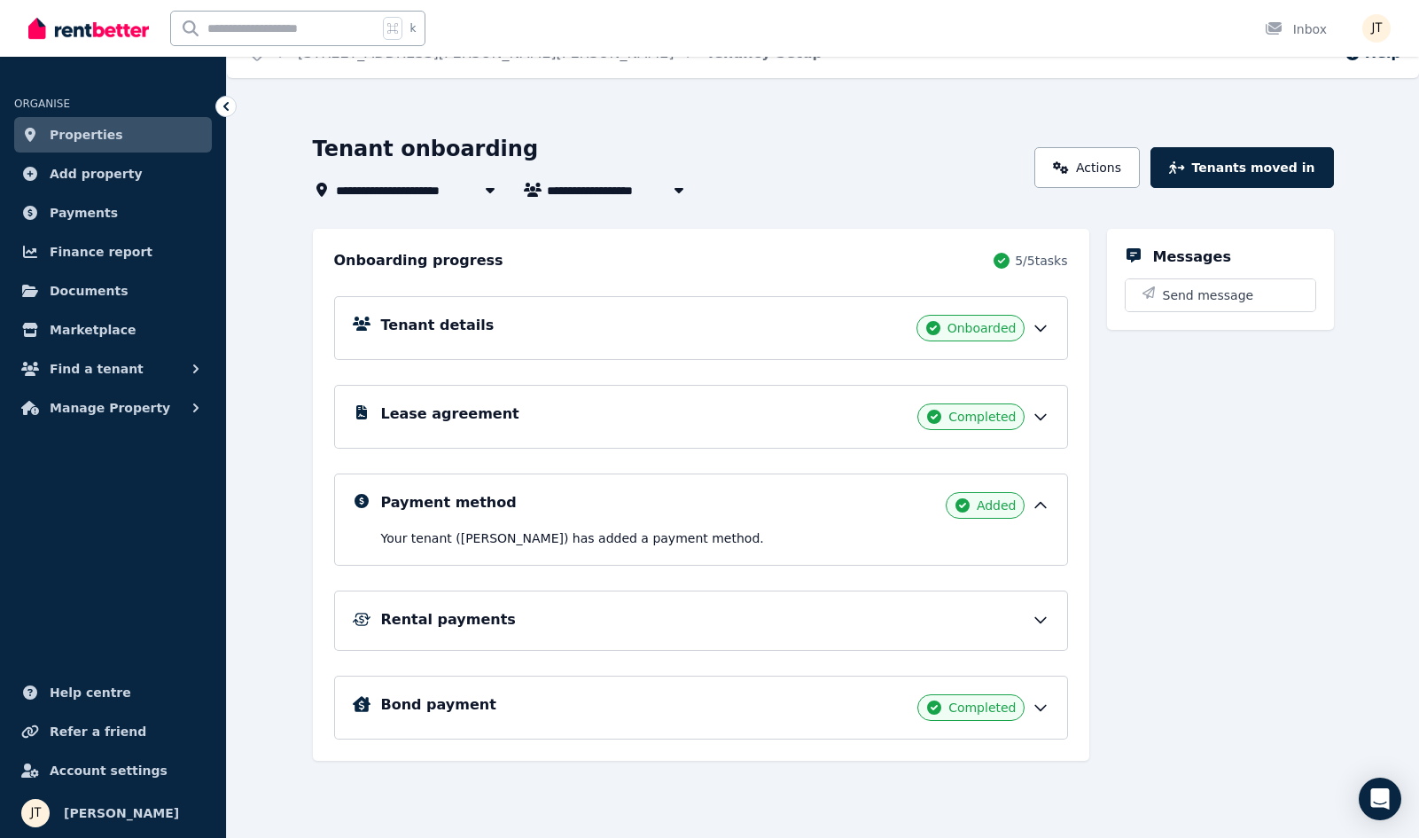
click at [853, 501] on div "Payment method Added" at bounding box center [715, 505] width 668 height 27
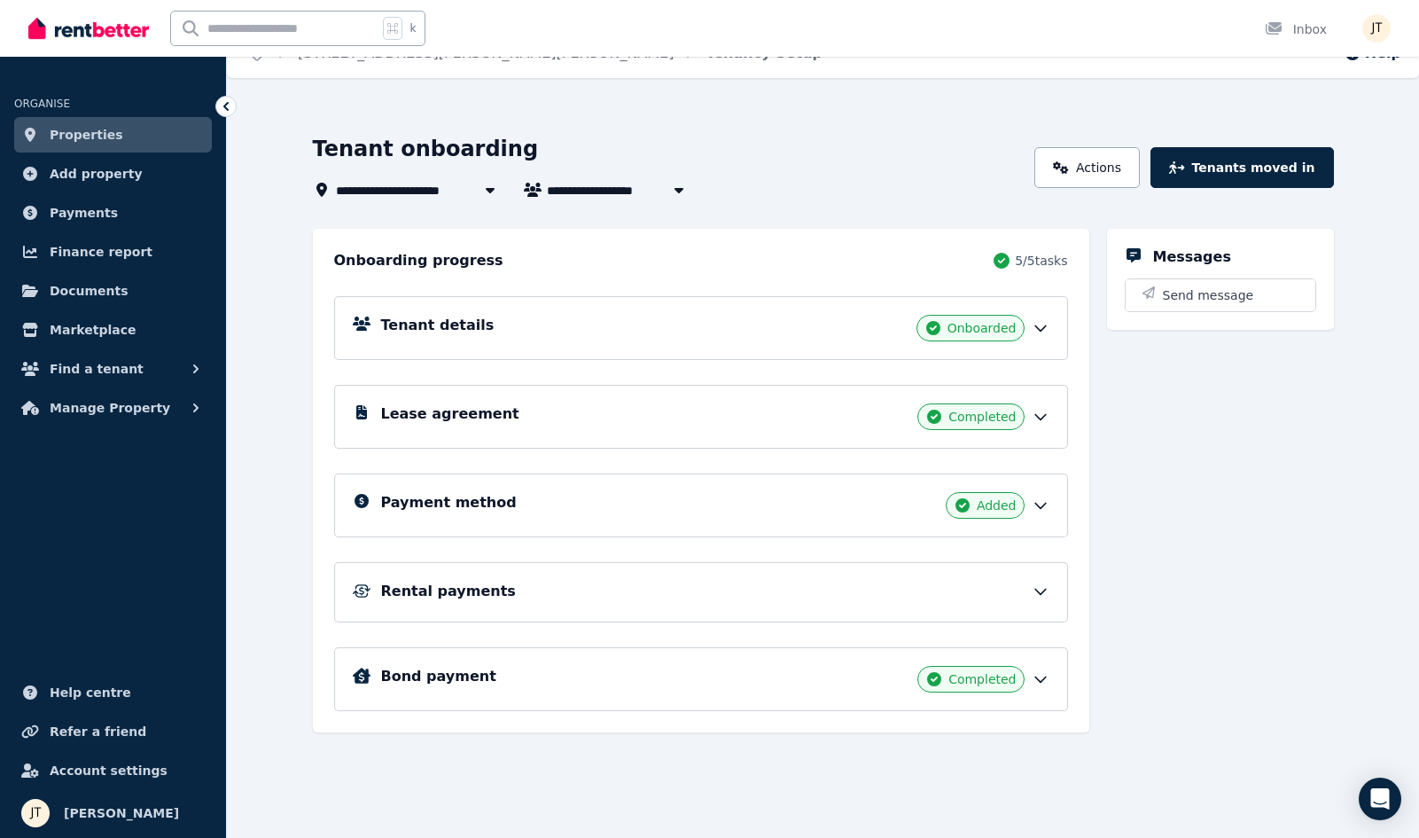
click at [877, 594] on div "Rental payments" at bounding box center [715, 591] width 668 height 21
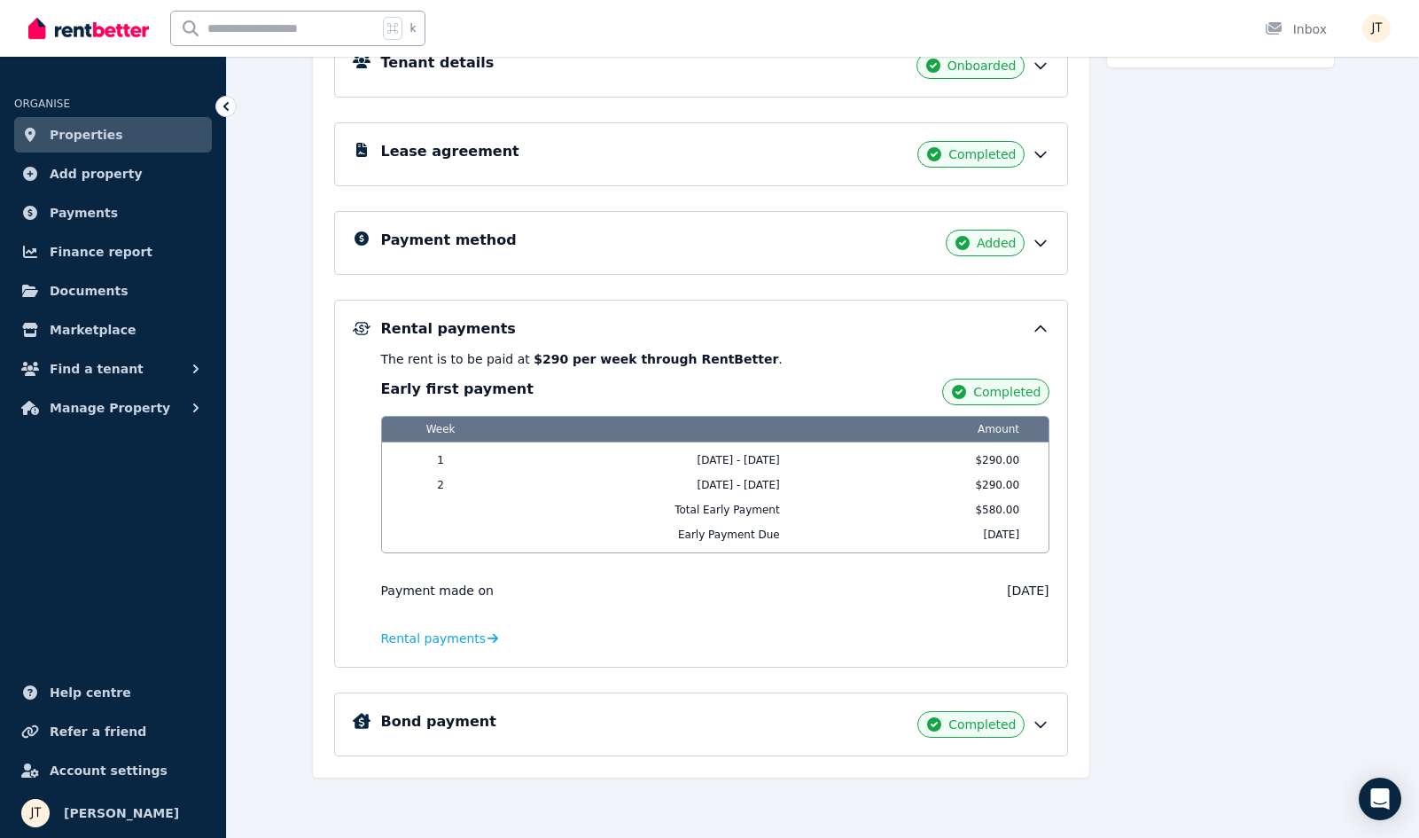
scroll to position [291, 0]
click at [720, 270] on div "Payment method Added" at bounding box center [701, 243] width 734 height 64
click at [1035, 242] on icon at bounding box center [1040, 243] width 11 height 5
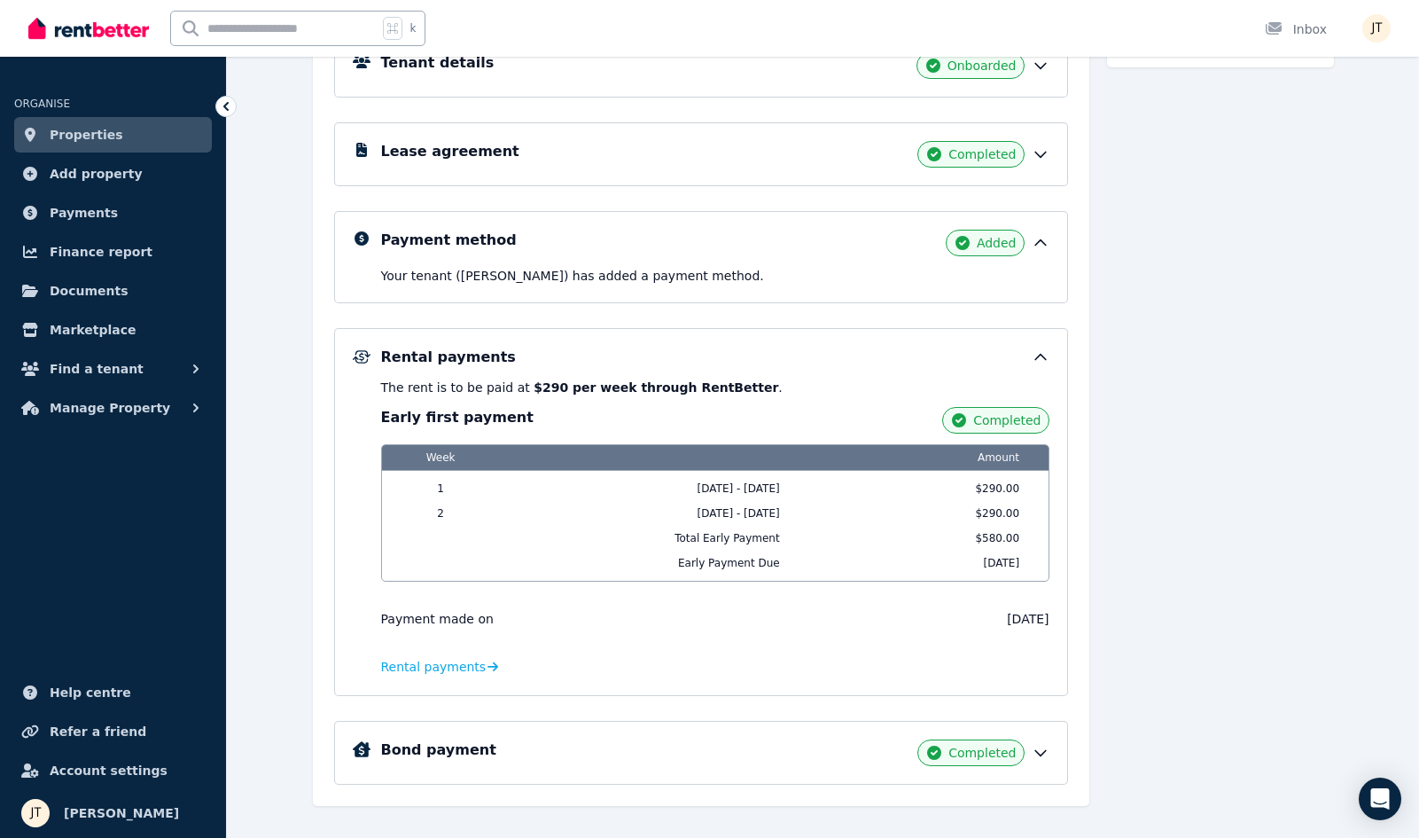
click at [1034, 363] on icon at bounding box center [1041, 357] width 18 height 18
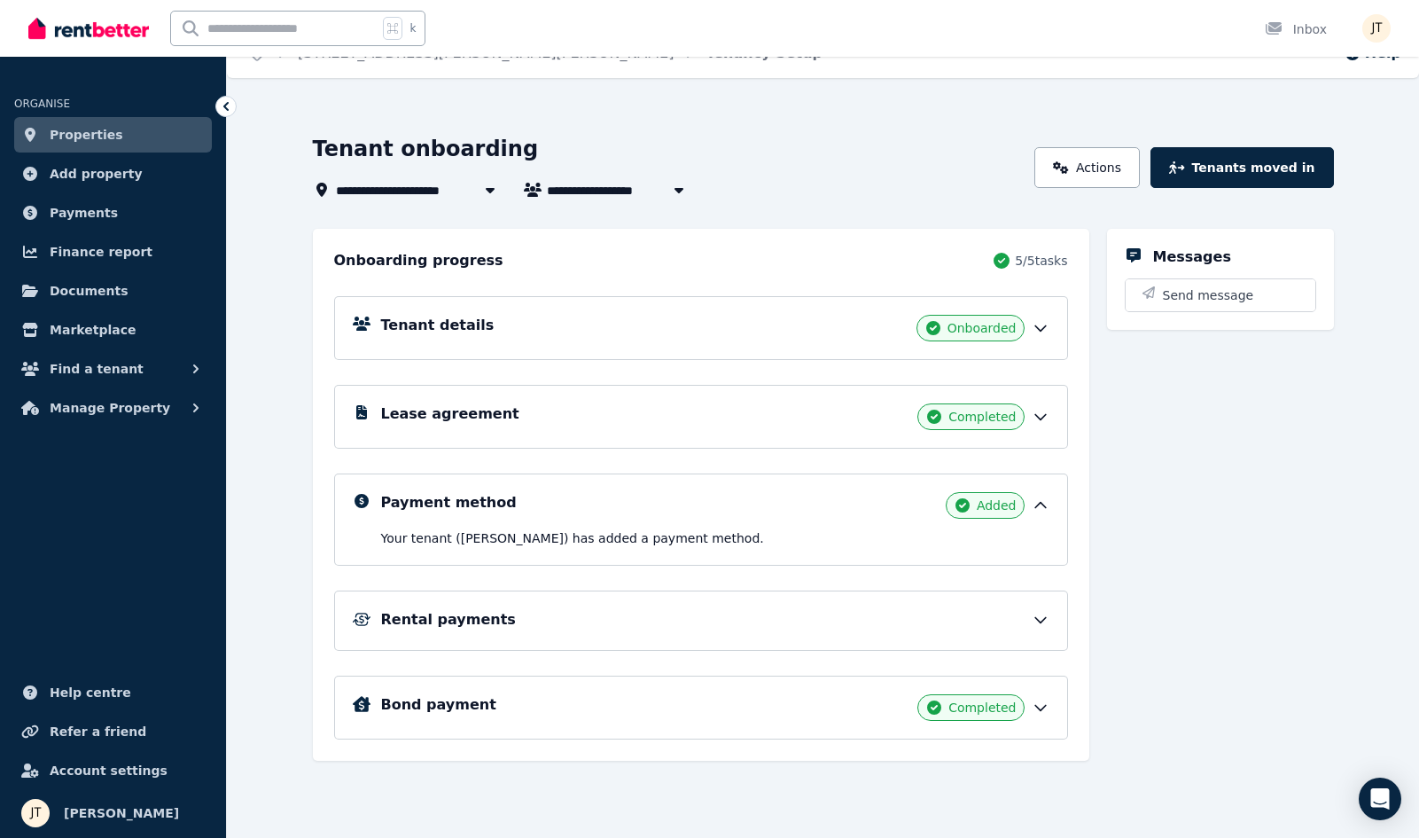
scroll to position [28, 0]
click at [1042, 611] on icon at bounding box center [1041, 620] width 18 height 18
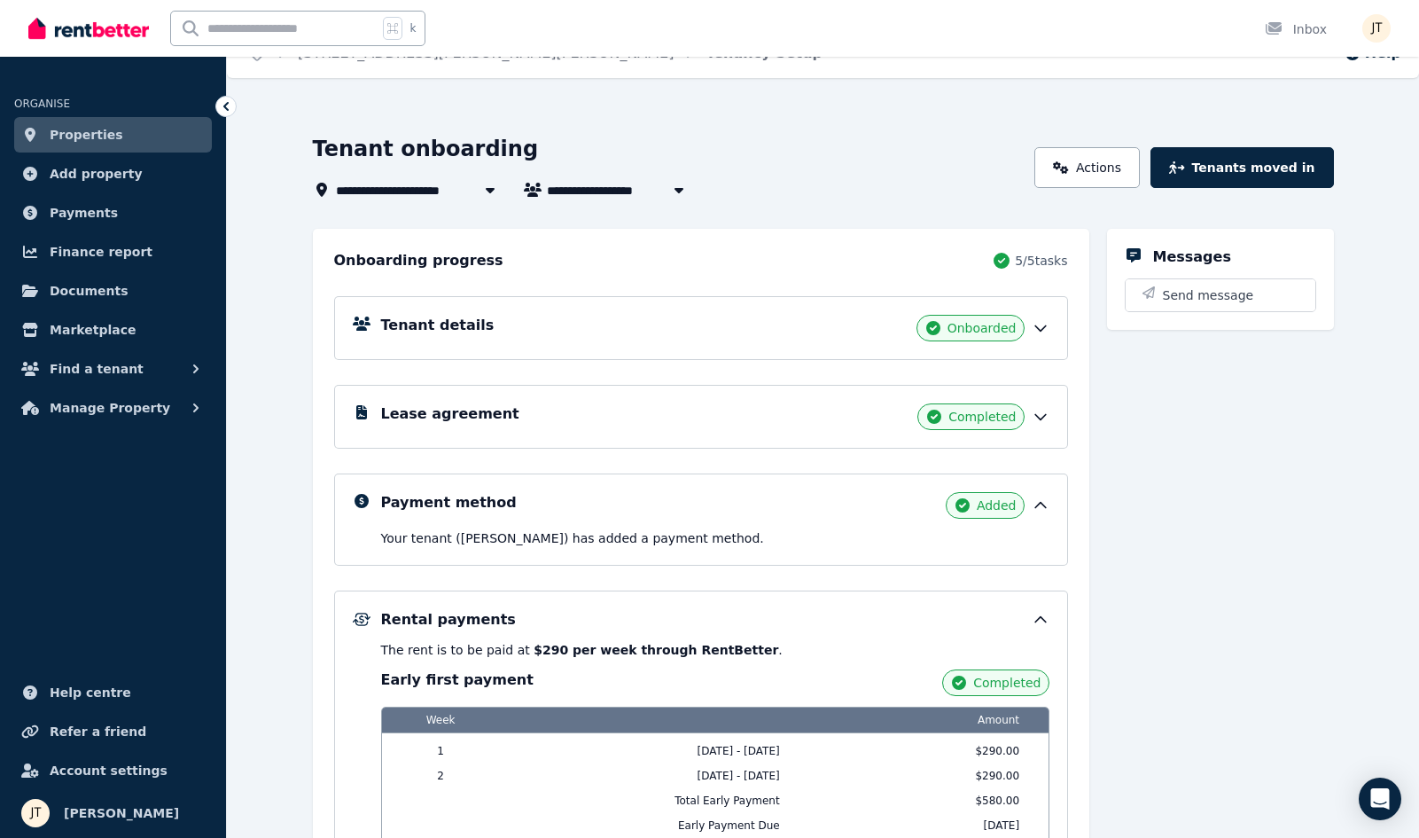
click at [1042, 611] on div "Rental payments" at bounding box center [715, 619] width 668 height 21
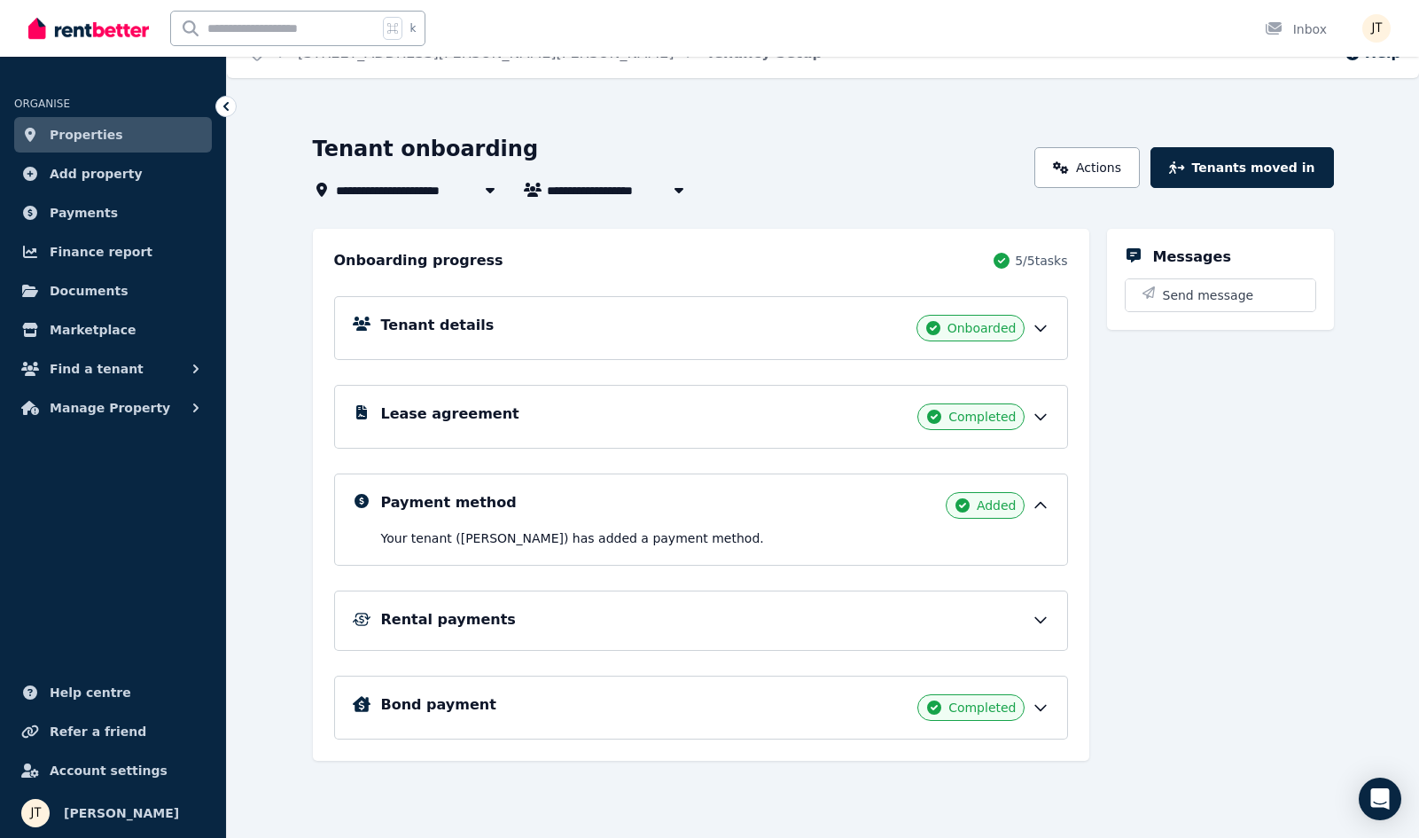
click at [1030, 700] on div "Bond payment Completed" at bounding box center [715, 707] width 668 height 27
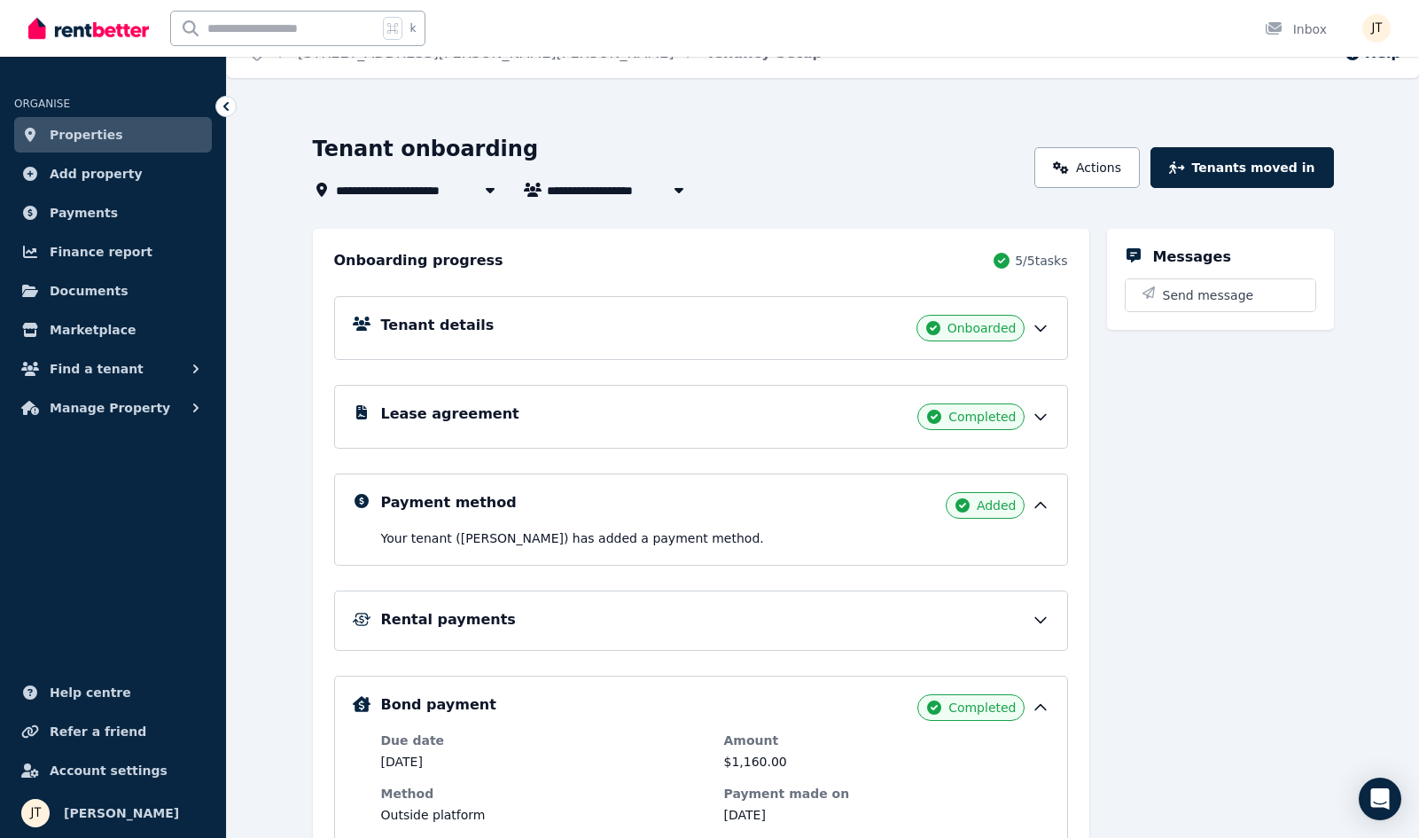
click at [1035, 701] on icon at bounding box center [1041, 707] width 18 height 18
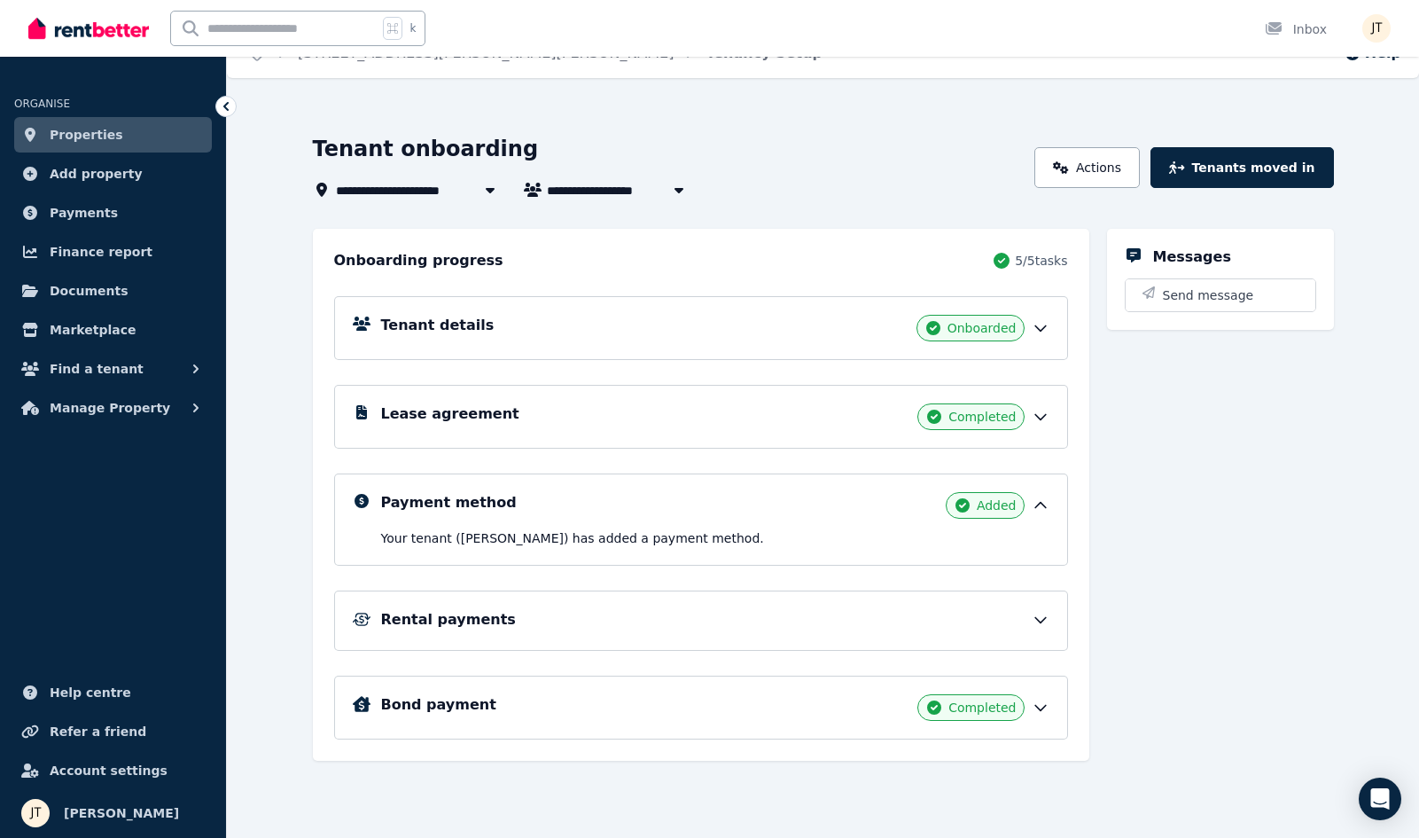
click at [1041, 405] on div "Lease agreement Completed" at bounding box center [715, 416] width 668 height 27
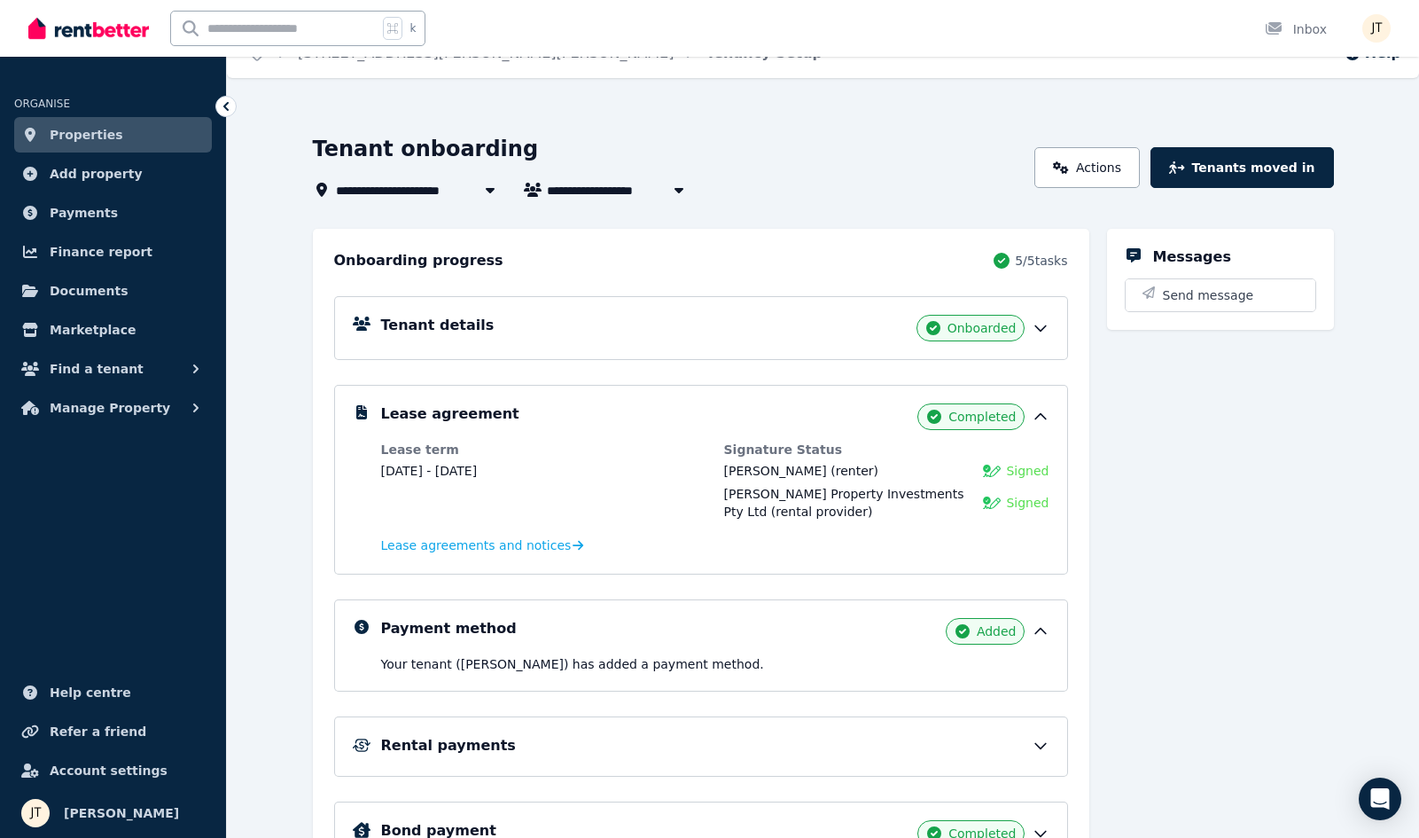
click at [1042, 416] on icon at bounding box center [1040, 416] width 11 height 5
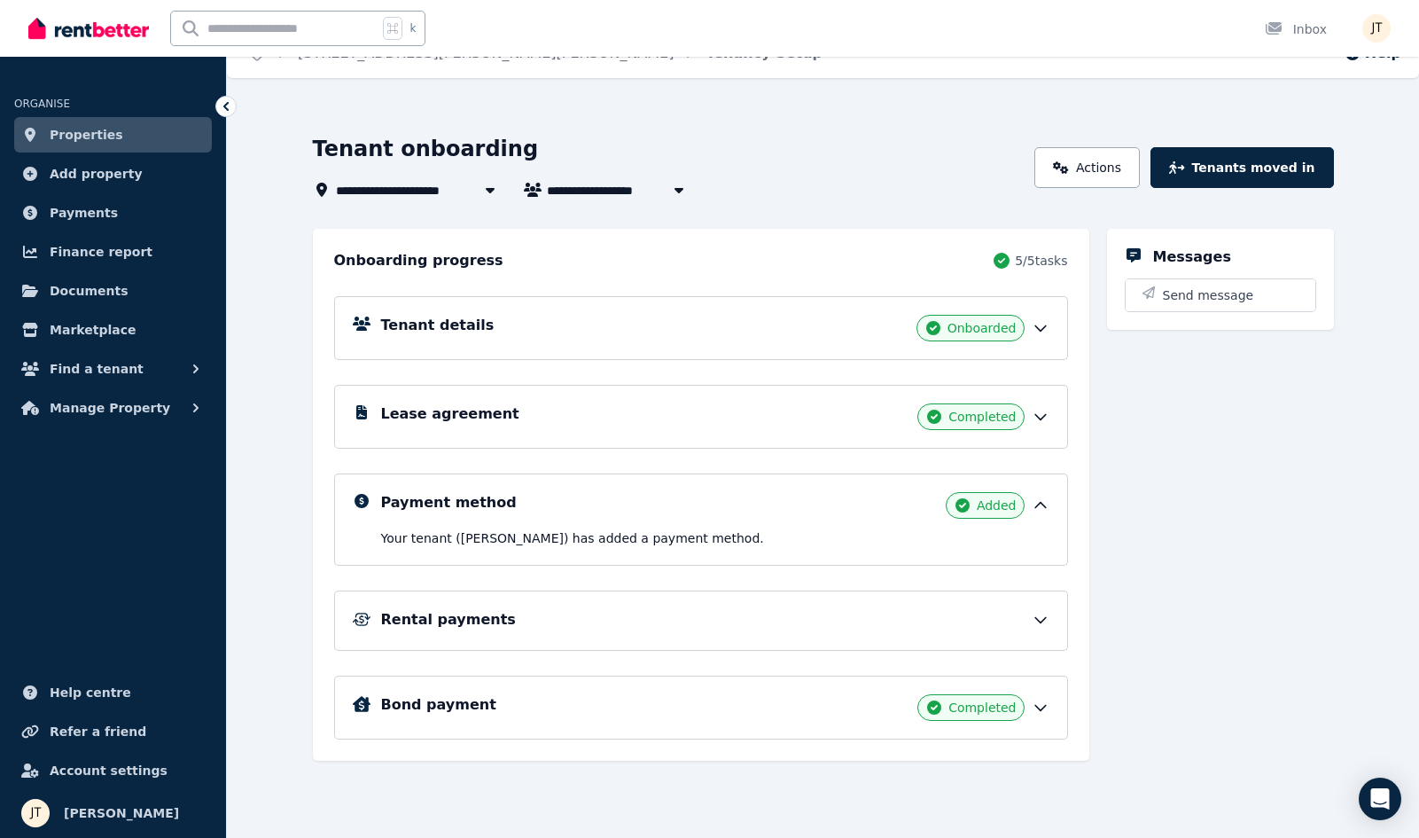
click at [1042, 333] on icon at bounding box center [1041, 328] width 18 height 18
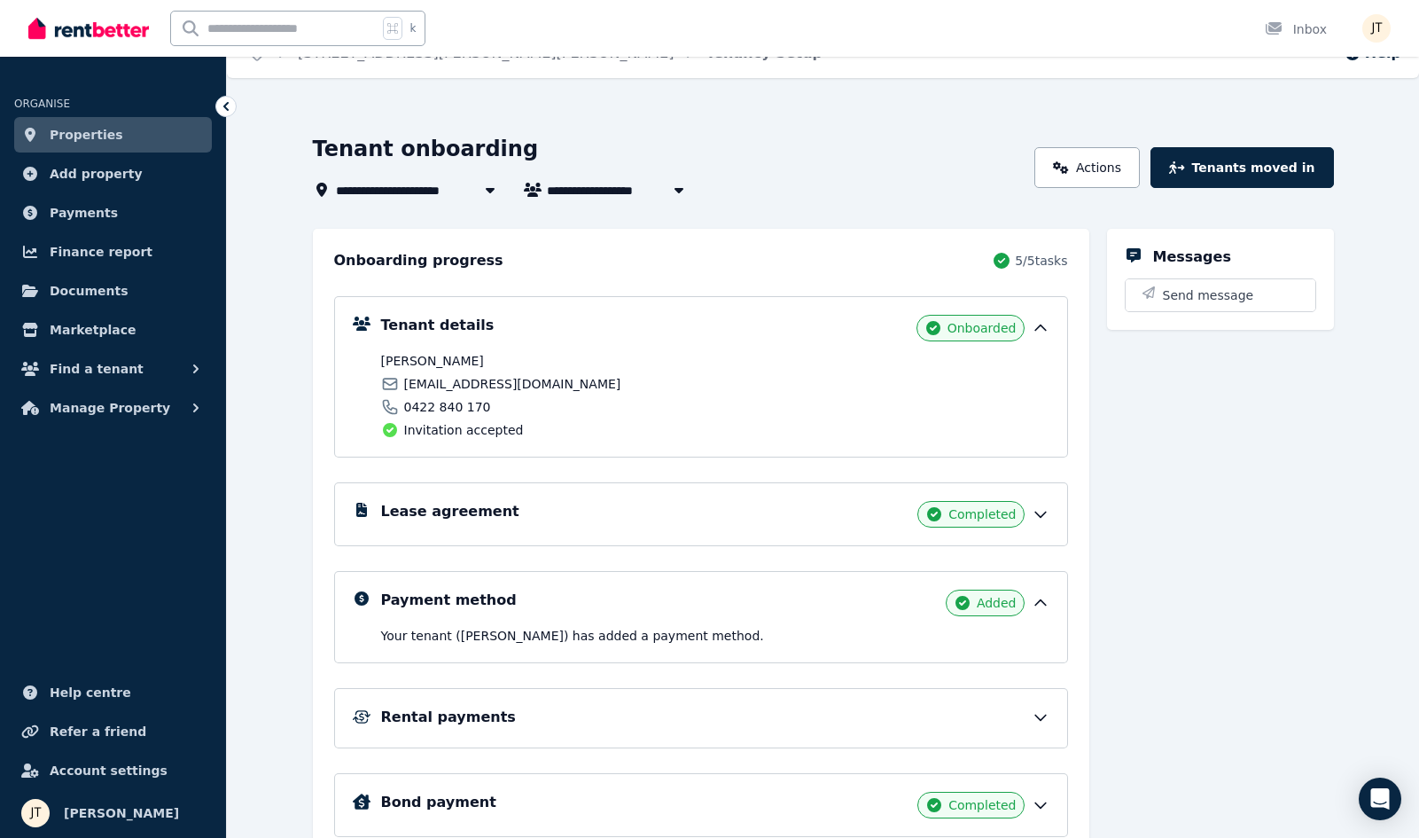
click at [1042, 324] on icon at bounding box center [1041, 328] width 18 height 18
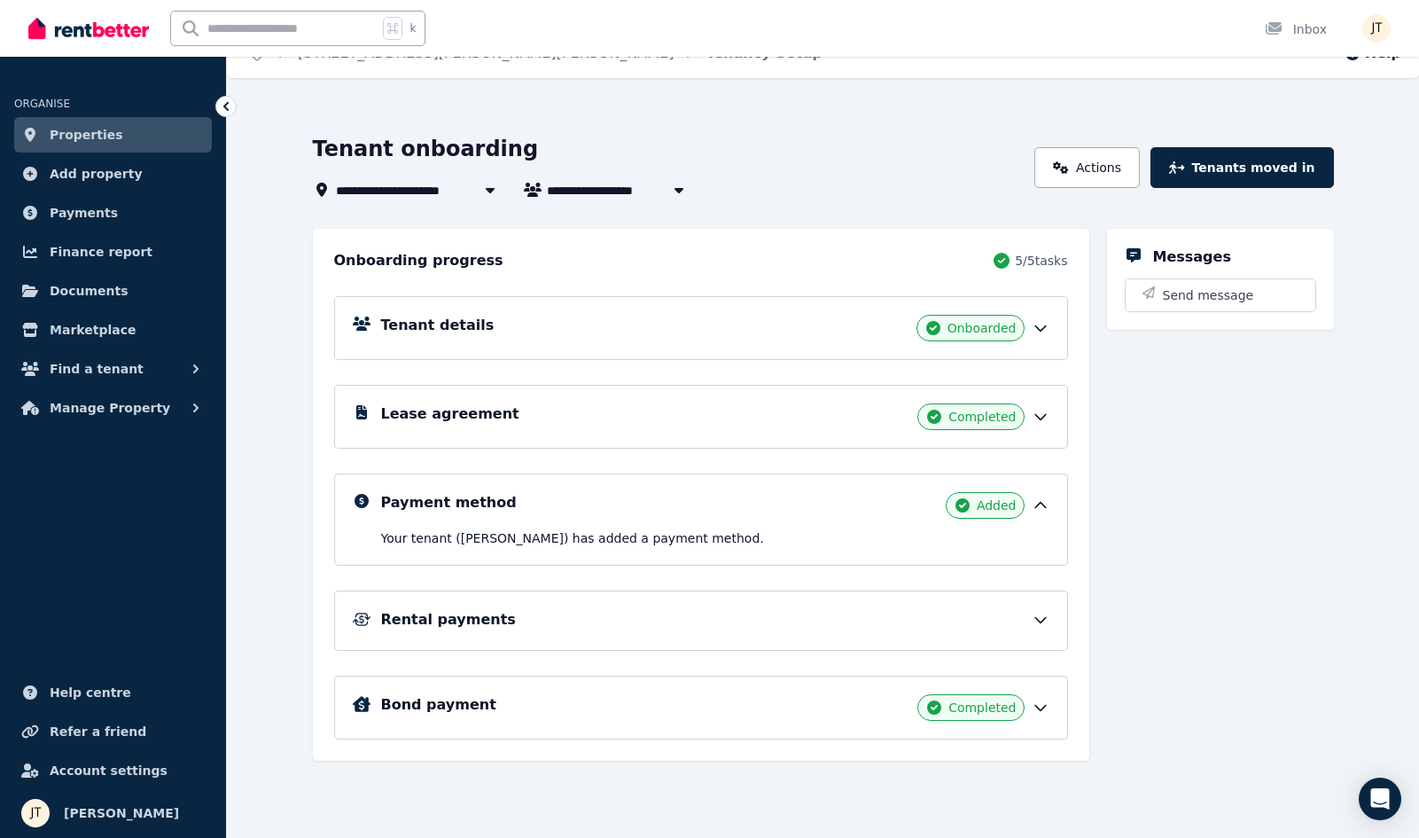
click at [1041, 419] on icon at bounding box center [1040, 417] width 11 height 5
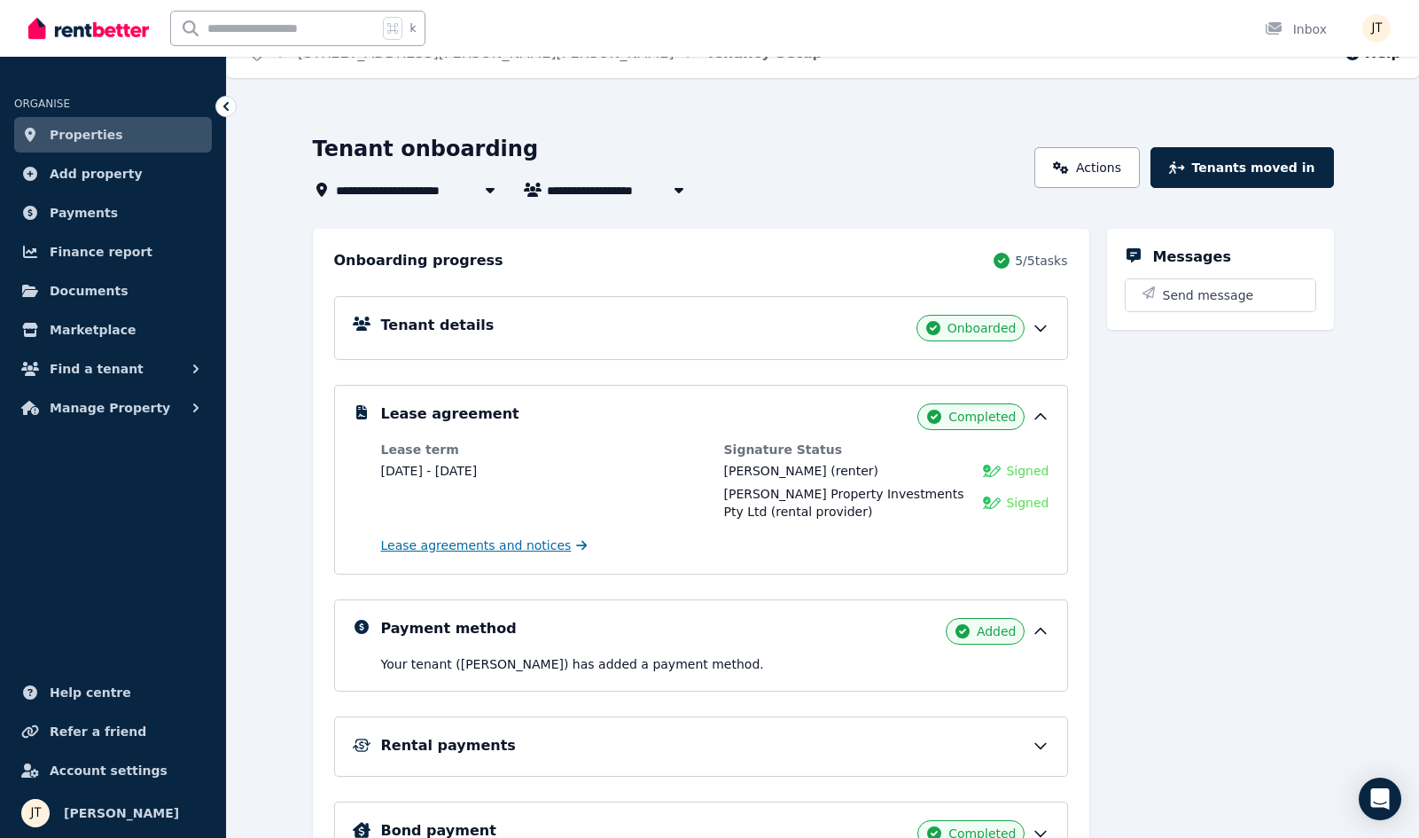
click at [530, 541] on span "Lease agreements and notices" at bounding box center [476, 545] width 191 height 18
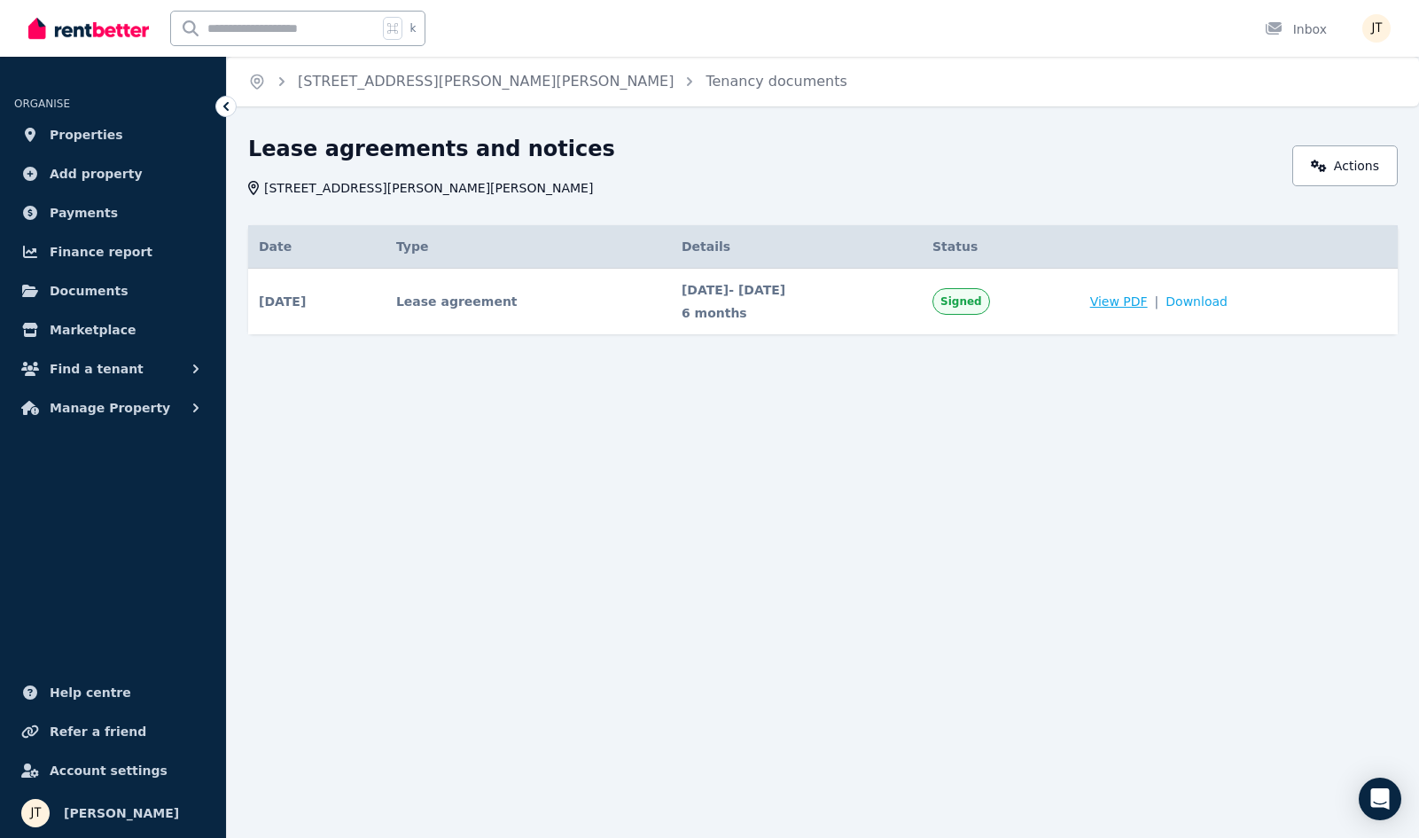
click at [1136, 295] on span "View PDF" at bounding box center [1119, 302] width 58 height 18
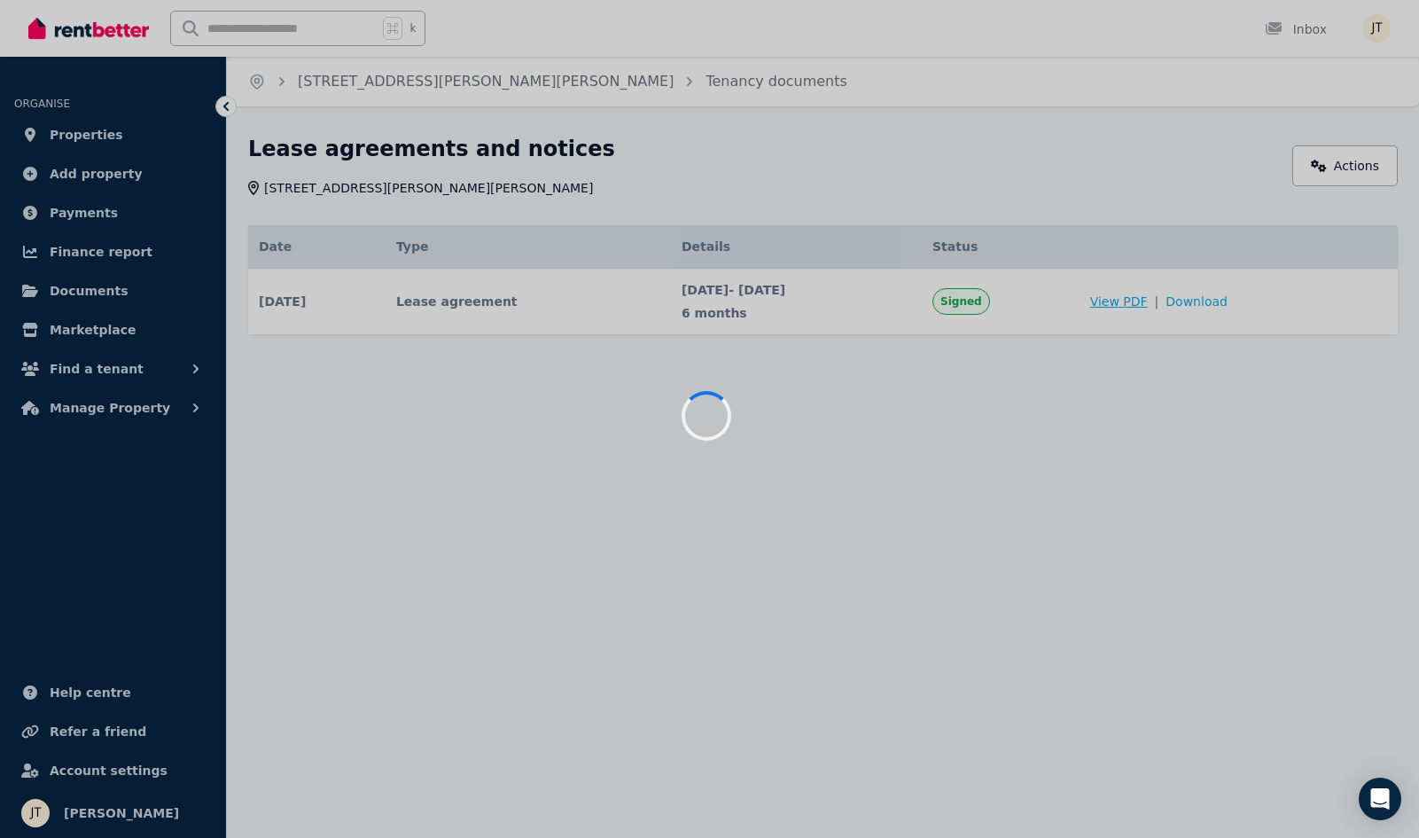
click at [1151, 302] on div at bounding box center [709, 419] width 1419 height 838
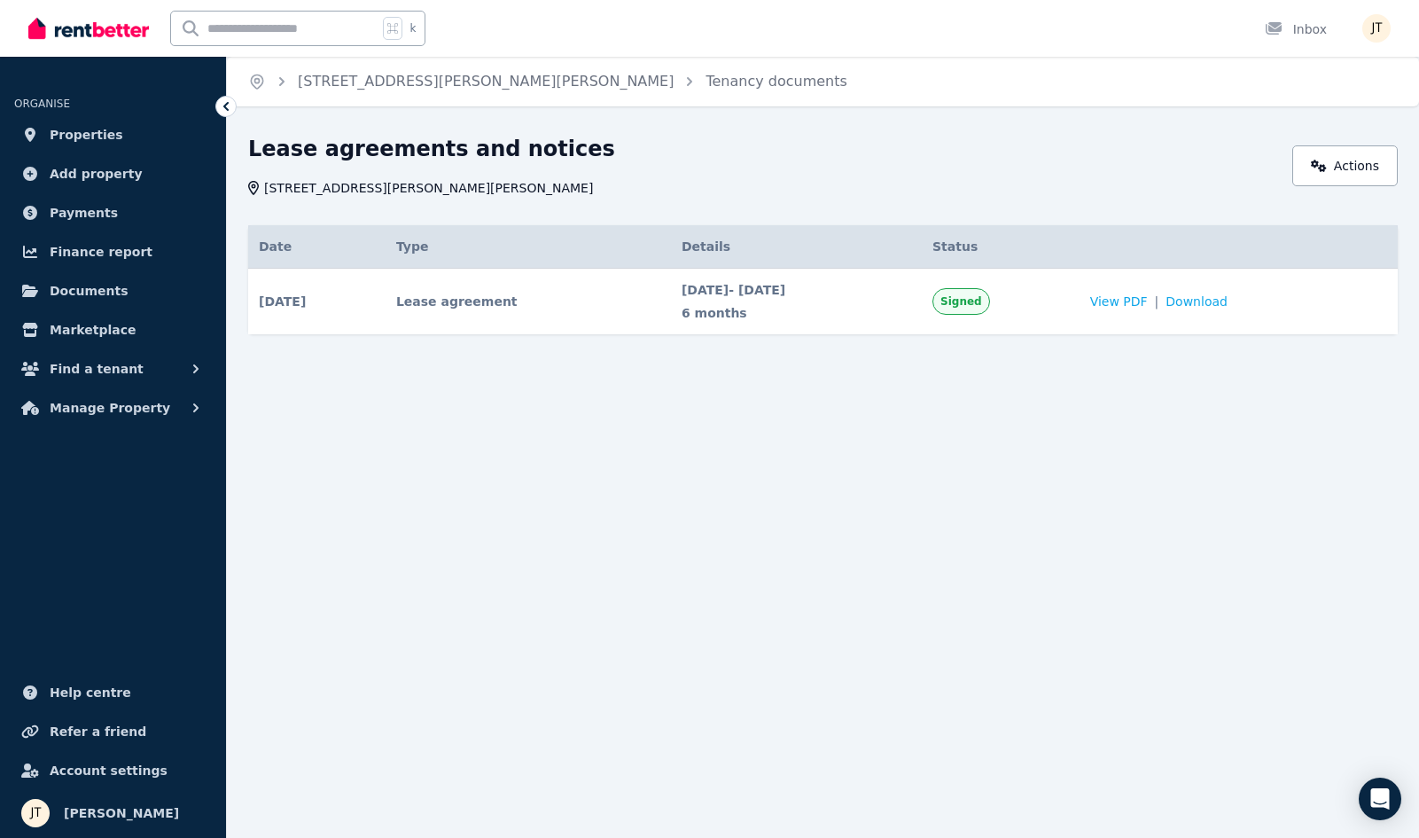
click at [1200, 473] on div "Home 2/21 Andrew St, Strahan Tenancy documents Lease agreements and notices 2/2…" at bounding box center [709, 419] width 1419 height 838
click at [1148, 300] on span "View PDF" at bounding box center [1119, 302] width 58 height 18
